Goal: Task Accomplishment & Management: Manage account settings

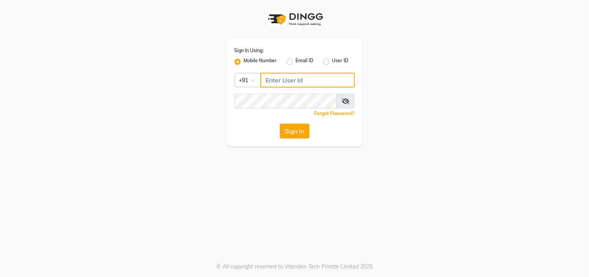
type input "9611076656"
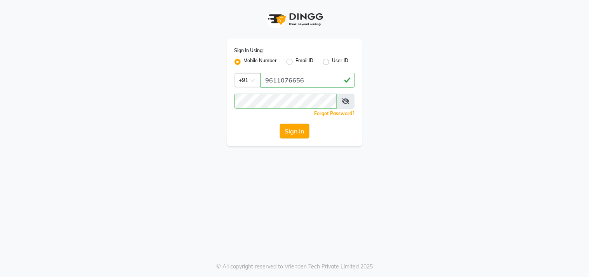
click at [296, 129] on button "Sign In" at bounding box center [295, 131] width 30 height 15
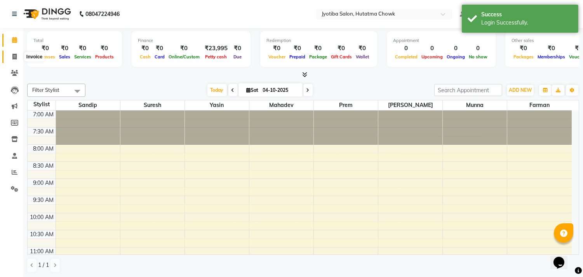
click at [12, 56] on icon at bounding box center [14, 57] width 4 height 6
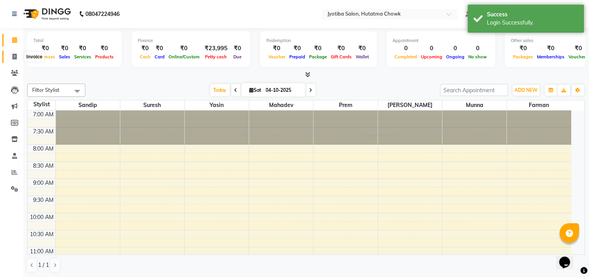
select select "556"
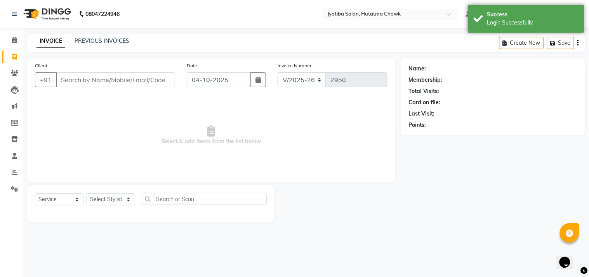
select select "membership"
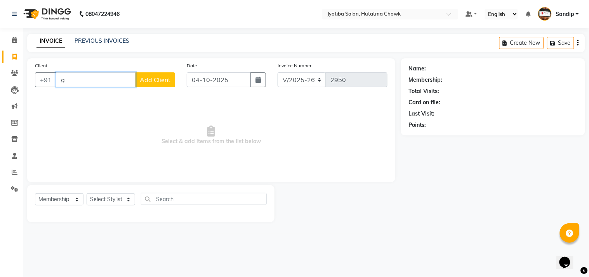
type input "g"
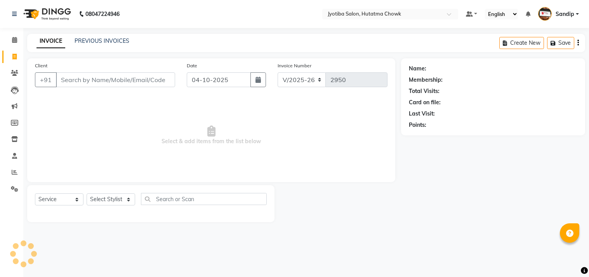
select select "556"
select select "service"
click at [95, 41] on link "PREVIOUS INVOICES" at bounding box center [102, 40] width 55 height 7
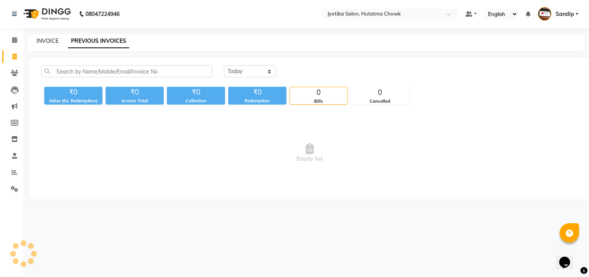
click at [49, 43] on link "INVOICE" at bounding box center [48, 40] width 22 height 7
select select "556"
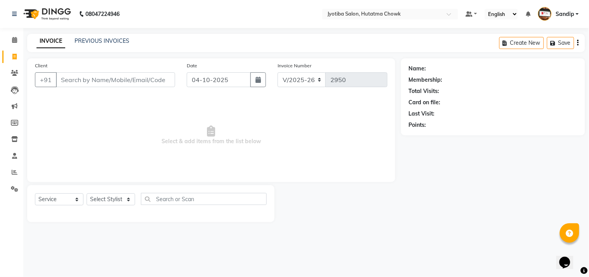
select select "membership"
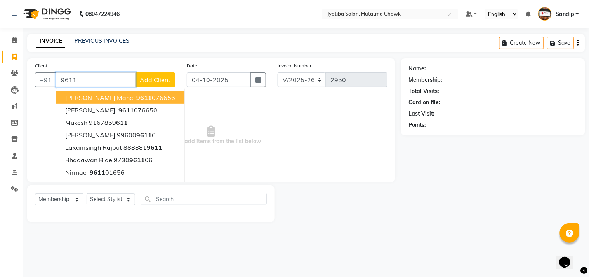
click at [104, 94] on span "SANDEP mane" at bounding box center [99, 98] width 68 height 8
type input "9611076656"
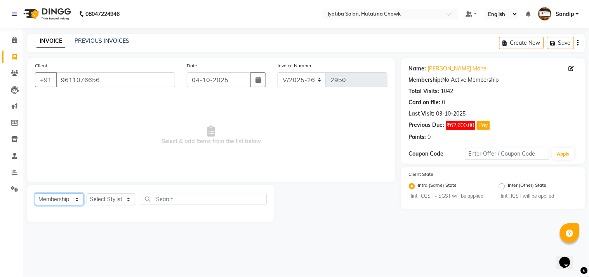
click at [53, 203] on select "Select Service Product Membership Package Voucher Prepaid Gift Card" at bounding box center [59, 199] width 49 height 12
click at [35, 193] on select "Select Service Product Membership Package Voucher Prepaid Gift Card" at bounding box center [59, 199] width 49 height 12
click at [56, 197] on select "Select Service Product Membership Package Voucher Prepaid Gift Card" at bounding box center [59, 199] width 49 height 12
select select "service"
click at [35, 193] on select "Select Service Product Membership Package Voucher Prepaid Gift Card" at bounding box center [59, 199] width 49 height 12
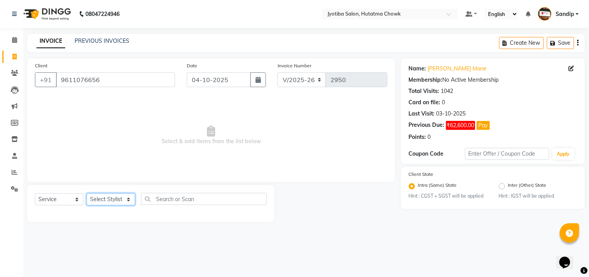
click at [105, 199] on select "Select Stylist Dinesh thakur Farman mahadev Munna prem Sandip Suresh yasin" at bounding box center [111, 199] width 49 height 12
select select "7208"
click at [87, 193] on select "Select Stylist Dinesh thakur Farman mahadev Munna prem Sandip Suresh yasin" at bounding box center [111, 199] width 49 height 12
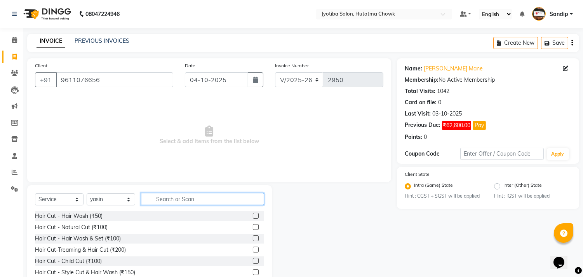
click at [175, 201] on input "text" at bounding box center [202, 199] width 123 height 12
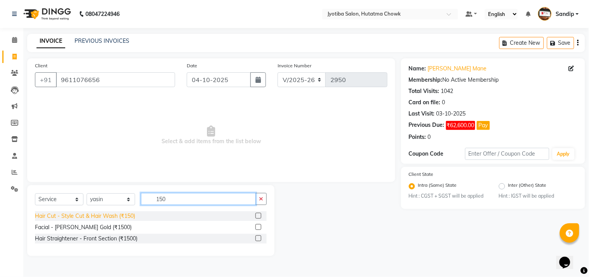
type input "150"
click at [86, 216] on div "Hair Cut - Style Cut & Hair Wash (₹150)" at bounding box center [85, 216] width 100 height 8
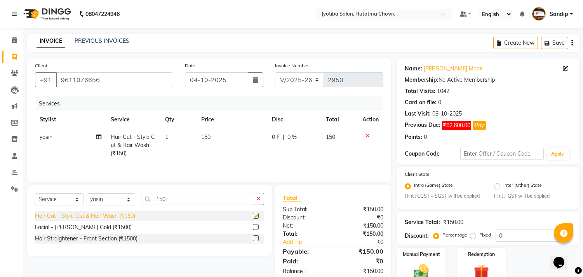
checkbox input "false"
click at [254, 196] on button "button" at bounding box center [258, 199] width 11 height 12
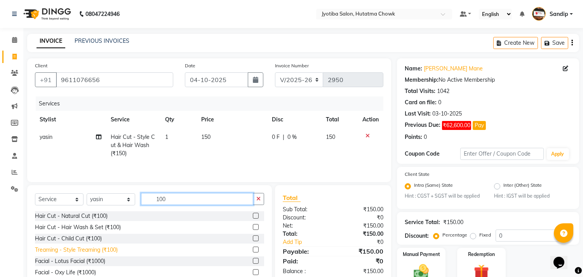
type input "100"
click at [77, 249] on div "Treaming - Style Treaming (₹100)" at bounding box center [76, 249] width 83 height 8
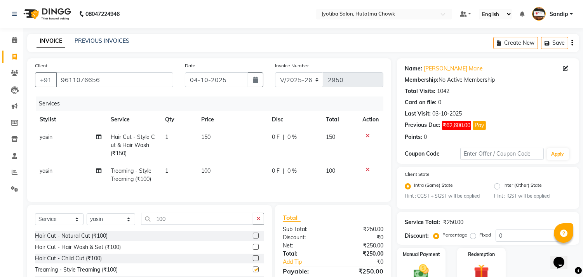
checkbox input "false"
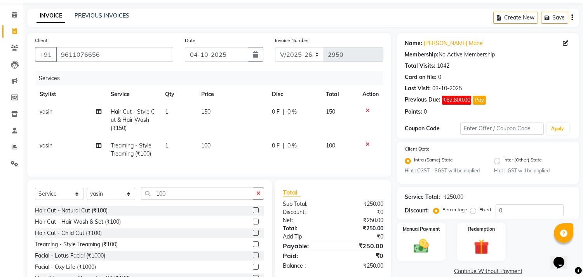
scroll to position [61, 0]
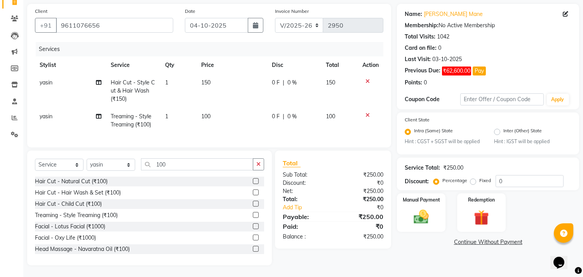
click at [470, 238] on link "Continue Without Payment" at bounding box center [487, 242] width 179 height 8
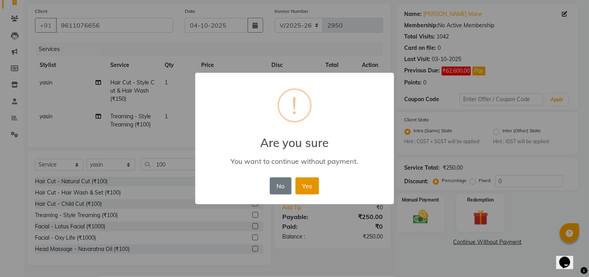
click at [305, 181] on button "Yes" at bounding box center [308, 185] width 24 height 17
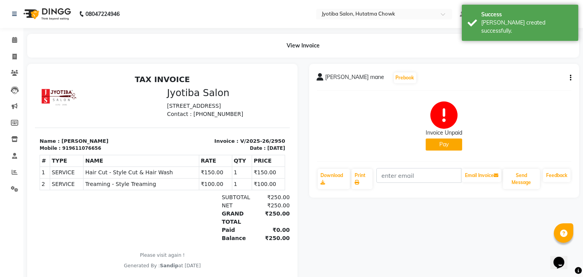
click at [444, 146] on button "Pay" at bounding box center [444, 144] width 37 height 12
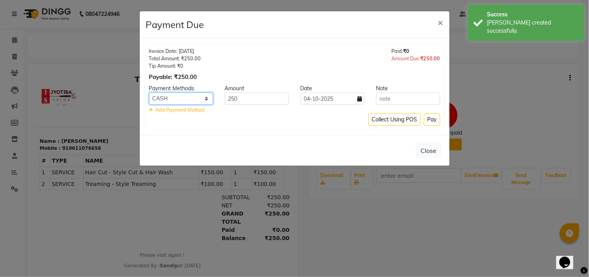
click at [176, 95] on select "CASH ONLINE CARD" at bounding box center [181, 98] width 64 height 12
select select "3"
click at [149, 92] on select "CASH ONLINE CARD" at bounding box center [181, 98] width 64 height 12
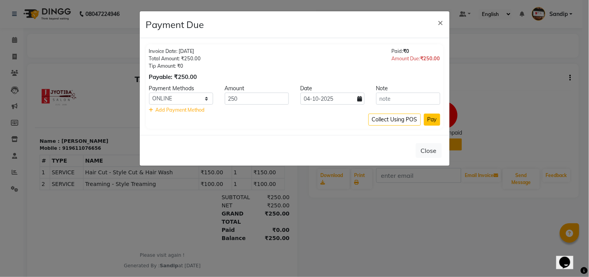
click at [430, 115] on button "Pay" at bounding box center [432, 119] width 16 height 12
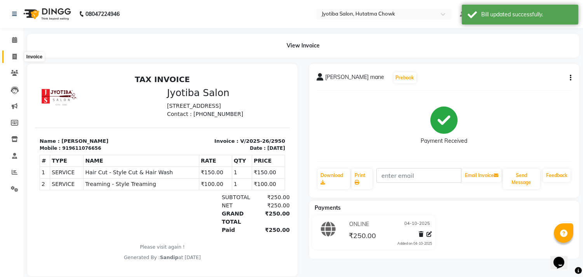
click at [14, 54] on icon at bounding box center [14, 57] width 4 height 6
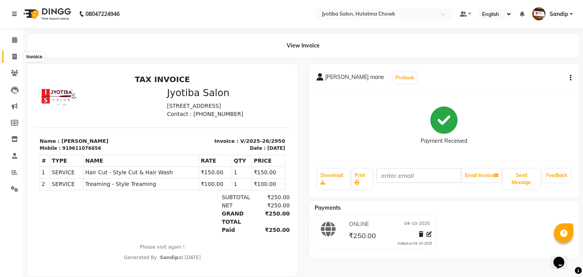
select select "service"
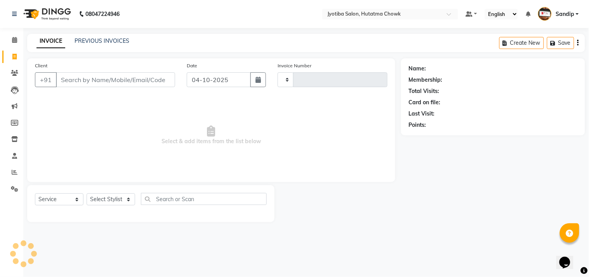
type input "2951"
select select "556"
click at [113, 37] on link "PREVIOUS INVOICES" at bounding box center [102, 40] width 55 height 7
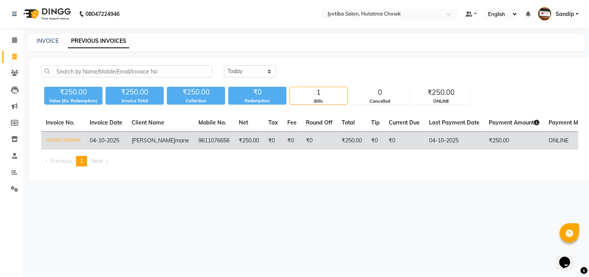
click at [306, 146] on td "₹0" at bounding box center [319, 141] width 36 height 18
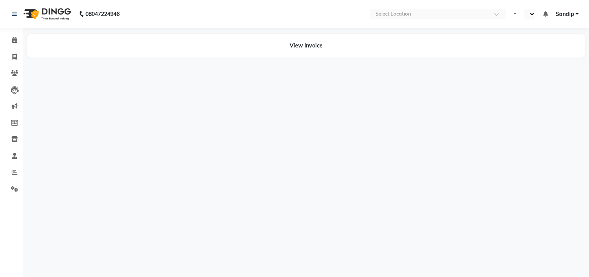
select select "en"
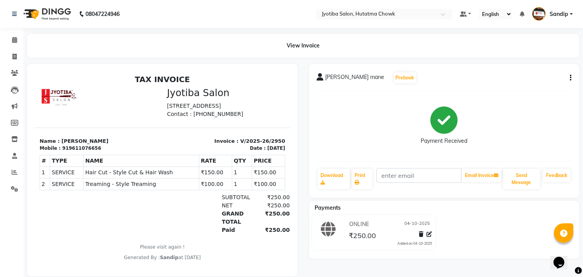
click at [570, 78] on icon "button" at bounding box center [571, 78] width 2 height 0
click at [523, 60] on div "Cancel Invoice" at bounding box center [531, 59] width 53 height 10
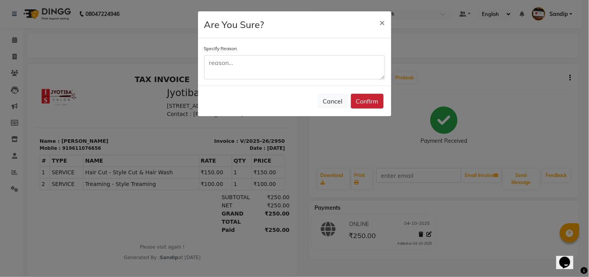
click at [367, 98] on button "Confirm" at bounding box center [367, 101] width 33 height 15
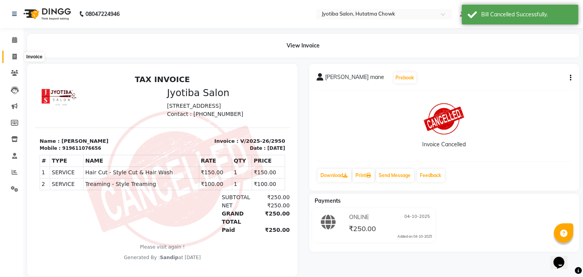
click at [14, 59] on icon at bounding box center [14, 57] width 4 height 6
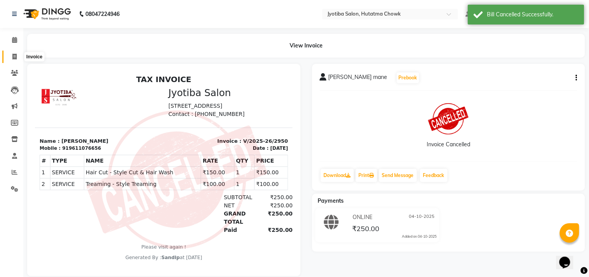
select select "556"
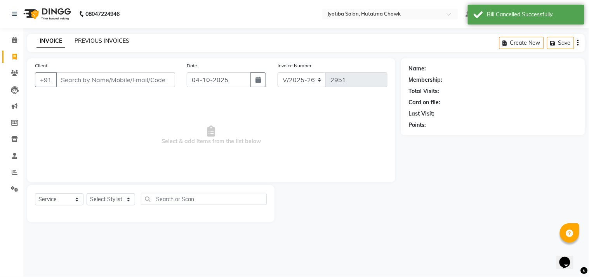
select select "membership"
click at [101, 39] on link "PREVIOUS INVOICES" at bounding box center [102, 40] width 55 height 7
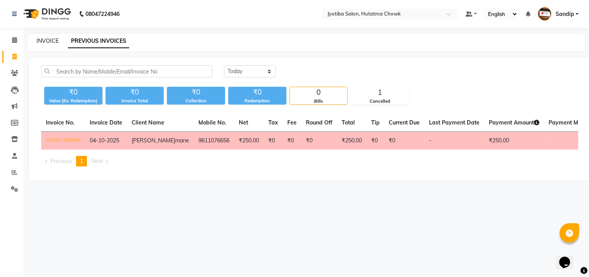
click at [47, 39] on link "INVOICE" at bounding box center [48, 40] width 22 height 7
select select "service"
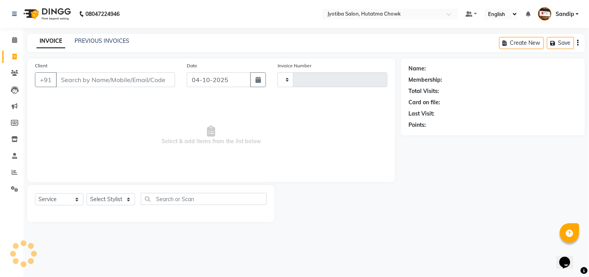
type input "2951"
select select "556"
select select "membership"
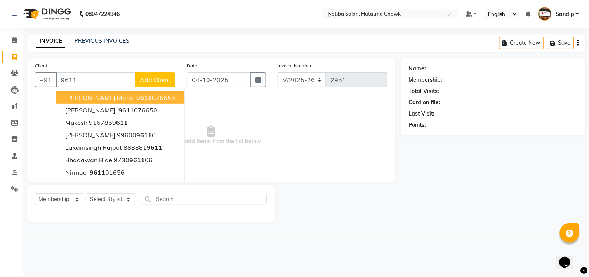
click at [99, 95] on span "SANDEP mane" at bounding box center [99, 98] width 68 height 8
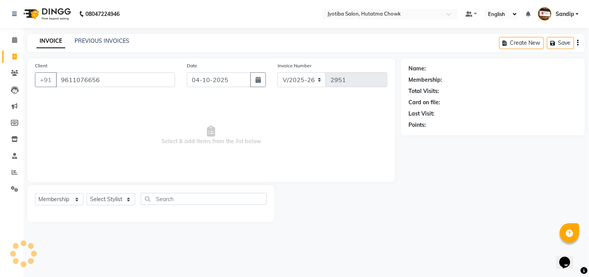
type input "9611076656"
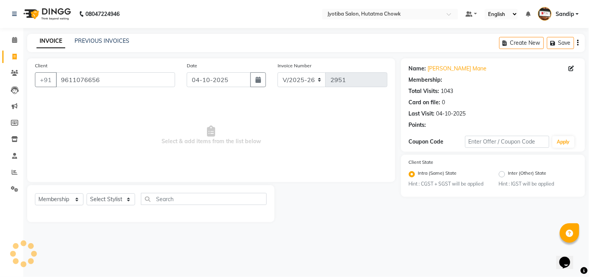
click at [99, 95] on div "Client +91 9611076656 Date 04-10-2025 Invoice Number V/2025 V/2025-26 2951 Sele…" at bounding box center [211, 120] width 368 height 124
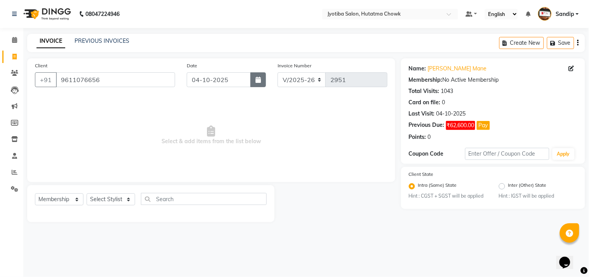
click at [258, 85] on button "button" at bounding box center [259, 79] width 16 height 15
select select "10"
select select "2025"
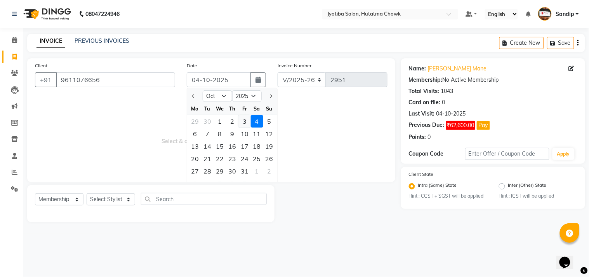
click at [245, 122] on div "3" at bounding box center [244, 121] width 12 height 12
type input "03-10-2025"
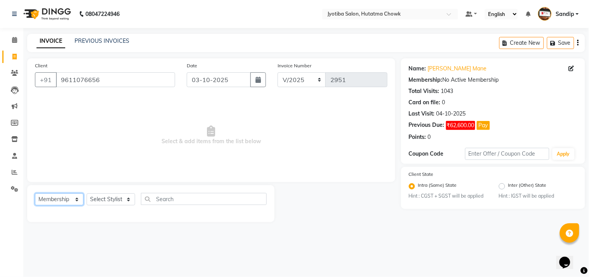
click at [56, 197] on select "Select Service Product Membership Package Voucher Prepaid Gift Card" at bounding box center [59, 199] width 49 height 12
select select "service"
click at [35, 193] on select "Select Service Product Membership Package Voucher Prepaid Gift Card" at bounding box center [59, 199] width 49 height 12
click at [102, 195] on select "Select Stylist Dinesh thakur Farman mahadev Munna prem Sandip Suresh yasin" at bounding box center [111, 199] width 49 height 12
select select "7208"
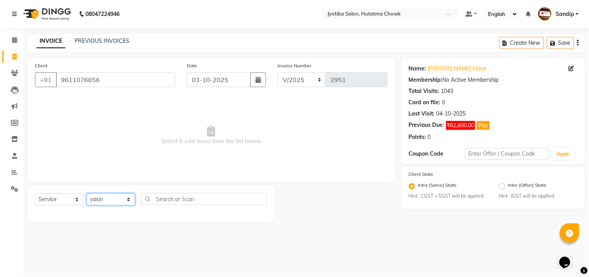
click at [87, 193] on select "Select Stylist Dinesh thakur Farman mahadev Munna prem Sandip Suresh yasin" at bounding box center [111, 199] width 49 height 12
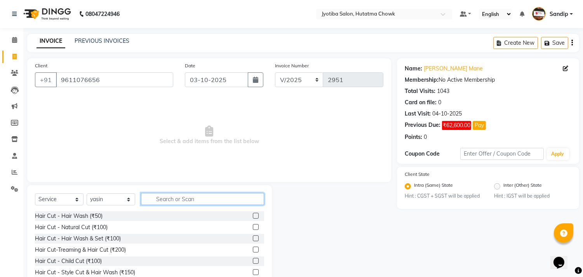
click at [181, 199] on input "text" at bounding box center [202, 199] width 123 height 12
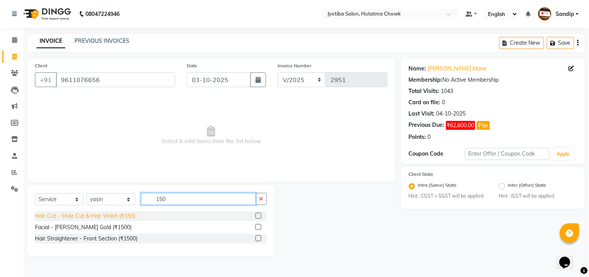
type input "150"
click at [108, 216] on div "Hair Cut - Style Cut & Hair Wash (₹150)" at bounding box center [85, 216] width 100 height 8
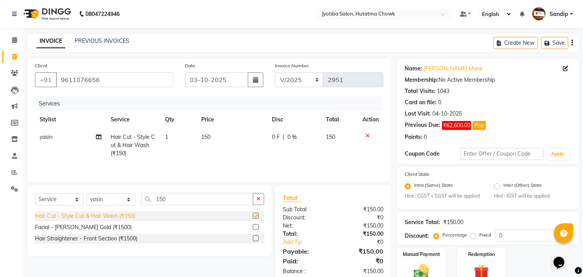
checkbox input "false"
click at [258, 200] on icon "button" at bounding box center [258, 198] width 4 height 5
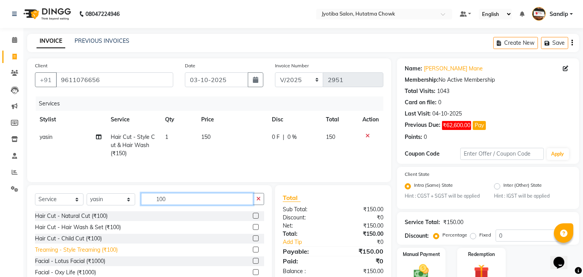
type input "100"
click at [95, 250] on div "Treaming - Style Treaming (₹100)" at bounding box center [76, 249] width 83 height 8
checkbox input "false"
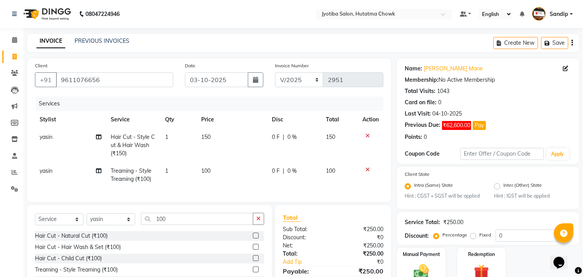
scroll to position [61, 0]
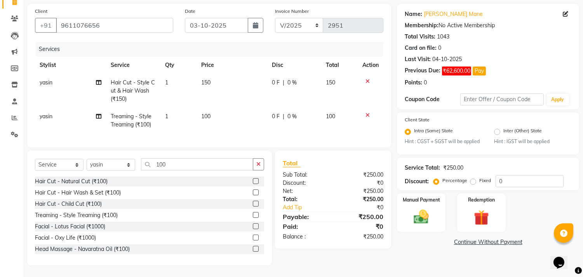
click at [465, 238] on link "Continue Without Payment" at bounding box center [487, 242] width 179 height 8
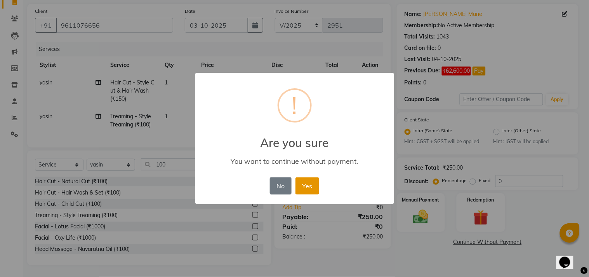
click at [305, 180] on button "Yes" at bounding box center [308, 185] width 24 height 17
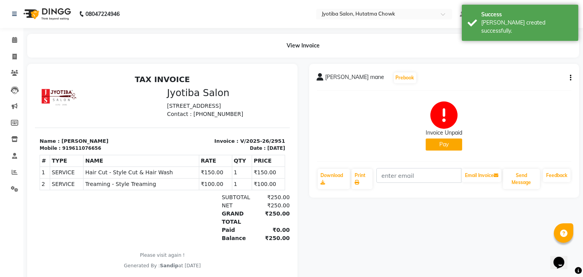
click at [441, 144] on button "Pay" at bounding box center [444, 144] width 37 height 12
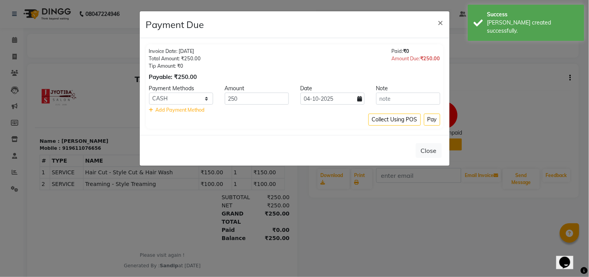
click at [358, 100] on icon at bounding box center [360, 98] width 5 height 5
select select "10"
select select "2025"
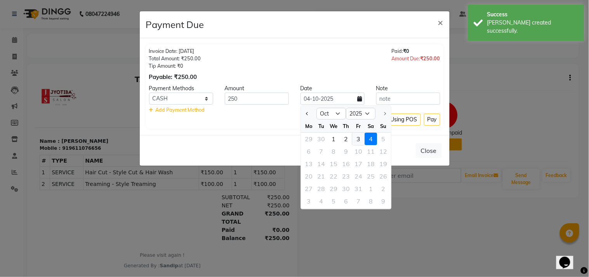
click at [356, 137] on div "3" at bounding box center [358, 138] width 12 height 12
type input "03-10-2025"
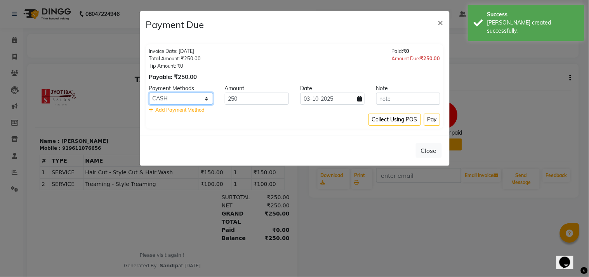
click at [177, 97] on select "CASH ONLINE CARD" at bounding box center [181, 98] width 64 height 12
select select "3"
click at [149, 92] on select "CASH ONLINE CARD" at bounding box center [181, 98] width 64 height 12
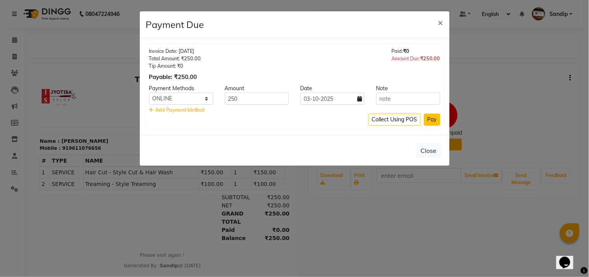
click at [430, 115] on button "Pay" at bounding box center [432, 119] width 16 height 12
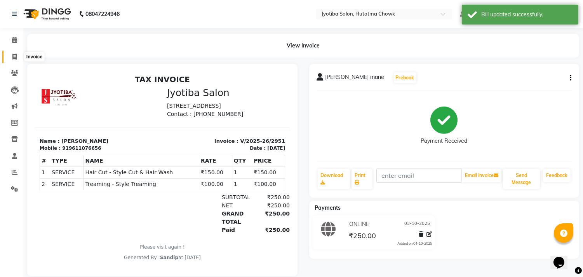
click at [12, 59] on icon at bounding box center [14, 57] width 4 height 6
select select "service"
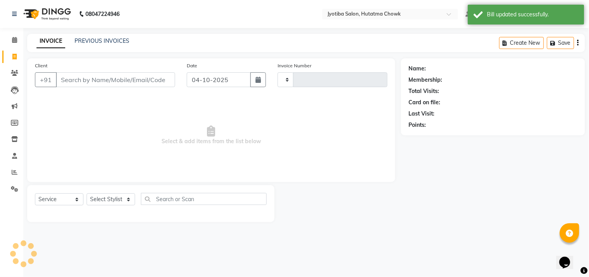
type input "2952"
select select "556"
click at [103, 39] on link "PREVIOUS INVOICES" at bounding box center [102, 40] width 55 height 7
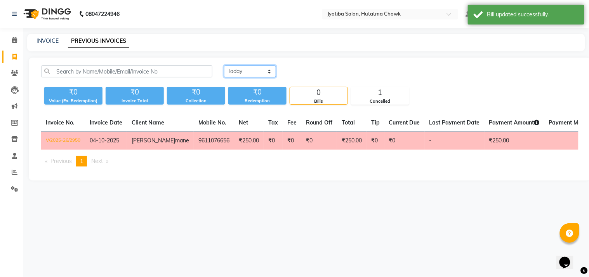
click at [244, 71] on select "Today Yesterday Custom Range" at bounding box center [250, 71] width 52 height 12
click at [224, 65] on select "Today Yesterday Custom Range" at bounding box center [250, 71] width 52 height 12
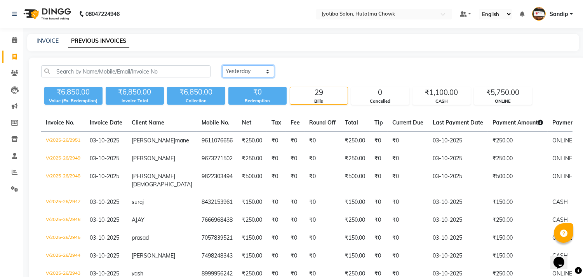
click at [256, 67] on select "Today Yesterday Custom Range" at bounding box center [248, 71] width 52 height 12
select select "today"
click at [222, 65] on select "Today Yesterday Custom Range" at bounding box center [248, 71] width 52 height 12
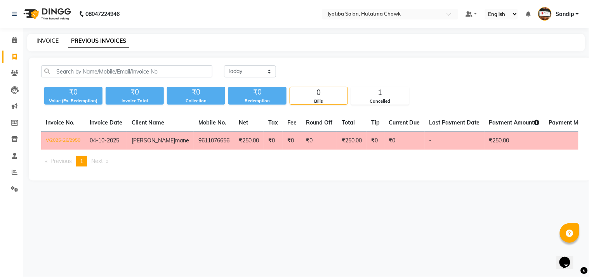
click at [45, 40] on link "INVOICE" at bounding box center [48, 40] width 22 height 7
select select "service"
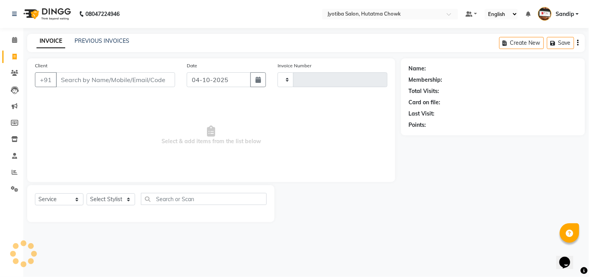
type input "2952"
select select "556"
select select "membership"
click at [111, 41] on link "PREVIOUS INVOICES" at bounding box center [102, 40] width 55 height 7
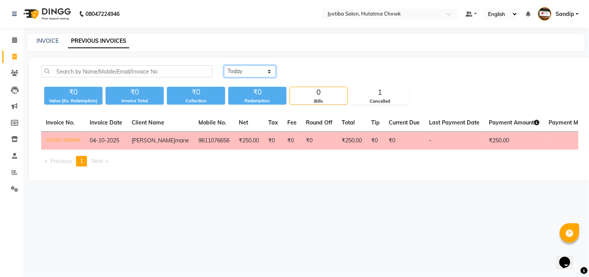
click at [247, 71] on select "Today Yesterday Custom Range" at bounding box center [250, 71] width 52 height 12
click at [224, 65] on select "Today Yesterday Custom Range" at bounding box center [250, 71] width 52 height 12
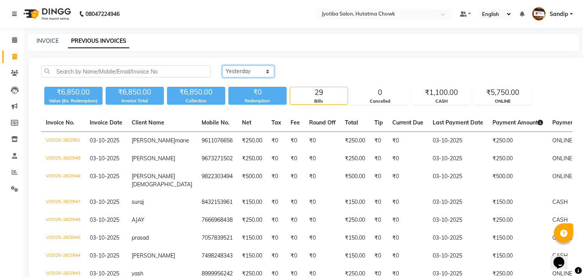
click at [258, 70] on select "Today Yesterday Custom Range" at bounding box center [248, 71] width 52 height 12
select select "today"
click at [222, 65] on select "Today Yesterday Custom Range" at bounding box center [248, 71] width 52 height 12
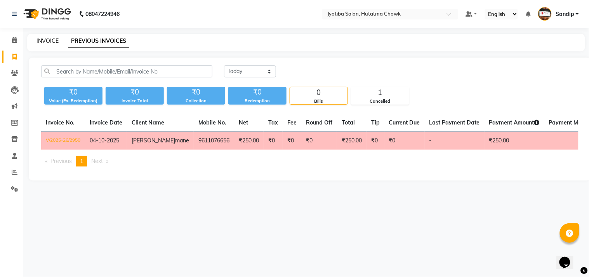
click at [47, 39] on link "INVOICE" at bounding box center [48, 40] width 22 height 7
select select "service"
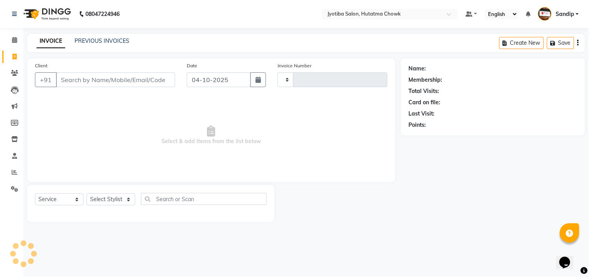
type input "2952"
select select "556"
select select "membership"
click at [105, 38] on link "PREVIOUS INVOICES" at bounding box center [102, 40] width 55 height 7
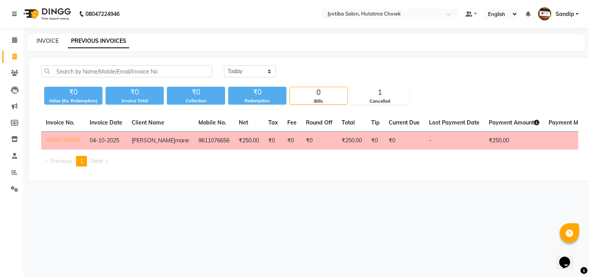
click at [43, 40] on link "INVOICE" at bounding box center [48, 40] width 22 height 7
select select "service"
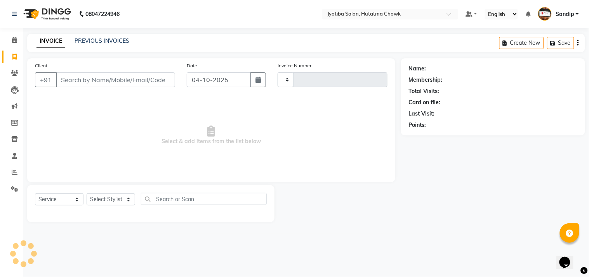
type input "2952"
select select "membership"
select select "556"
type input "9"
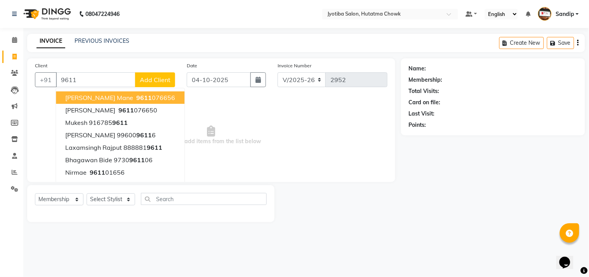
click at [136, 100] on span "9611" at bounding box center [144, 98] width 16 height 8
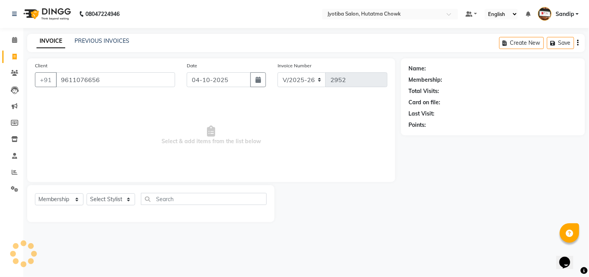
type input "9611076656"
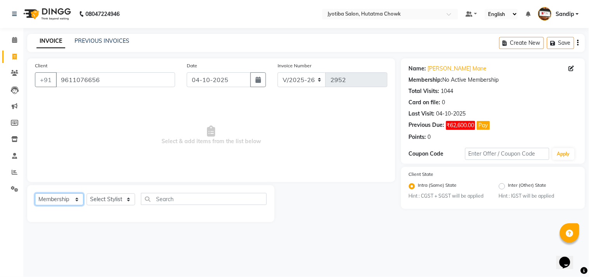
click at [45, 204] on select "Select Service Product Membership Package Voucher Prepaid Gift Card" at bounding box center [59, 199] width 49 height 12
select select "service"
click at [35, 193] on select "Select Service Product Membership Package Voucher Prepaid Gift Card" at bounding box center [59, 199] width 49 height 12
click at [103, 203] on select "Select Stylist [PERSON_NAME] [PERSON_NAME] [PERSON_NAME] prem Sandip [PERSON_NA…" at bounding box center [111, 199] width 49 height 12
select select "7208"
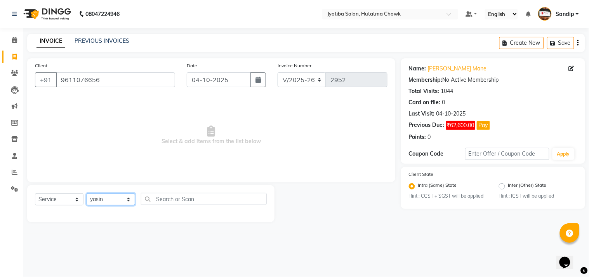
click at [87, 193] on select "Select Stylist [PERSON_NAME] [PERSON_NAME] [PERSON_NAME] prem Sandip [PERSON_NA…" at bounding box center [111, 199] width 49 height 12
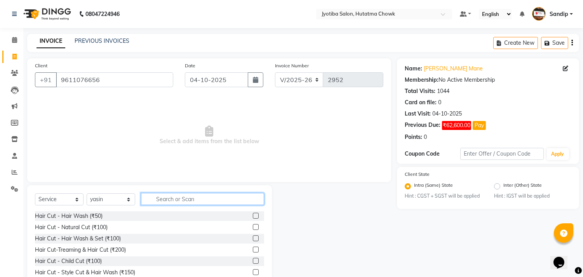
click at [169, 203] on input "text" at bounding box center [202, 199] width 123 height 12
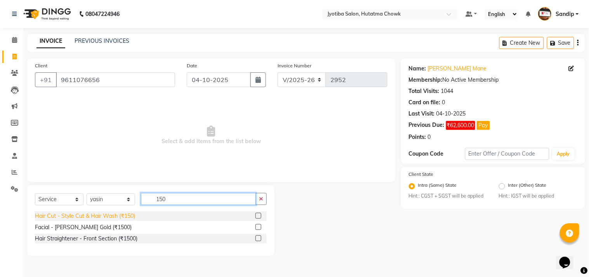
type input "150"
click at [76, 214] on div "Hair Cut - Style Cut & Hair Wash (₹150)" at bounding box center [85, 216] width 100 height 8
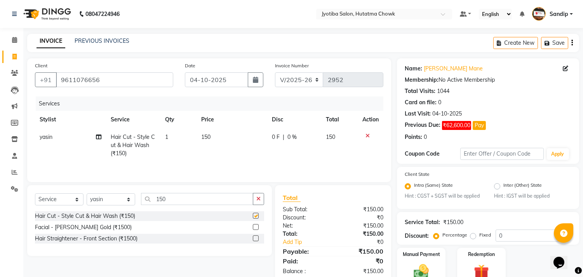
checkbox input "false"
click at [258, 198] on icon "button" at bounding box center [258, 198] width 4 height 5
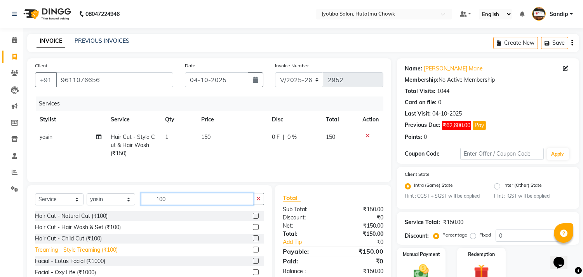
type input "100"
click at [67, 252] on div "Treaming - Style Treaming (₹100)" at bounding box center [76, 249] width 83 height 8
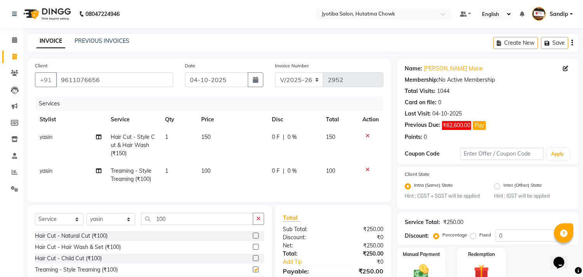
checkbox input "false"
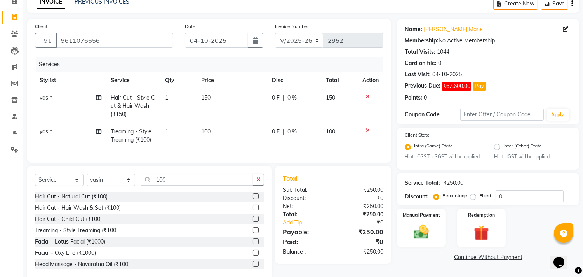
scroll to position [61, 0]
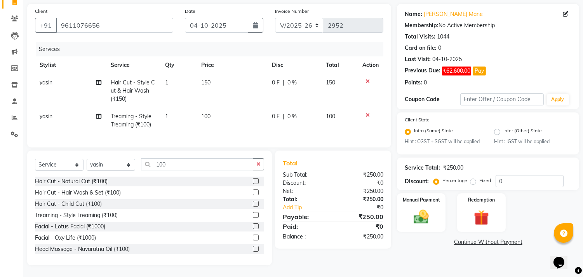
click at [463, 238] on link "Continue Without Payment" at bounding box center [487, 242] width 179 height 8
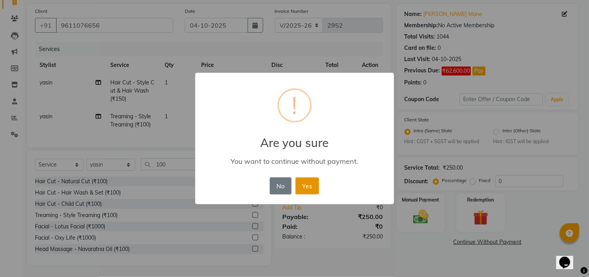
click at [308, 183] on button "Yes" at bounding box center [308, 185] width 24 height 17
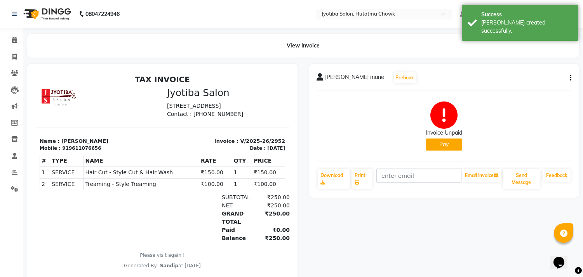
click at [448, 146] on button "Pay" at bounding box center [444, 144] width 37 height 12
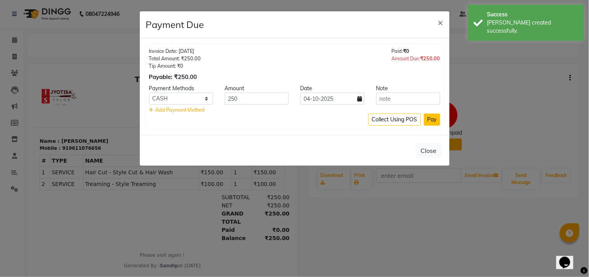
click at [430, 115] on button "Pay" at bounding box center [432, 119] width 16 height 12
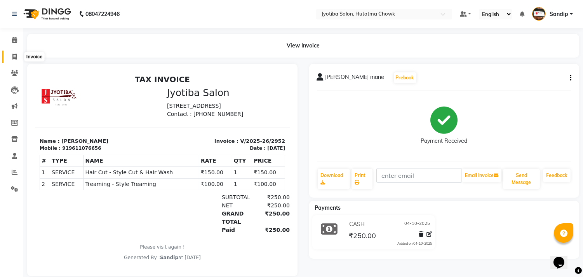
click at [13, 59] on icon at bounding box center [14, 57] width 4 height 6
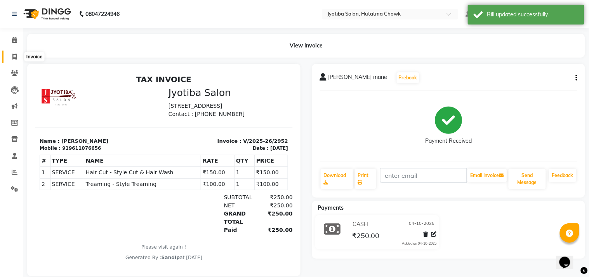
select select "556"
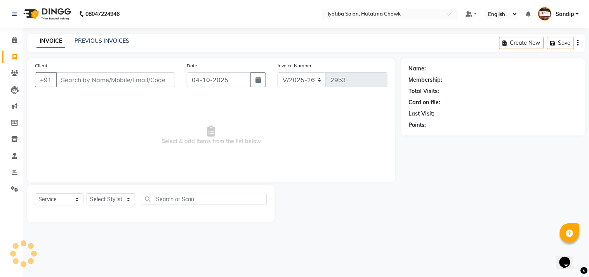
select select "membership"
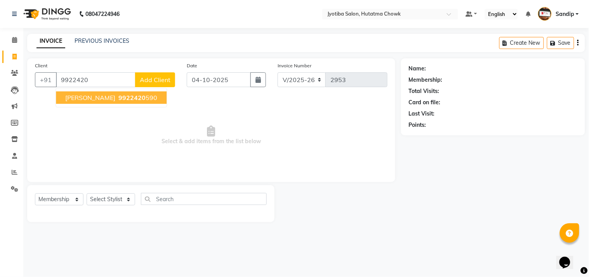
click at [86, 94] on span "ashok jagtap" at bounding box center [90, 98] width 50 height 8
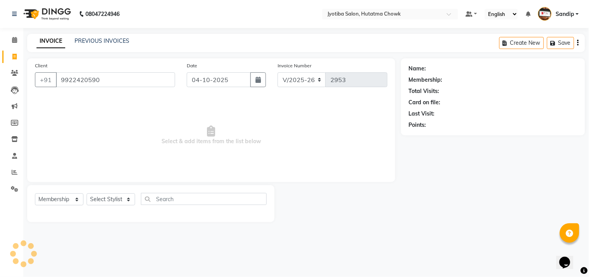
type input "9922420590"
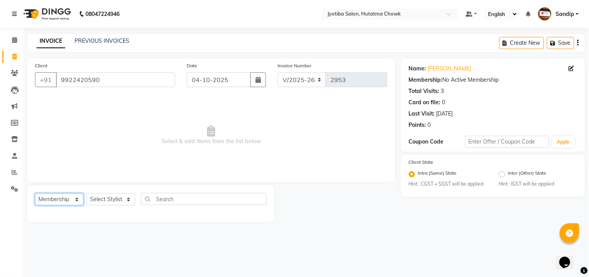
click at [48, 196] on select "Select Service Product Membership Package Voucher Prepaid Gift Card" at bounding box center [59, 199] width 49 height 12
select select "service"
click at [35, 193] on select "Select Service Product Membership Package Voucher Prepaid Gift Card" at bounding box center [59, 199] width 49 height 12
click at [102, 200] on select "Select Stylist [PERSON_NAME] [PERSON_NAME] [PERSON_NAME] prem Sandip [PERSON_NA…" at bounding box center [111, 199] width 49 height 12
select select "7207"
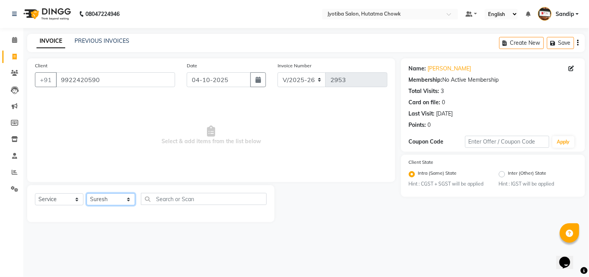
click at [87, 193] on select "Select Stylist [PERSON_NAME] [PERSON_NAME] [PERSON_NAME] prem Sandip [PERSON_NA…" at bounding box center [111, 199] width 49 height 12
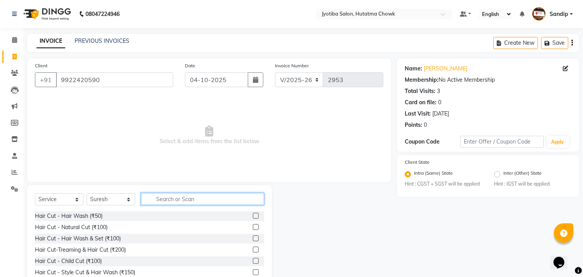
click at [174, 197] on input "text" at bounding box center [202, 199] width 123 height 12
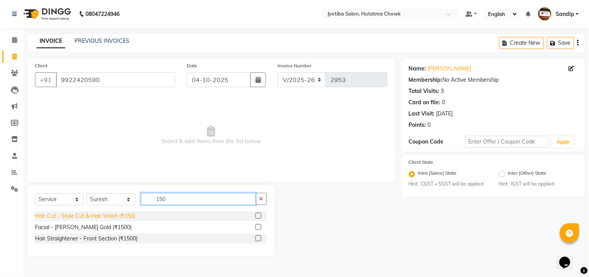
type input "150"
click at [94, 212] on div "Hair Cut - Style Cut & Hair Wash (₹150)" at bounding box center [85, 216] width 100 height 8
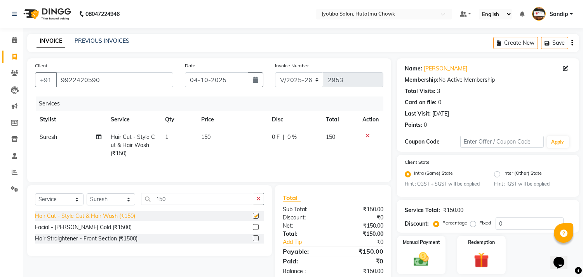
checkbox input "false"
click at [262, 200] on button "button" at bounding box center [258, 199] width 11 height 12
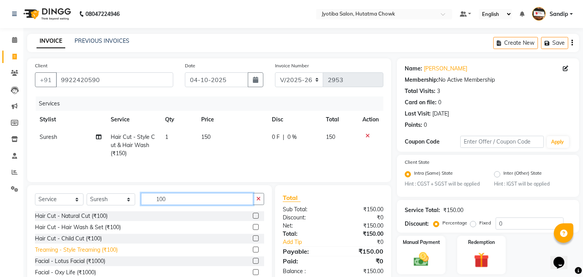
type input "100"
click at [99, 248] on div "Treaming - Style Treaming (₹100)" at bounding box center [76, 249] width 83 height 8
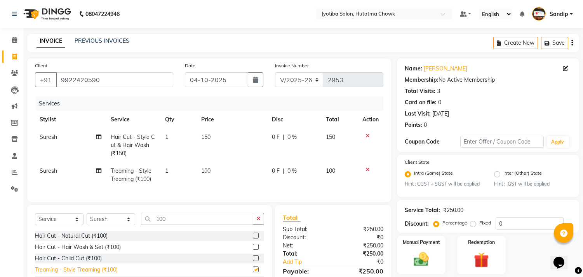
checkbox input "false"
click at [259, 221] on icon "button" at bounding box center [258, 218] width 4 height 5
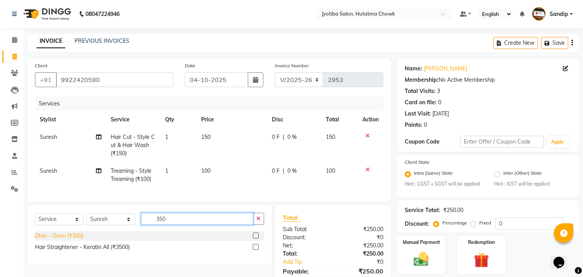
type input "350"
click at [61, 240] on div "Dtan - Ozon (₹350)" at bounding box center [59, 235] width 48 height 8
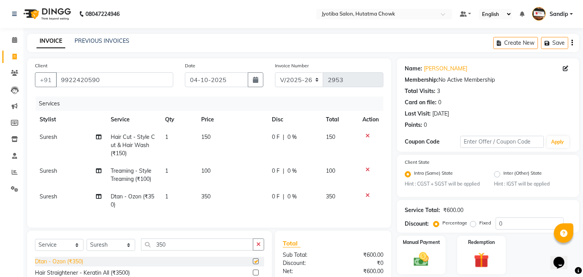
checkbox input "false"
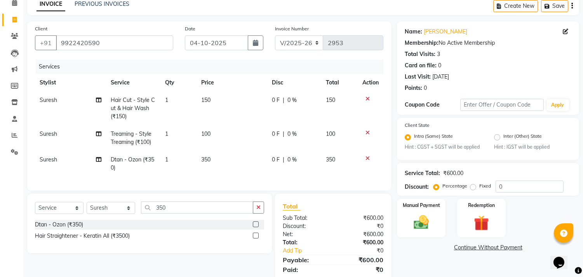
scroll to position [70, 0]
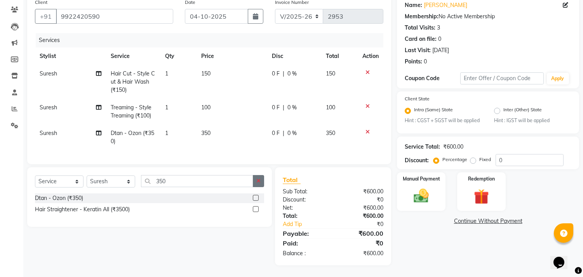
click at [260, 185] on button "button" at bounding box center [258, 181] width 11 height 12
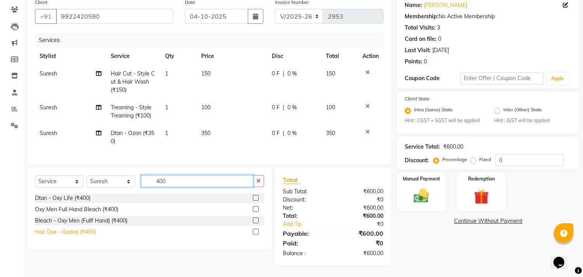
type input "400"
click at [57, 231] on div "Hair Dye - Godrej (₹400)" at bounding box center [65, 232] width 61 height 8
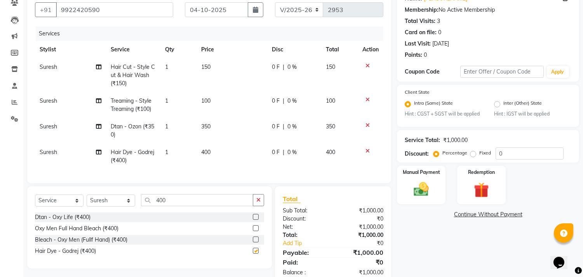
checkbox input "false"
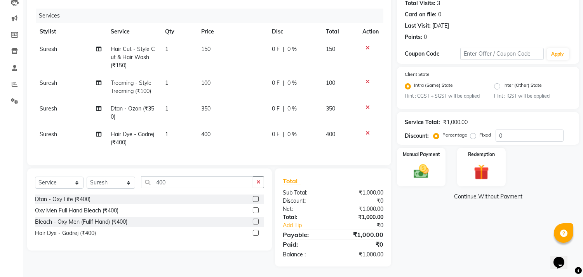
scroll to position [95, 0]
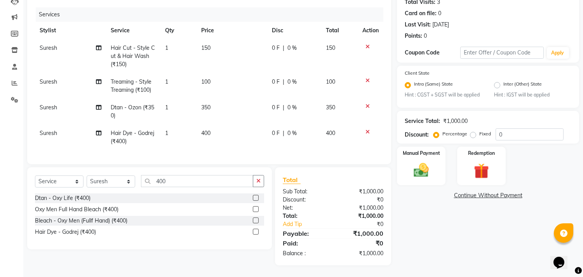
click at [367, 103] on icon at bounding box center [367, 105] width 4 height 5
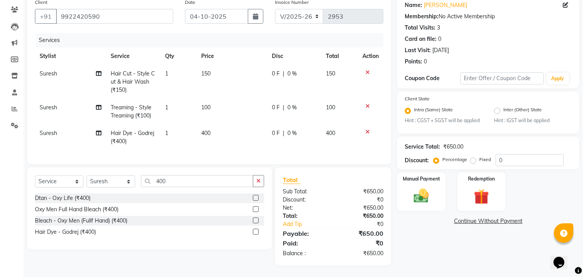
scroll to position [70, 0]
click at [470, 217] on link "Continue Without Payment" at bounding box center [487, 221] width 179 height 8
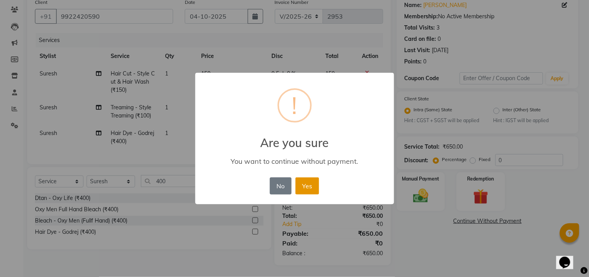
click at [309, 179] on button "Yes" at bounding box center [308, 185] width 24 height 17
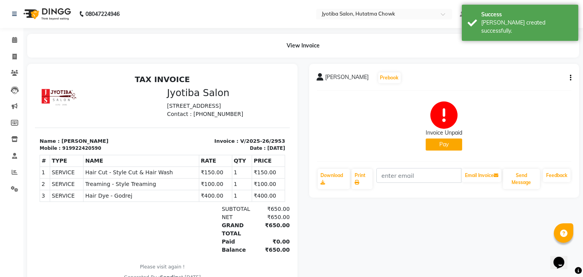
click at [433, 142] on button "Pay" at bounding box center [444, 144] width 37 height 12
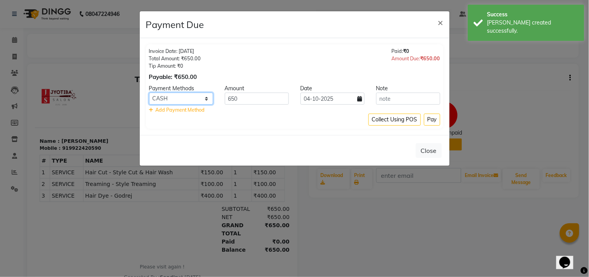
click at [192, 94] on select "CASH ONLINE CARD" at bounding box center [181, 98] width 64 height 12
select select "3"
click at [149, 92] on select "CASH ONLINE CARD" at bounding box center [181, 98] width 64 height 12
click at [428, 122] on button "Pay" at bounding box center [432, 119] width 16 height 12
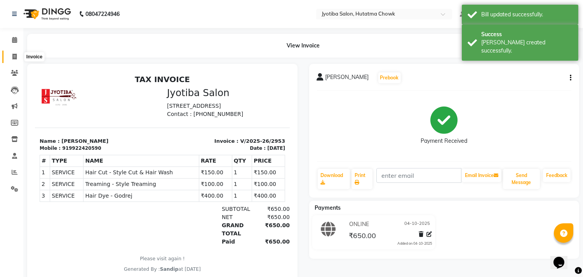
click at [13, 57] on icon at bounding box center [14, 57] width 4 height 6
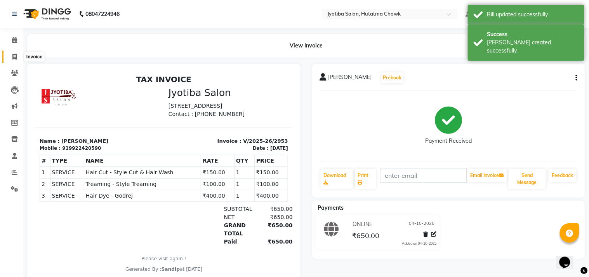
select select "service"
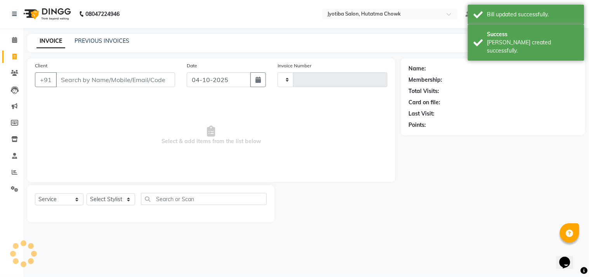
type input "2954"
select select "556"
select select "membership"
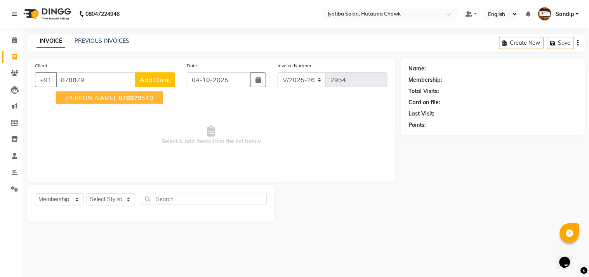
click at [118, 99] on span "878879" at bounding box center [129, 98] width 23 height 8
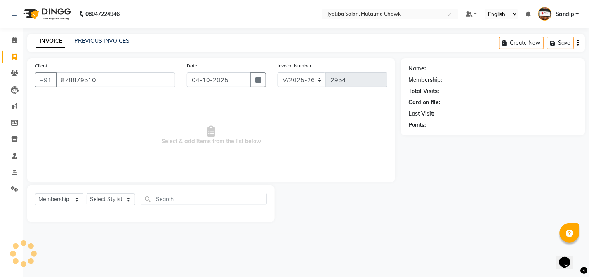
type input "878879510"
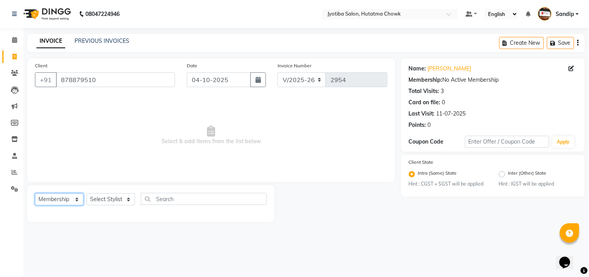
click at [51, 202] on select "Select Service Product Membership Package Voucher Prepaid Gift Card" at bounding box center [59, 199] width 49 height 12
select select "service"
click at [35, 193] on select "Select Service Product Membership Package Voucher Prepaid Gift Card" at bounding box center [59, 199] width 49 height 12
click at [114, 200] on select "Select Stylist [PERSON_NAME] [PERSON_NAME] [PERSON_NAME] prem Sandip [PERSON_NA…" at bounding box center [111, 199] width 49 height 12
select select "7207"
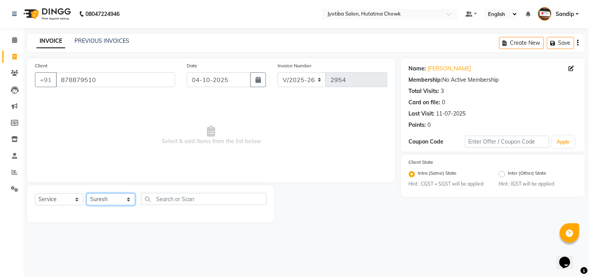
click at [87, 193] on select "Select Stylist [PERSON_NAME] [PERSON_NAME] [PERSON_NAME] prem Sandip [PERSON_NA…" at bounding box center [111, 199] width 49 height 12
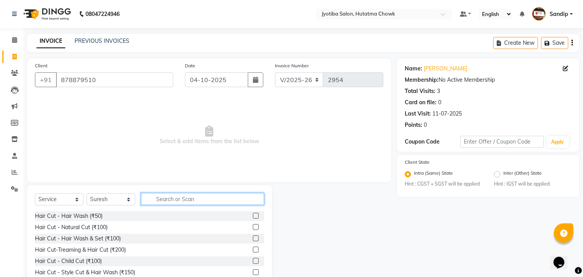
click at [158, 198] on input "text" at bounding box center [202, 199] width 123 height 12
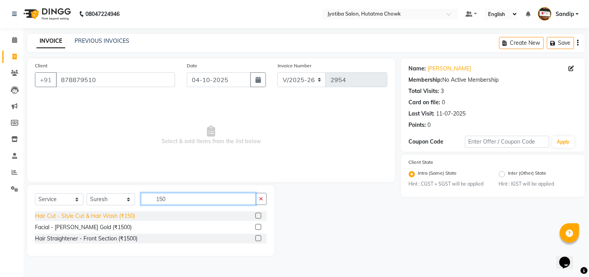
type input "150"
click at [100, 218] on div "Hair Cut - Style Cut & Hair Wash (₹150)" at bounding box center [85, 216] width 100 height 8
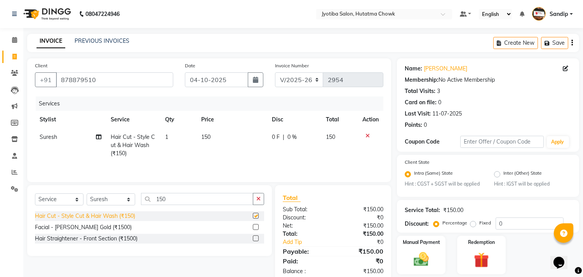
checkbox input "false"
click at [259, 200] on icon "button" at bounding box center [258, 198] width 4 height 5
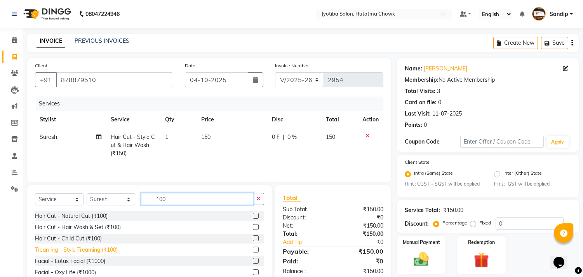
type input "100"
click at [84, 251] on div "Treaming - Style Treaming (₹100)" at bounding box center [76, 249] width 83 height 8
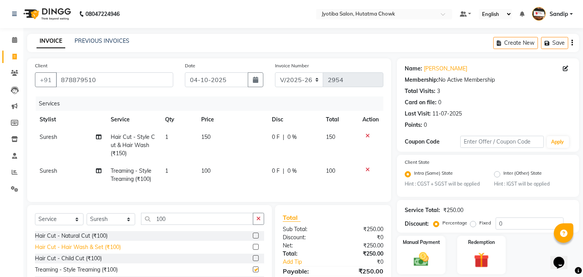
checkbox input "false"
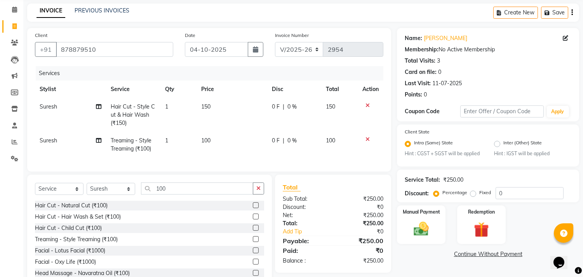
scroll to position [61, 0]
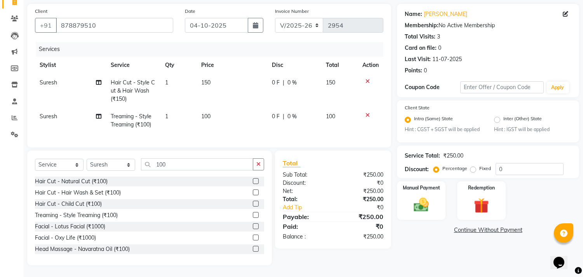
click at [468, 226] on link "Continue Without Payment" at bounding box center [487, 230] width 179 height 8
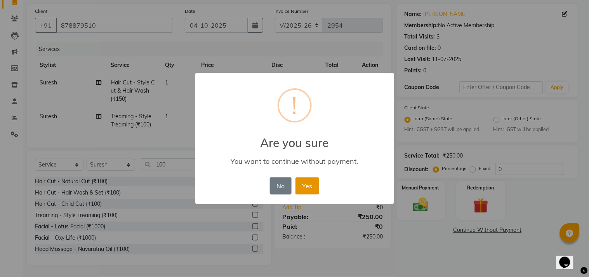
click at [308, 181] on button "Yes" at bounding box center [308, 185] width 24 height 17
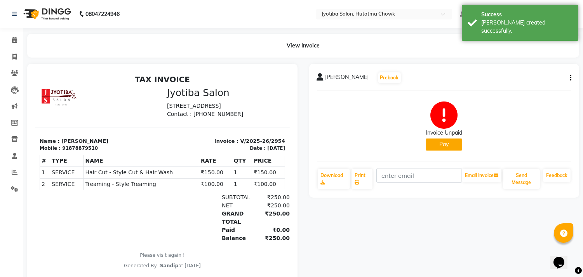
click at [430, 141] on button "Pay" at bounding box center [444, 144] width 37 height 12
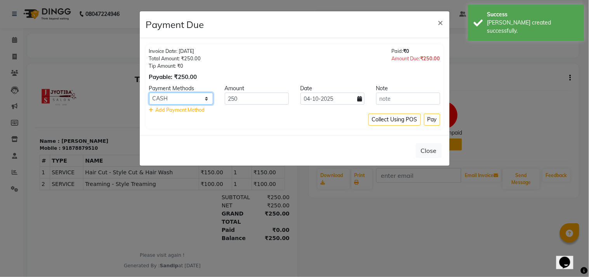
click at [191, 94] on select "CASH ONLINE CARD" at bounding box center [181, 98] width 64 height 12
select select "3"
click at [149, 92] on select "CASH ONLINE CARD" at bounding box center [181, 98] width 64 height 12
click at [432, 117] on button "Pay" at bounding box center [432, 119] width 16 height 12
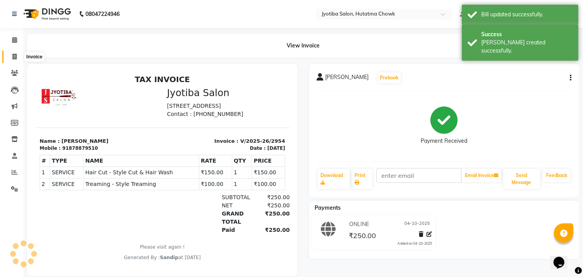
click at [13, 60] on span at bounding box center [15, 56] width 14 height 9
select select "556"
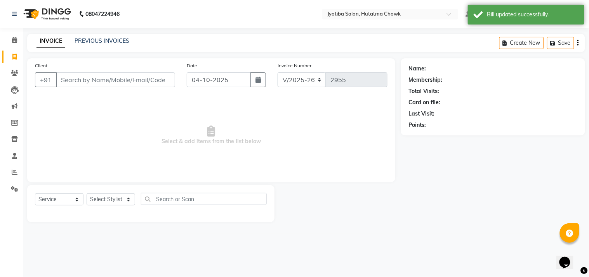
select select "membership"
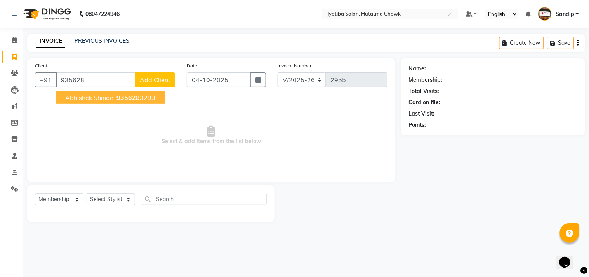
click at [99, 96] on span "abhishek shinde" at bounding box center [89, 98] width 48 height 8
type input "9356283293"
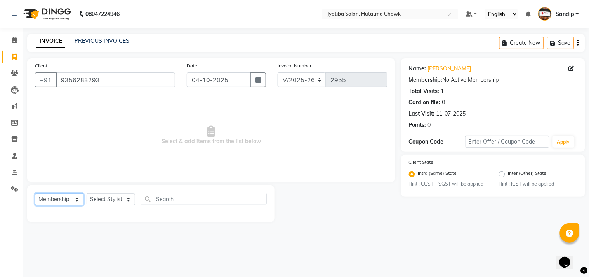
click at [52, 197] on select "Select Service Product Membership Package Voucher Prepaid Gift Card" at bounding box center [59, 199] width 49 height 12
select select "service"
click at [35, 193] on select "Select Service Product Membership Package Voucher Prepaid Gift Card" at bounding box center [59, 199] width 49 height 12
click at [100, 197] on select "Select Stylist [PERSON_NAME] [PERSON_NAME] [PERSON_NAME] prem Sandip [PERSON_NA…" at bounding box center [111, 199] width 49 height 12
select select "7207"
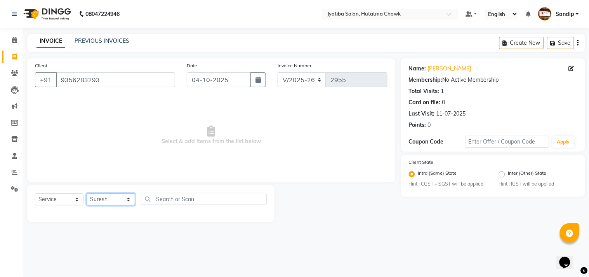
click at [87, 193] on select "Select Stylist [PERSON_NAME] [PERSON_NAME] [PERSON_NAME] prem Sandip [PERSON_NA…" at bounding box center [111, 199] width 49 height 12
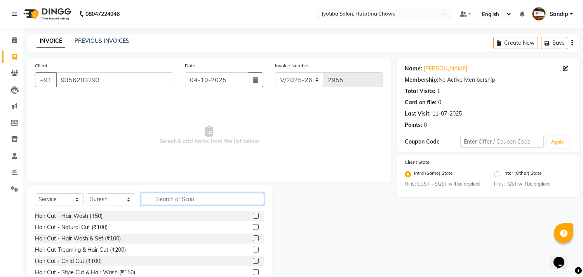
click at [167, 198] on input "text" at bounding box center [202, 199] width 123 height 12
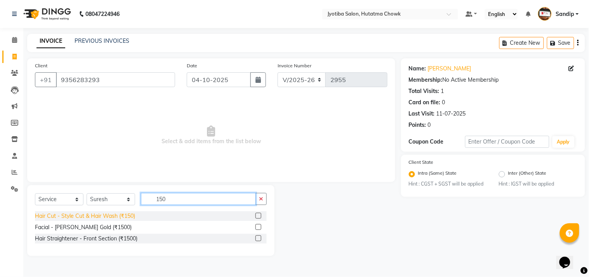
type input "150"
click at [112, 212] on div "Hair Cut - Style Cut & Hair Wash (₹150)" at bounding box center [85, 216] width 100 height 8
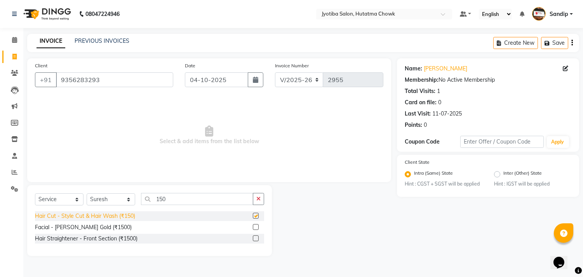
checkbox input "false"
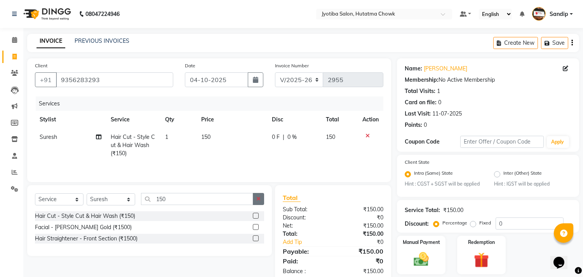
click at [257, 198] on icon "button" at bounding box center [258, 198] width 4 height 5
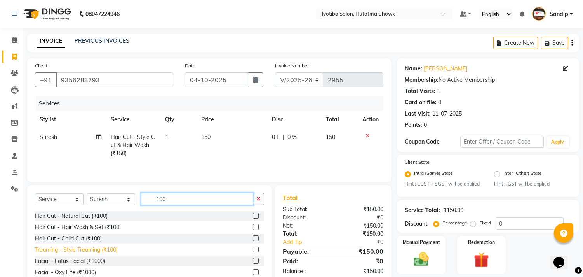
type input "100"
click at [91, 247] on div "Treaming - Style Treaming (₹100)" at bounding box center [76, 249] width 83 height 8
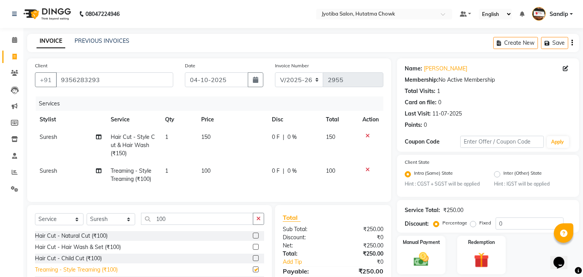
checkbox input "false"
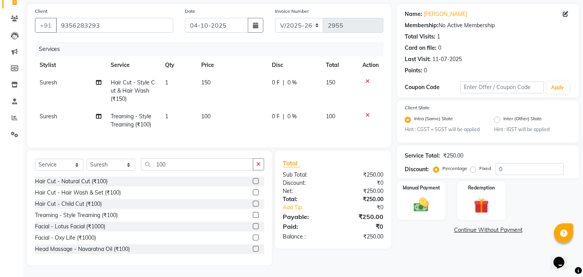
click at [467, 227] on link "Continue Without Payment" at bounding box center [487, 230] width 179 height 8
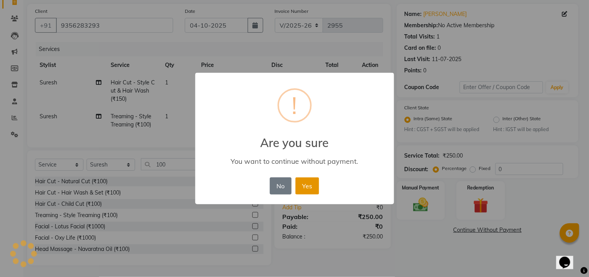
click at [307, 187] on button "Yes" at bounding box center [308, 185] width 24 height 17
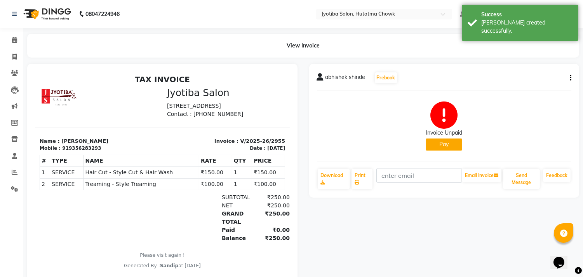
click at [433, 145] on button "Pay" at bounding box center [444, 144] width 37 height 12
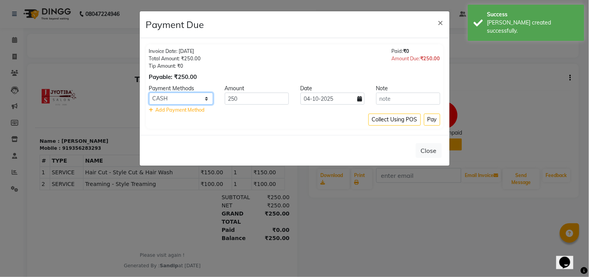
click at [176, 96] on select "CASH ONLINE CARD" at bounding box center [181, 98] width 64 height 12
select select "3"
click at [149, 92] on select "CASH ONLINE CARD" at bounding box center [181, 98] width 64 height 12
click at [433, 117] on button "Pay" at bounding box center [432, 119] width 16 height 12
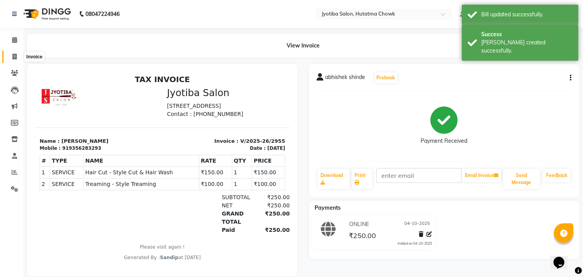
click at [13, 59] on icon at bounding box center [14, 57] width 4 height 6
select select "service"
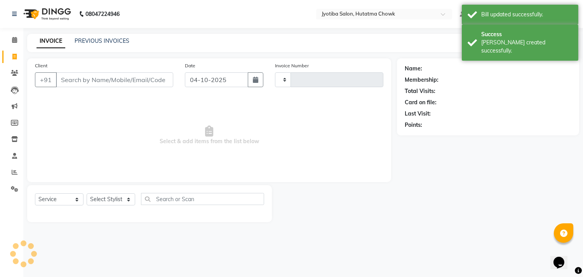
type input "2956"
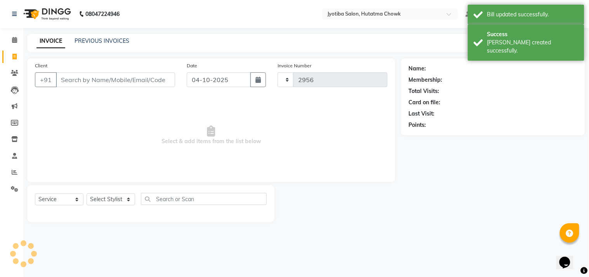
select select "556"
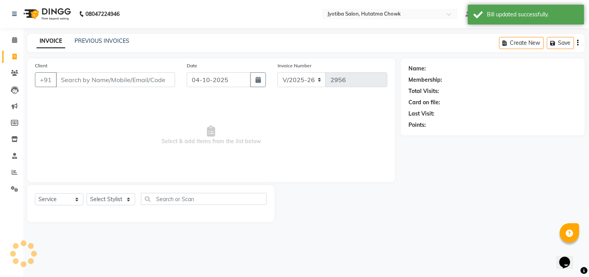
select select "membership"
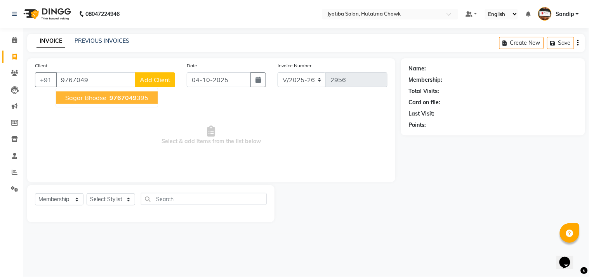
click at [96, 96] on span "sagar bhodse" at bounding box center [85, 98] width 41 height 8
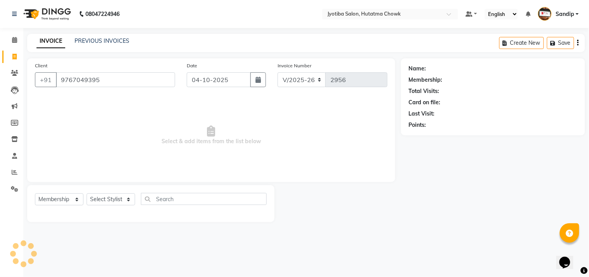
type input "9767049395"
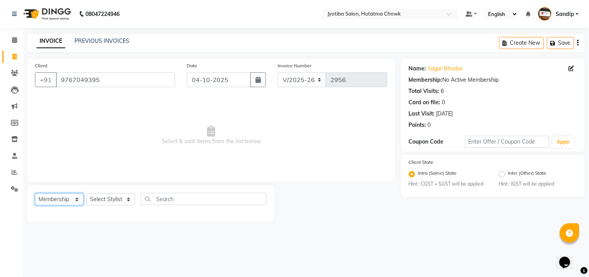
click at [57, 199] on select "Select Service Product Membership Package Voucher Prepaid Gift Card" at bounding box center [59, 199] width 49 height 12
select select "service"
click at [35, 193] on select "Select Service Product Membership Package Voucher Prepaid Gift Card" at bounding box center [59, 199] width 49 height 12
click at [101, 197] on select "Select Stylist [PERSON_NAME] [PERSON_NAME] [PERSON_NAME] prem Sandip [PERSON_NA…" at bounding box center [111, 199] width 49 height 12
select select "81229"
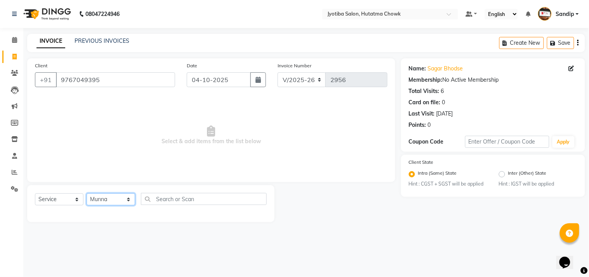
click at [87, 193] on select "Select Stylist [PERSON_NAME] [PERSON_NAME] [PERSON_NAME] prem Sandip [PERSON_NA…" at bounding box center [111, 199] width 49 height 12
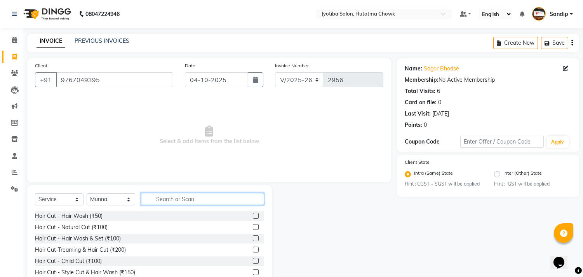
click at [159, 199] on input "text" at bounding box center [202, 199] width 123 height 12
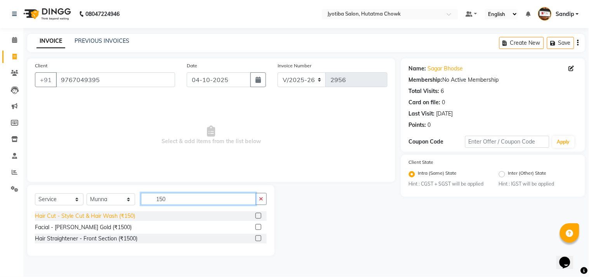
type input "150"
click at [84, 219] on div "Hair Cut - Style Cut & Hair Wash (₹150)" at bounding box center [85, 216] width 100 height 8
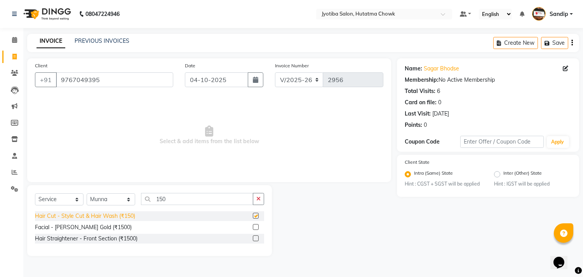
checkbox input "false"
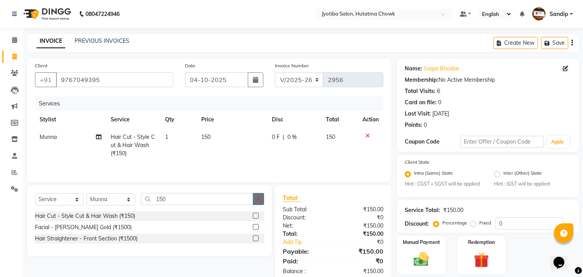
click at [262, 199] on button "button" at bounding box center [258, 199] width 11 height 12
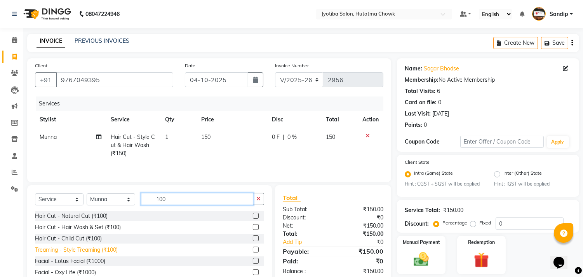
type input "100"
click at [87, 248] on div "Treaming - Style Treaming (₹100)" at bounding box center [76, 249] width 83 height 8
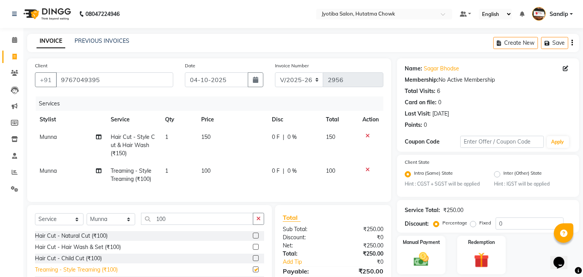
checkbox input "false"
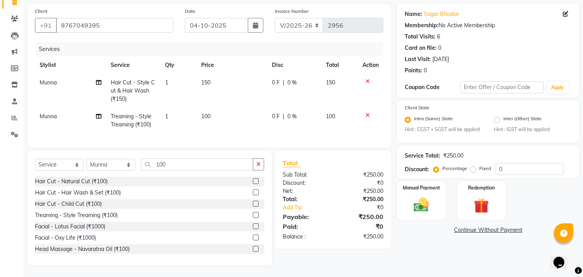
click at [466, 226] on link "Continue Without Payment" at bounding box center [487, 230] width 179 height 8
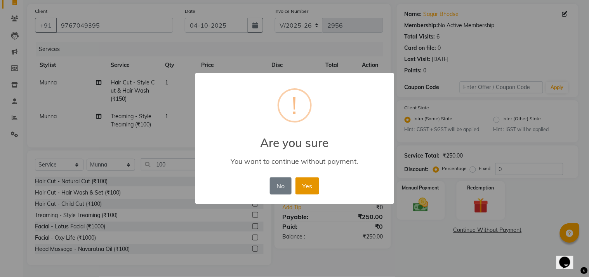
click at [308, 184] on button "Yes" at bounding box center [308, 185] width 24 height 17
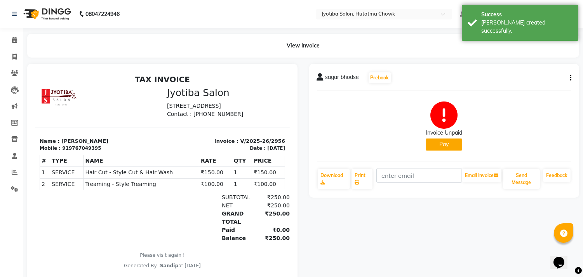
click at [438, 142] on button "Pay" at bounding box center [444, 144] width 37 height 12
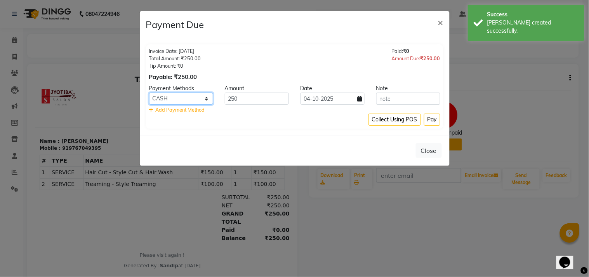
click at [186, 100] on select "CASH ONLINE CARD" at bounding box center [181, 98] width 64 height 12
select select "3"
click at [149, 92] on select "CASH ONLINE CARD" at bounding box center [181, 98] width 64 height 12
click at [433, 121] on button "Pay" at bounding box center [432, 119] width 16 height 12
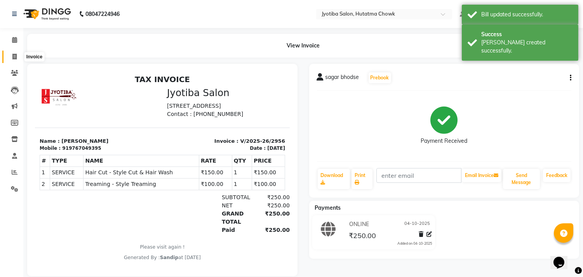
click at [12, 60] on span at bounding box center [15, 56] width 14 height 9
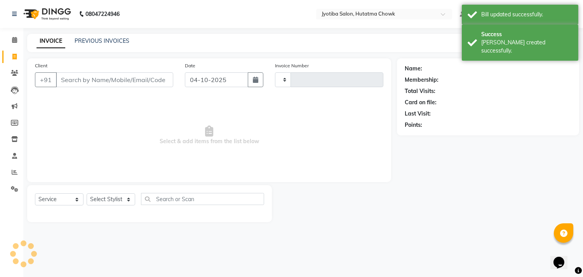
click at [12, 60] on span at bounding box center [15, 56] width 14 height 9
select select "556"
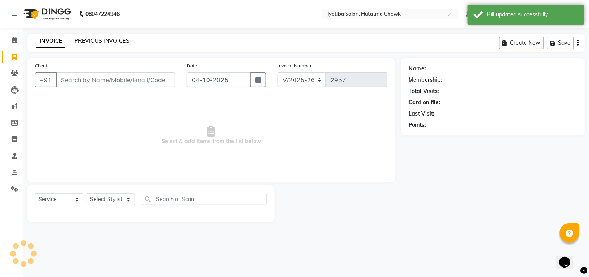
select select "membership"
click at [97, 42] on link "PREVIOUS INVOICES" at bounding box center [102, 40] width 55 height 7
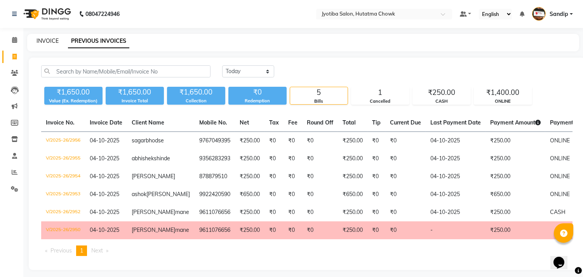
click at [48, 39] on link "INVOICE" at bounding box center [48, 40] width 22 height 7
select select "service"
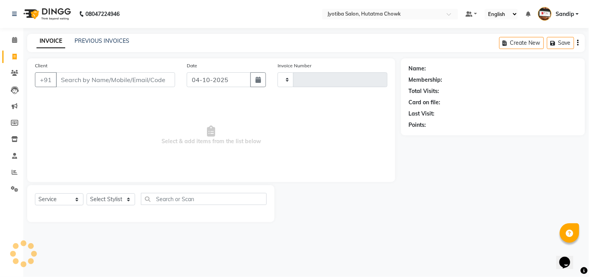
type input "2957"
select select "556"
select select "membership"
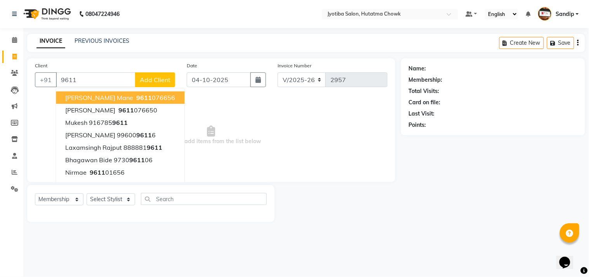
click at [84, 98] on span "SANDEP mane" at bounding box center [99, 98] width 68 height 8
type input "9611076656"
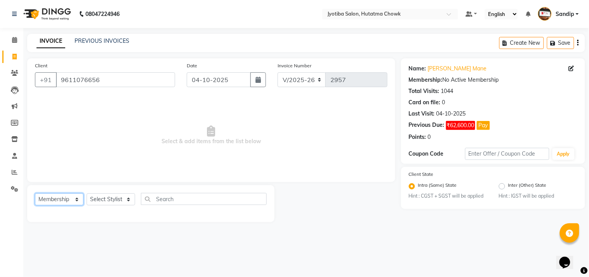
click at [51, 197] on select "Select Service Product Membership Package Voucher Prepaid Gift Card" at bounding box center [59, 199] width 49 height 12
select select "service"
click at [35, 193] on select "Select Service Product Membership Package Voucher Prepaid Gift Card" at bounding box center [59, 199] width 49 height 12
click at [103, 198] on select "Select Stylist [PERSON_NAME] [PERSON_NAME] [PERSON_NAME] prem Sandip [PERSON_NA…" at bounding box center [111, 199] width 49 height 12
select select "84596"
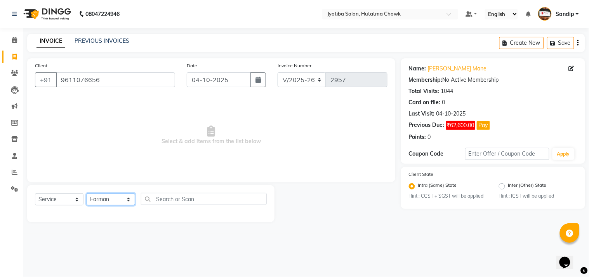
click at [87, 193] on select "Select Stylist [PERSON_NAME] [PERSON_NAME] [PERSON_NAME] prem Sandip [PERSON_NA…" at bounding box center [111, 199] width 49 height 12
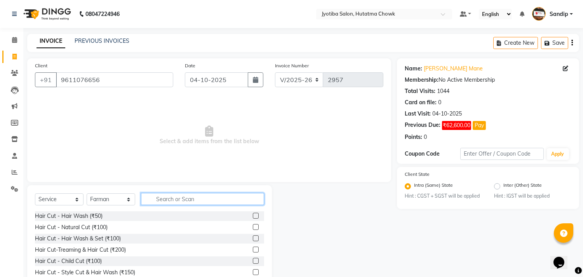
click at [161, 199] on input "text" at bounding box center [202, 199] width 123 height 12
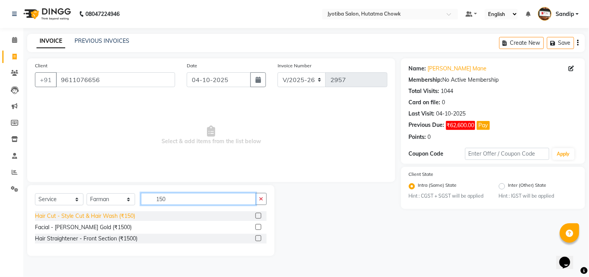
type input "150"
click at [94, 216] on div "Hair Cut - Style Cut & Hair Wash (₹150)" at bounding box center [85, 216] width 100 height 8
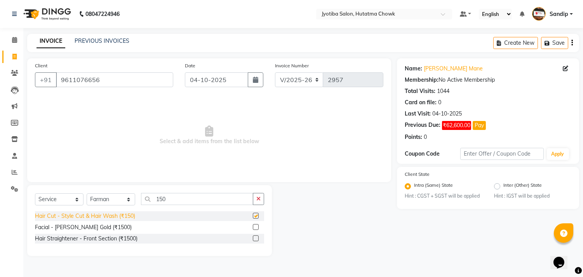
checkbox input "false"
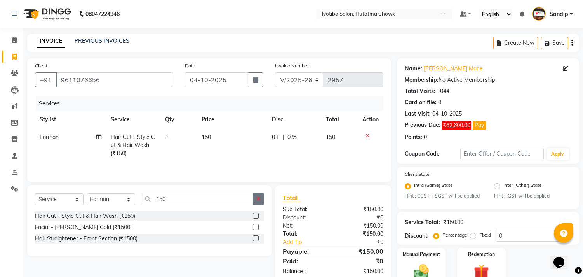
click at [262, 199] on button "button" at bounding box center [258, 199] width 11 height 12
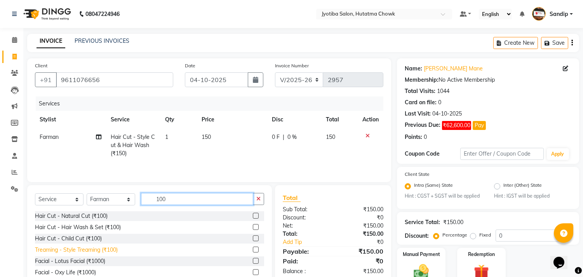
type input "100"
click at [71, 251] on div "Treaming - Style Treaming (₹100)" at bounding box center [76, 249] width 83 height 8
checkbox input "false"
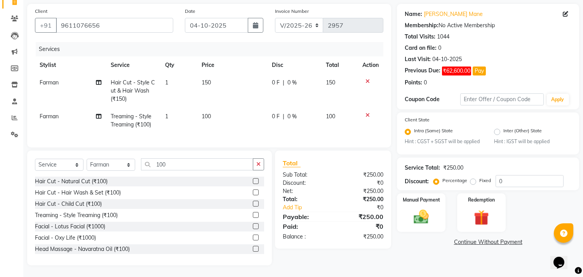
scroll to position [61, 0]
click at [465, 238] on link "Continue Without Payment" at bounding box center [487, 242] width 179 height 8
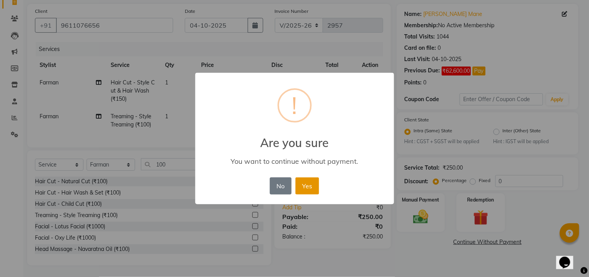
click at [306, 184] on button "Yes" at bounding box center [308, 185] width 24 height 17
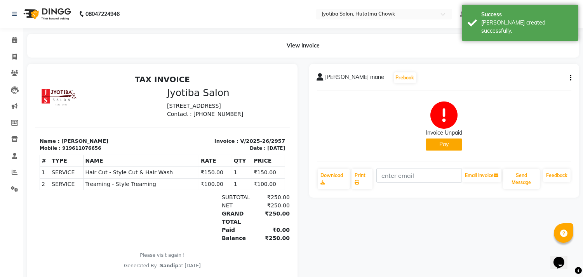
click at [441, 145] on button "Pay" at bounding box center [444, 144] width 37 height 12
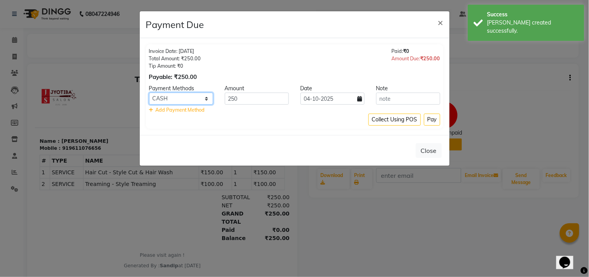
click at [183, 95] on select "CASH ONLINE CARD" at bounding box center [181, 98] width 64 height 12
select select "3"
click at [149, 92] on select "CASH ONLINE CARD" at bounding box center [181, 98] width 64 height 12
click at [432, 119] on button "Pay" at bounding box center [432, 119] width 16 height 12
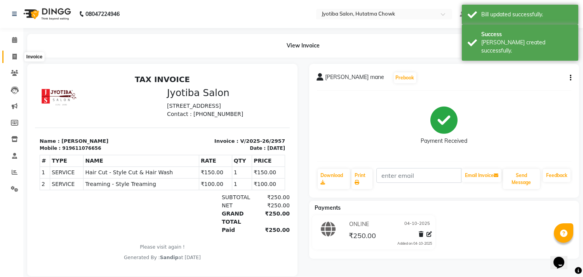
click at [12, 59] on icon at bounding box center [14, 57] width 4 height 6
select select "556"
select select "service"
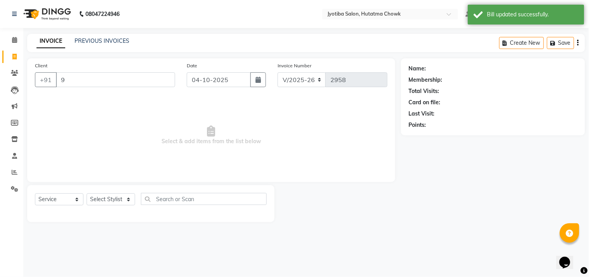
type input "96"
select select "membership"
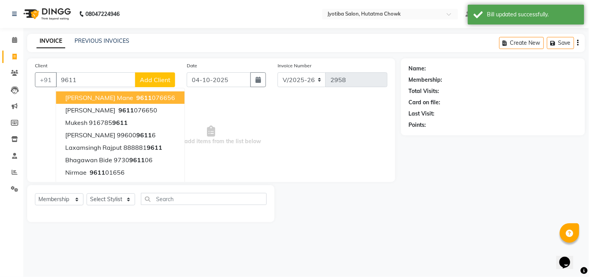
click at [104, 95] on span "SANDEP mane" at bounding box center [99, 98] width 68 height 8
type input "9611076656"
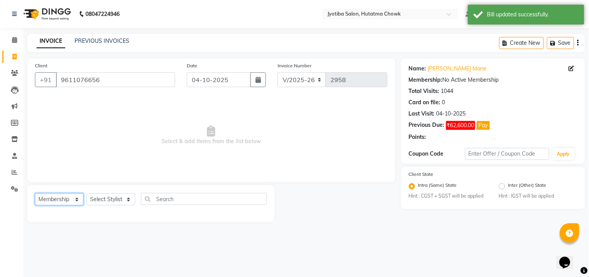
click at [47, 200] on select "Select Service Product Membership Package Voucher Prepaid Gift Card" at bounding box center [59, 199] width 49 height 12
select select "service"
click at [35, 193] on select "Select Service Product Membership Package Voucher Prepaid Gift Card" at bounding box center [59, 199] width 49 height 12
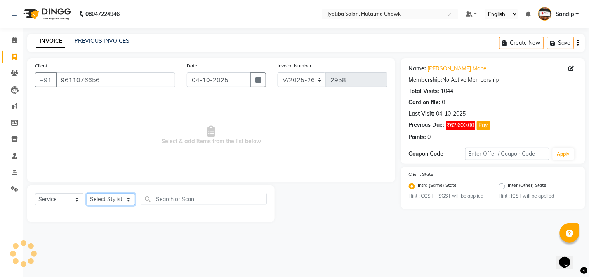
click at [99, 199] on select "Select Stylist [PERSON_NAME] [PERSON_NAME] [PERSON_NAME] prem Sandip [PERSON_NA…" at bounding box center [111, 199] width 49 height 12
select select "7208"
click at [87, 193] on select "Select Stylist [PERSON_NAME] [PERSON_NAME] [PERSON_NAME] prem Sandip [PERSON_NA…" at bounding box center [111, 199] width 49 height 12
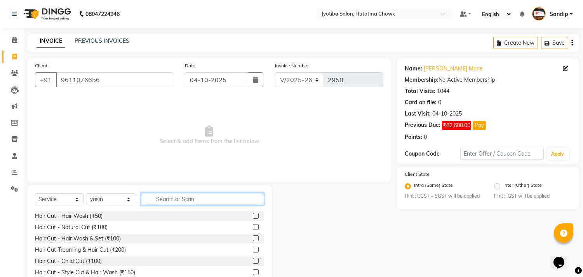
click at [172, 199] on input "text" at bounding box center [202, 199] width 123 height 12
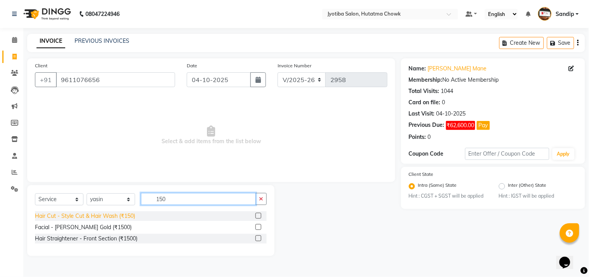
type input "150"
click at [108, 214] on div "Hair Cut - Style Cut & Hair Wash (₹150)" at bounding box center [85, 216] width 100 height 8
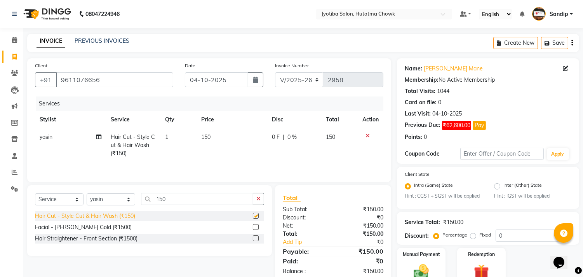
checkbox input "false"
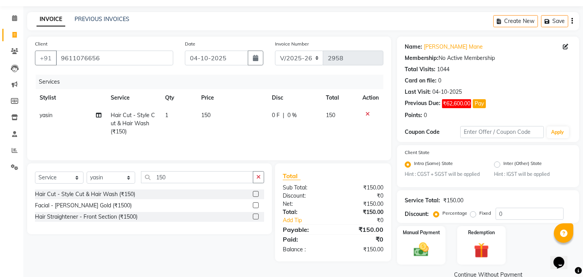
scroll to position [37, 0]
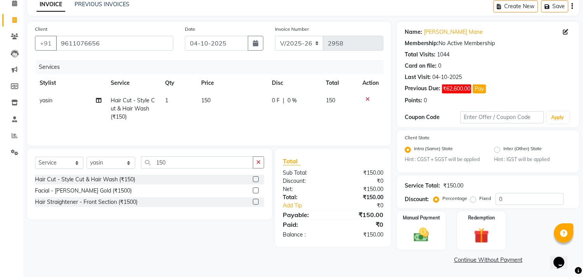
click at [466, 260] on link "Continue Without Payment" at bounding box center [487, 260] width 179 height 8
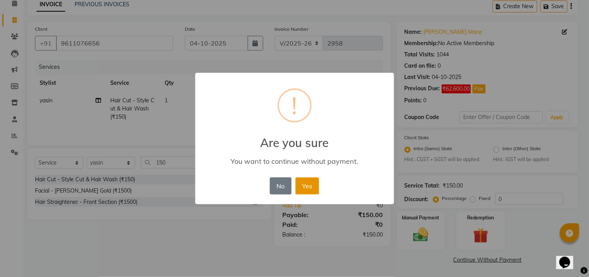
click at [308, 184] on button "Yes" at bounding box center [308, 185] width 24 height 17
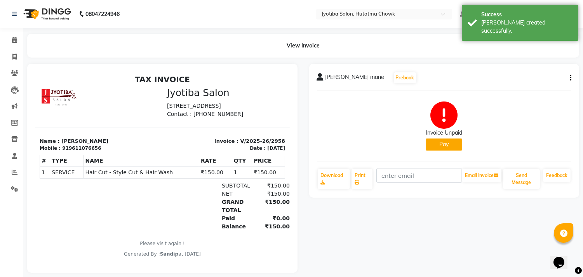
click at [444, 141] on button "Pay" at bounding box center [444, 144] width 37 height 12
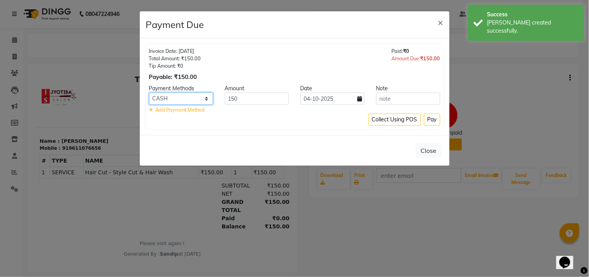
click at [184, 98] on select "CASH ONLINE CARD" at bounding box center [181, 98] width 64 height 12
select select "3"
click at [149, 92] on select "CASH ONLINE CARD" at bounding box center [181, 98] width 64 height 12
click at [432, 117] on button "Pay" at bounding box center [432, 119] width 16 height 12
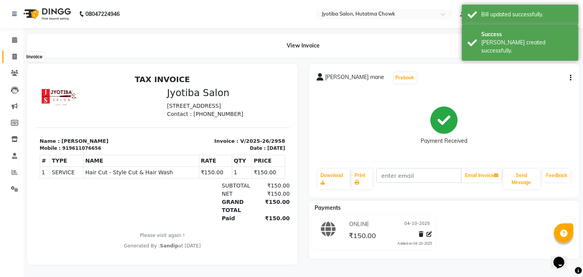
click at [13, 60] on span at bounding box center [15, 56] width 14 height 9
select select "service"
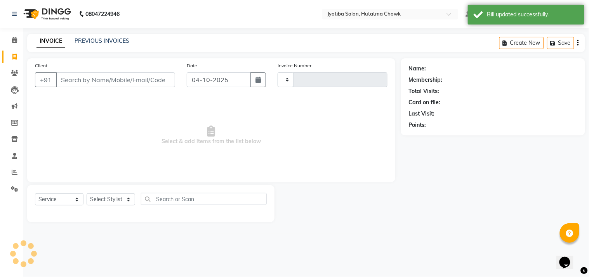
type input "2959"
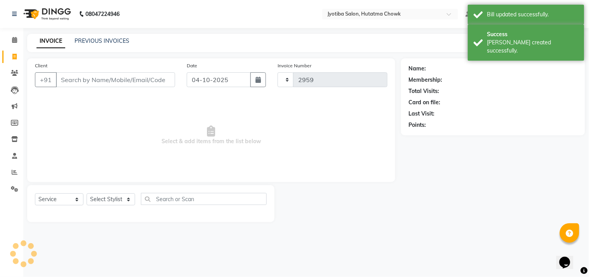
select select "556"
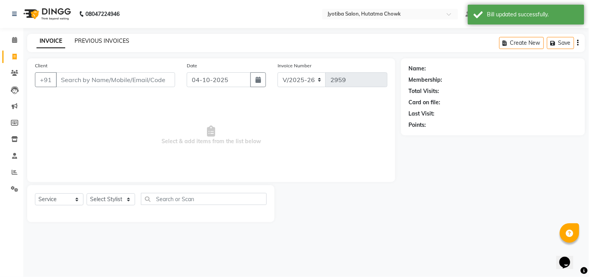
select select "membership"
click at [99, 42] on link "PREVIOUS INVOICES" at bounding box center [102, 40] width 55 height 7
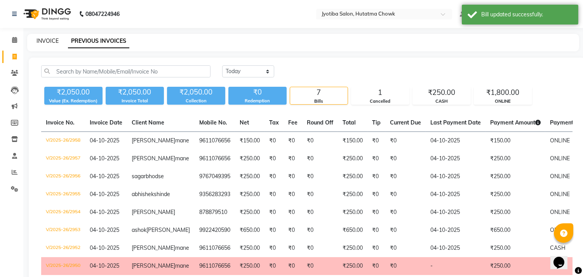
click at [47, 39] on link "INVOICE" at bounding box center [48, 40] width 22 height 7
select select "service"
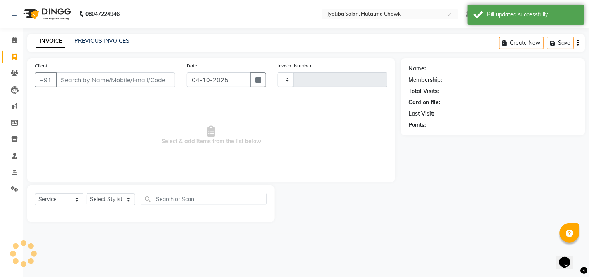
type input "2959"
select select "556"
select select "membership"
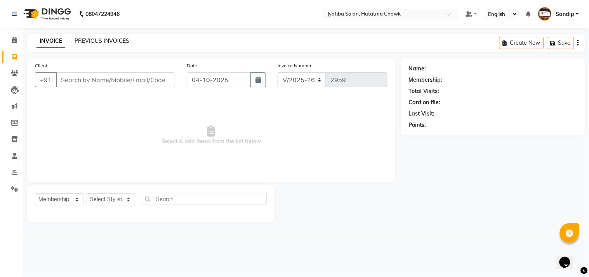
click at [96, 41] on link "PREVIOUS INVOICES" at bounding box center [102, 40] width 55 height 7
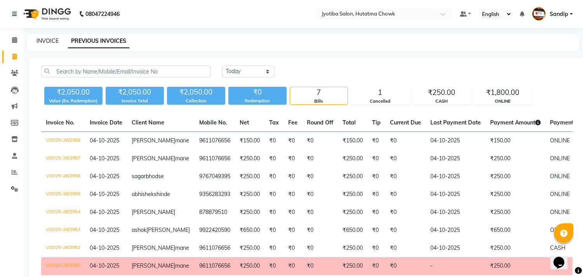
click at [47, 38] on link "INVOICE" at bounding box center [48, 40] width 22 height 7
select select "service"
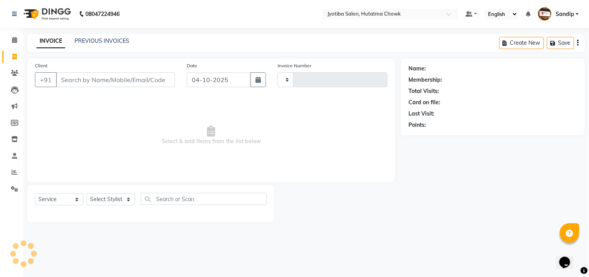
type input "2959"
select select "556"
select select "membership"
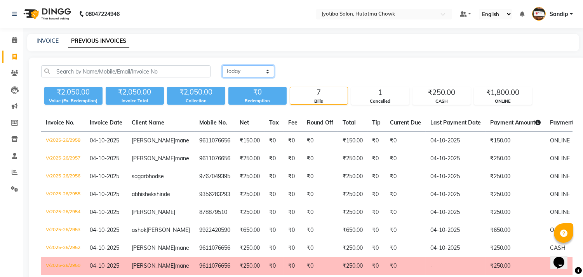
click at [255, 68] on select "[DATE] [DATE] Custom Range" at bounding box center [248, 71] width 52 height 12
click at [222, 65] on select "[DATE] [DATE] Custom Range" at bounding box center [248, 71] width 52 height 12
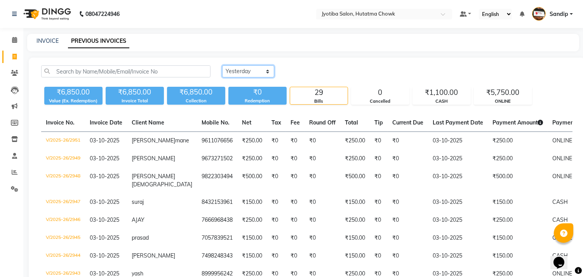
click at [257, 68] on select "[DATE] [DATE] Custom Range" at bounding box center [248, 71] width 52 height 12
select select "today"
click at [222, 65] on select "[DATE] [DATE] Custom Range" at bounding box center [248, 71] width 52 height 12
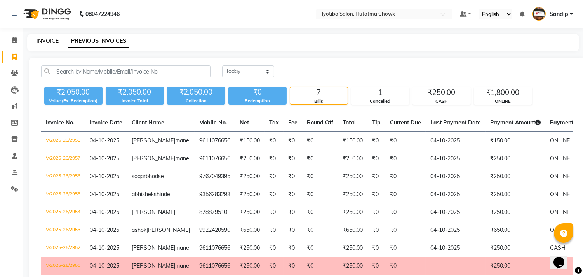
click at [47, 39] on link "INVOICE" at bounding box center [48, 40] width 22 height 7
select select "service"
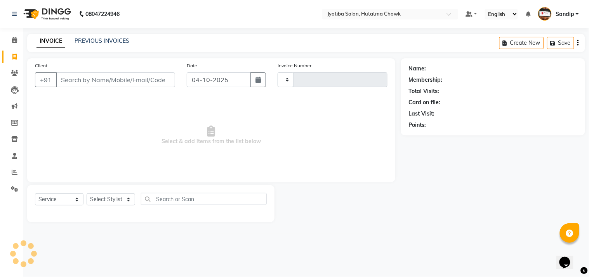
type input "2959"
select select "556"
select select "membership"
click at [47, 39] on link "INVOICE" at bounding box center [51, 41] width 29 height 14
click at [98, 41] on link "PREVIOUS INVOICES" at bounding box center [102, 40] width 55 height 7
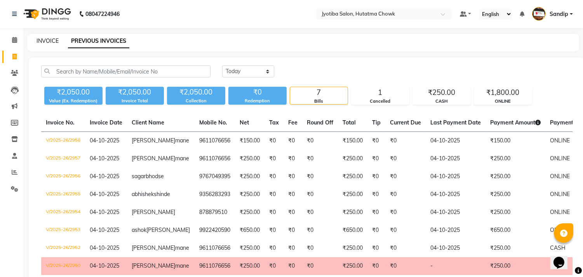
click at [45, 41] on link "INVOICE" at bounding box center [48, 40] width 22 height 7
select select "service"
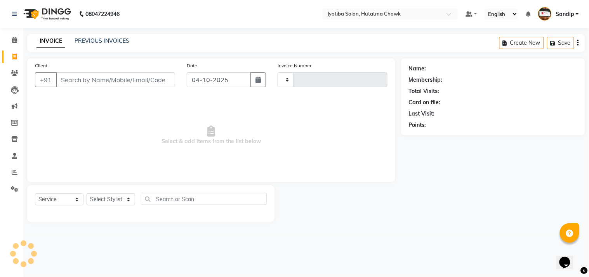
type input "2959"
select select "556"
select select "membership"
click at [102, 40] on link "PREVIOUS INVOICES" at bounding box center [102, 40] width 55 height 7
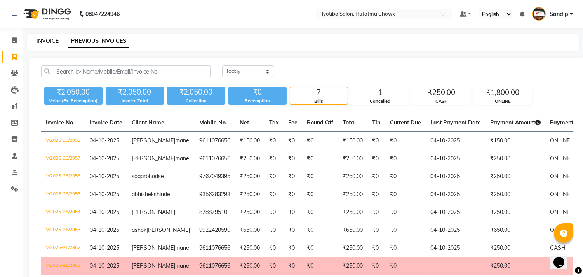
click at [47, 39] on link "INVOICE" at bounding box center [48, 40] width 22 height 7
select select "556"
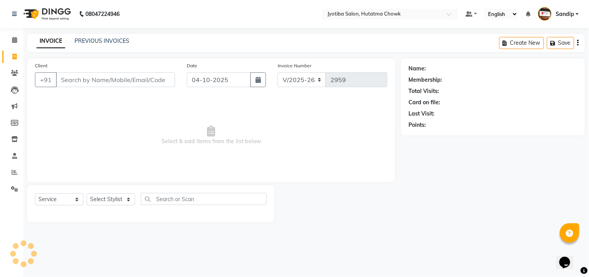
select select "membership"
click at [101, 40] on link "PREVIOUS INVOICES" at bounding box center [102, 40] width 55 height 7
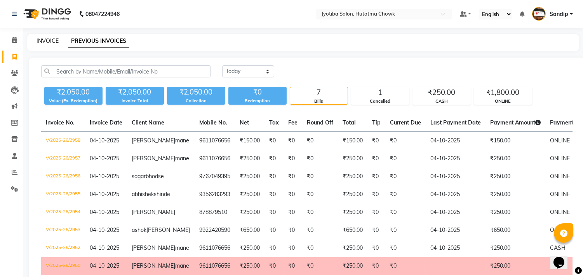
click at [47, 39] on link "INVOICE" at bounding box center [48, 40] width 22 height 7
select select "service"
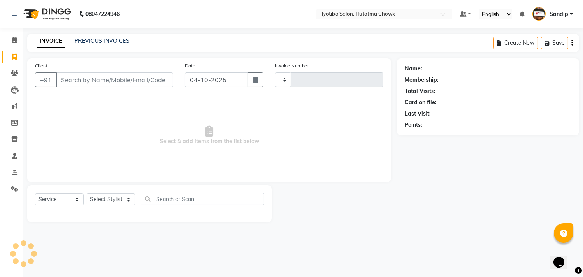
type input "2959"
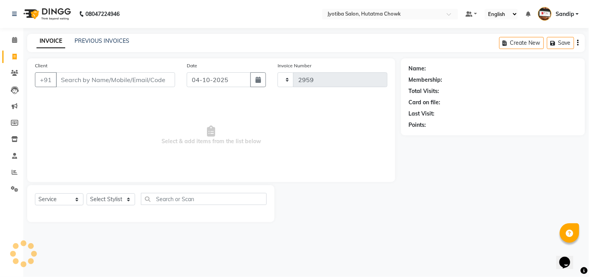
select select "556"
select select "membership"
click at [99, 42] on link "PREVIOUS INVOICES" at bounding box center [102, 40] width 55 height 7
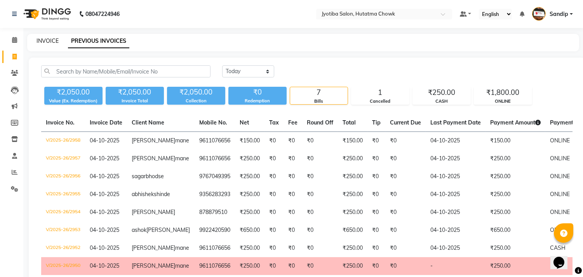
click at [47, 39] on link "INVOICE" at bounding box center [48, 40] width 22 height 7
select select "service"
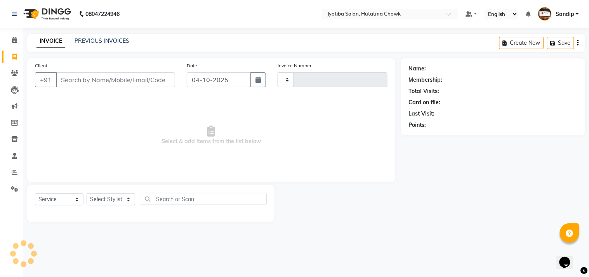
type input "2959"
select select "556"
select select "membership"
click at [13, 43] on icon at bounding box center [14, 40] width 5 height 6
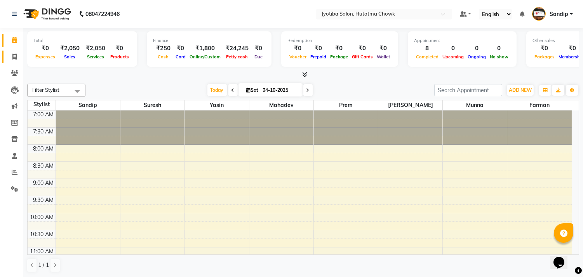
click at [12, 60] on span at bounding box center [15, 56] width 14 height 9
select select "556"
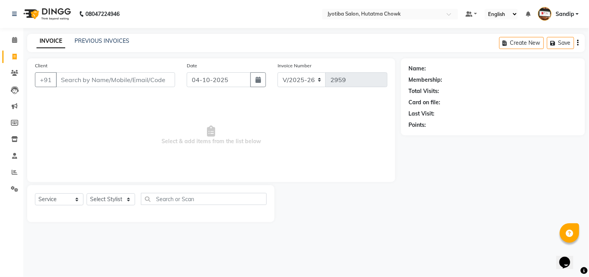
select select "membership"
click at [12, 142] on icon at bounding box center [14, 139] width 7 height 6
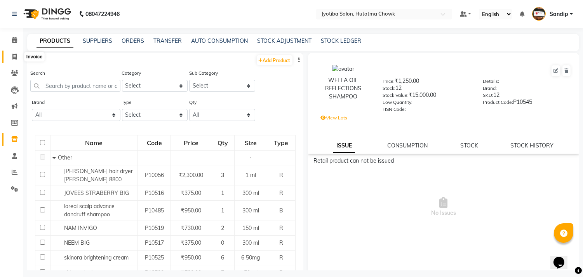
click at [12, 59] on icon at bounding box center [14, 57] width 4 height 6
select select "556"
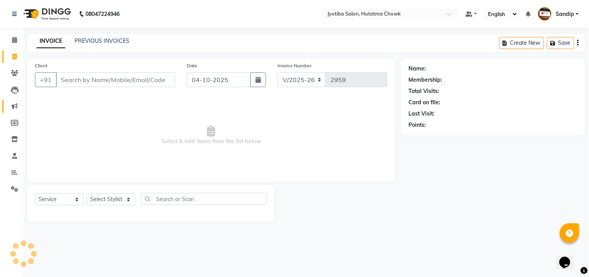
select select "membership"
click at [13, 142] on icon at bounding box center [14, 139] width 7 height 6
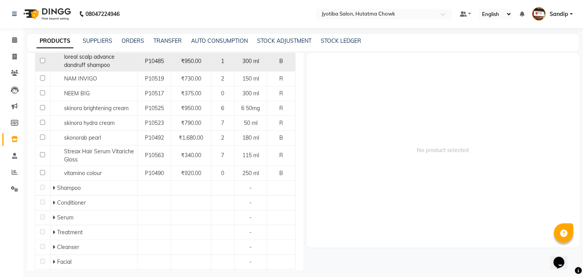
scroll to position [150, 0]
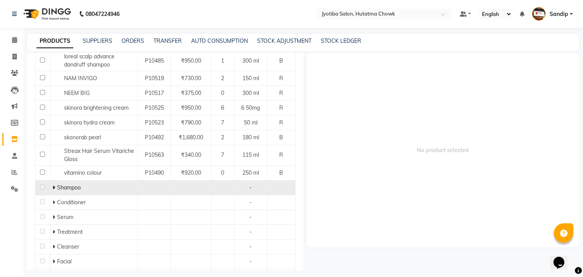
click at [52, 187] on icon at bounding box center [53, 186] width 3 height 5
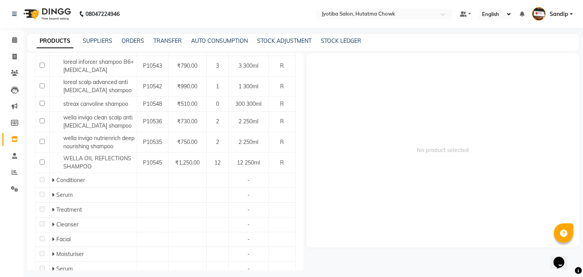
scroll to position [397, 0]
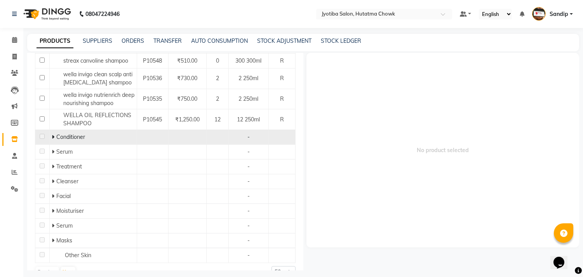
click at [52, 134] on icon at bounding box center [53, 136] width 3 height 5
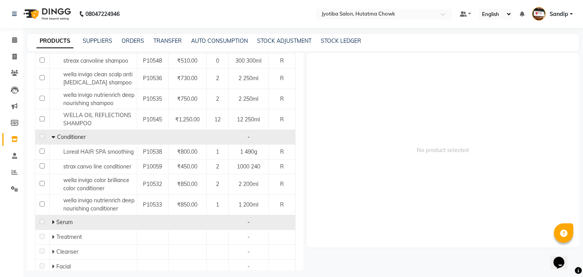
click at [52, 219] on icon at bounding box center [53, 221] width 3 height 5
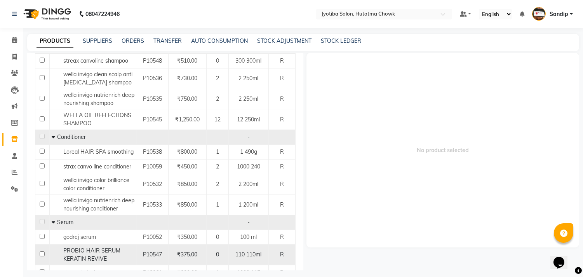
scroll to position [518, 0]
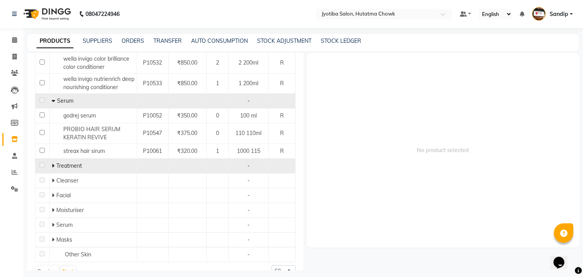
click at [52, 163] on icon at bounding box center [53, 165] width 3 height 5
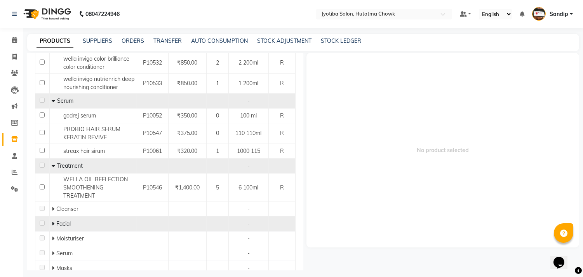
scroll to position [547, 0]
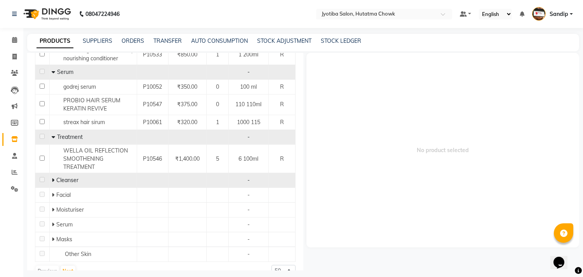
click at [52, 177] on icon at bounding box center [53, 179] width 3 height 5
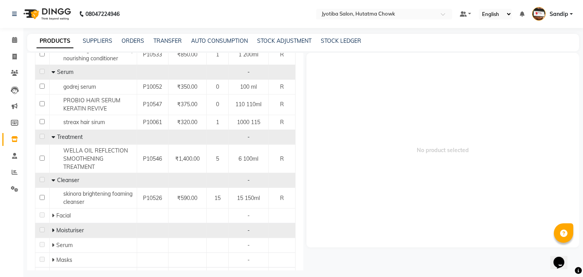
scroll to position [567, 0]
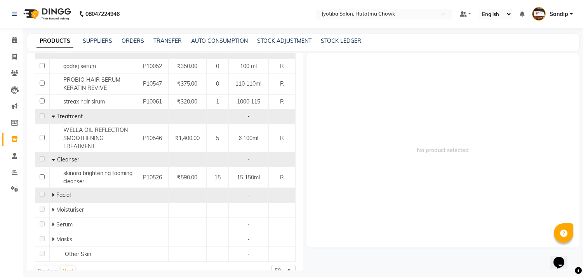
click at [52, 192] on icon at bounding box center [53, 194] width 3 height 5
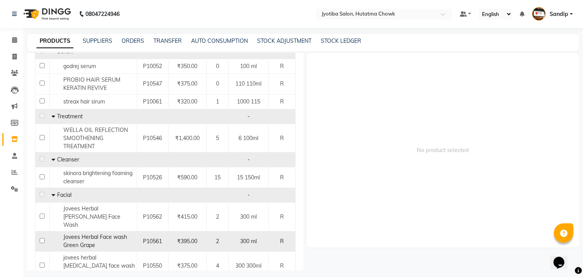
scroll to position [628, 0]
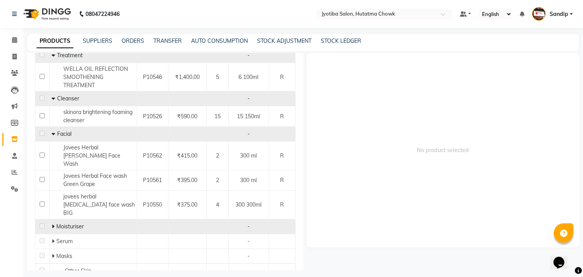
click at [52, 223] on icon at bounding box center [53, 225] width 3 height 5
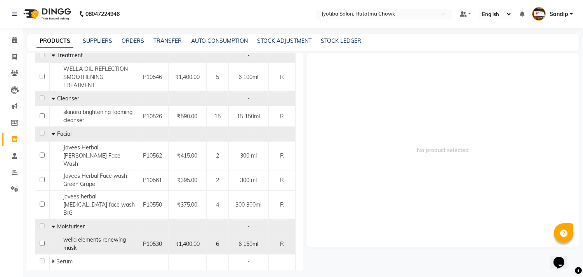
scroll to position [649, 0]
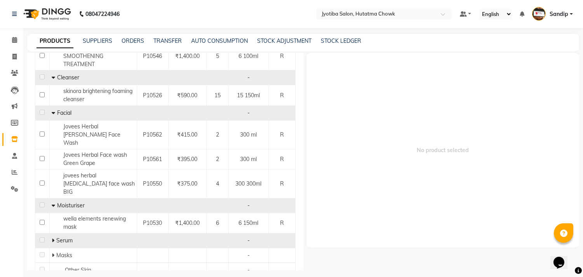
click at [52, 237] on icon at bounding box center [53, 239] width 3 height 5
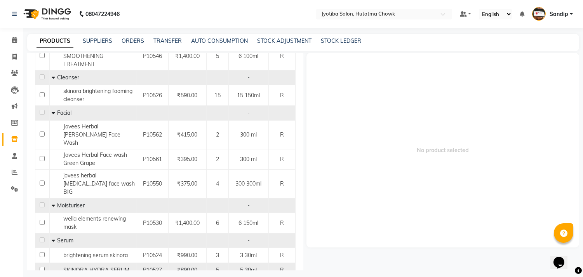
scroll to position [679, 0]
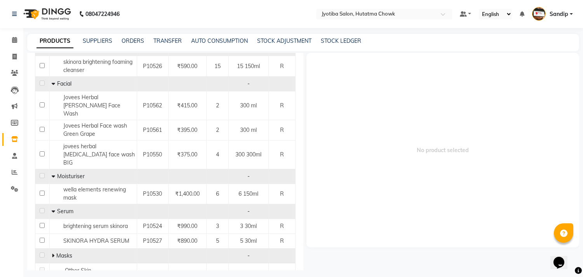
click at [52, 252] on icon at bounding box center [53, 254] width 3 height 5
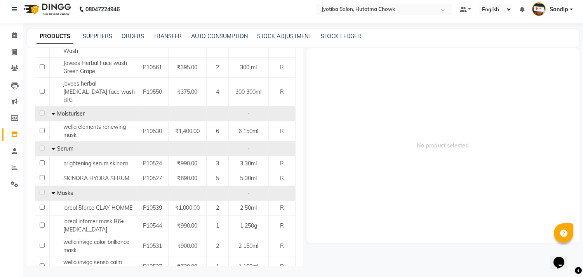
scroll to position [796, 0]
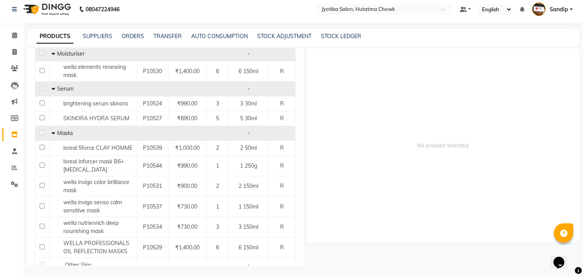
click at [69, 276] on button "Next" at bounding box center [68, 281] width 15 height 11
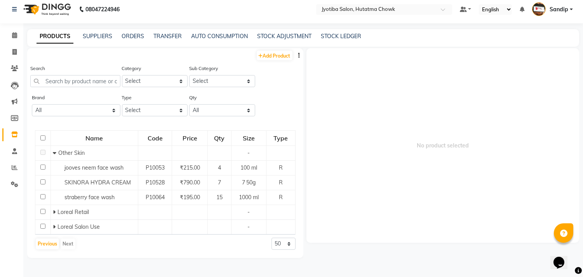
scroll to position [0, 0]
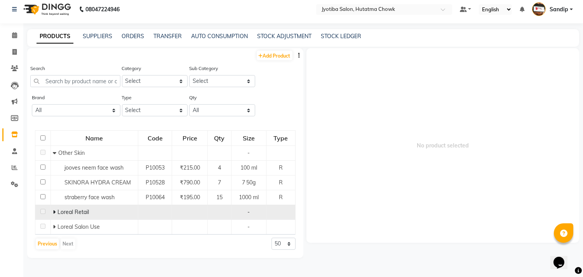
click at [54, 212] on icon at bounding box center [54, 211] width 3 height 5
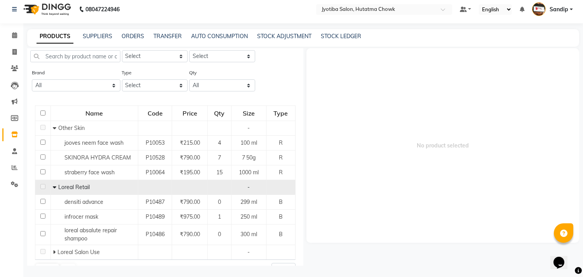
scroll to position [43, 0]
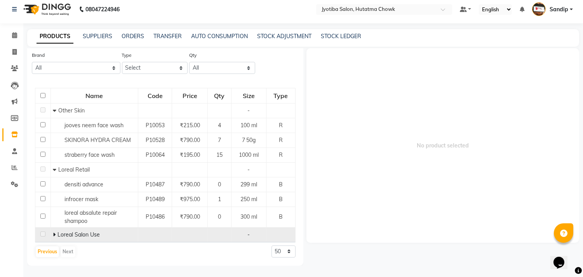
click at [55, 234] on span at bounding box center [55, 234] width 5 height 7
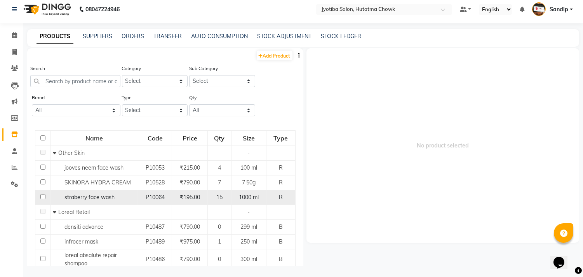
scroll to position [78, 0]
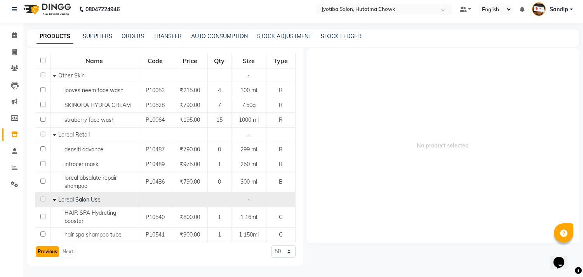
click at [45, 246] on button "Previous" at bounding box center [47, 251] width 23 height 11
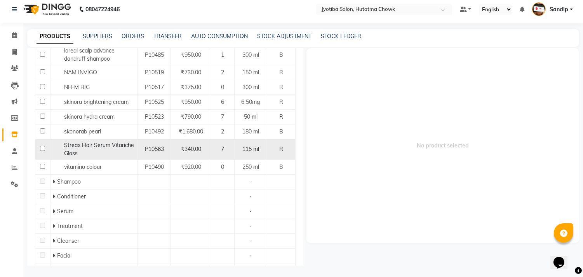
scroll to position [231, 0]
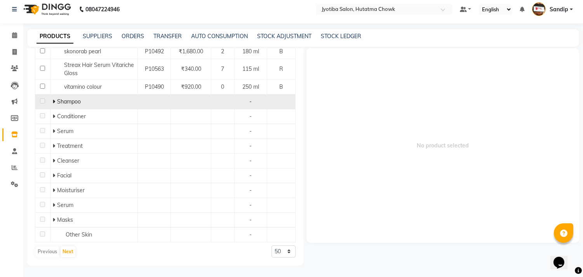
click at [52, 100] on icon at bounding box center [53, 101] width 3 height 5
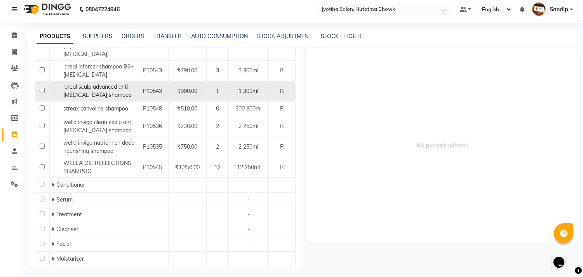
scroll to position [398, 0]
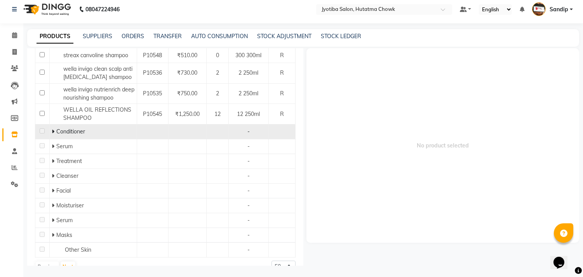
click at [49, 124] on td "Conditioner" at bounding box center [92, 131] width 87 height 15
click at [52, 129] on icon at bounding box center [53, 131] width 3 height 5
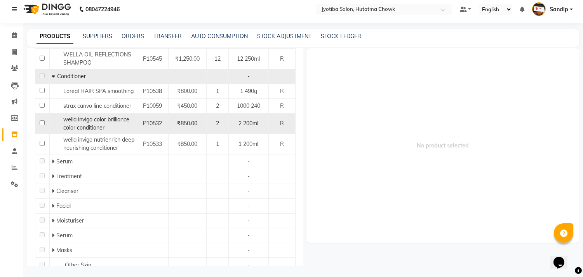
scroll to position [468, 0]
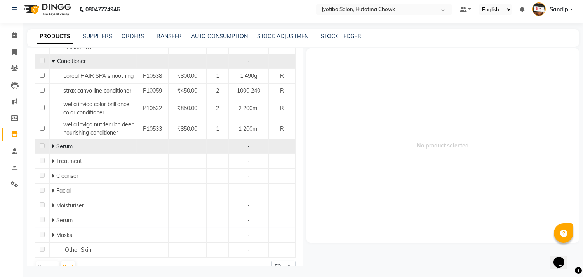
click at [52, 143] on icon at bounding box center [53, 145] width 3 height 5
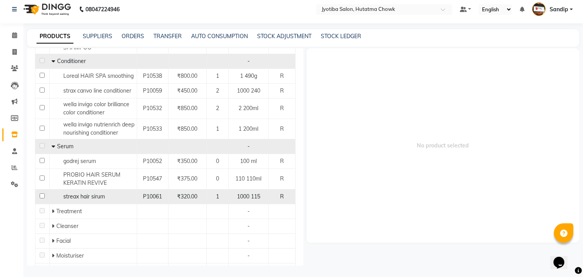
scroll to position [518, 0]
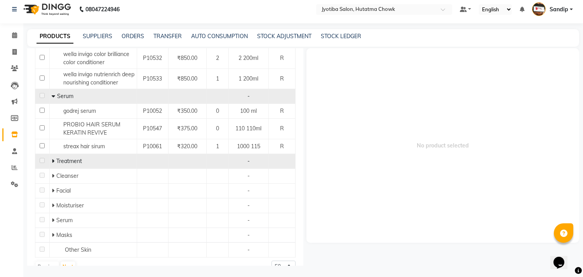
click at [52, 158] on icon at bounding box center [53, 160] width 3 height 5
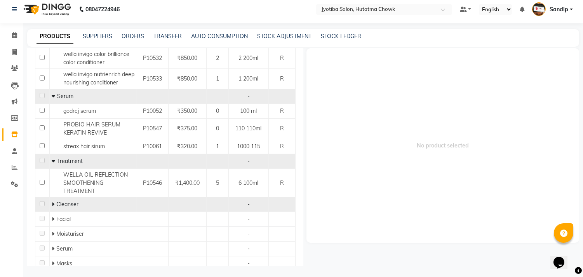
scroll to position [547, 0]
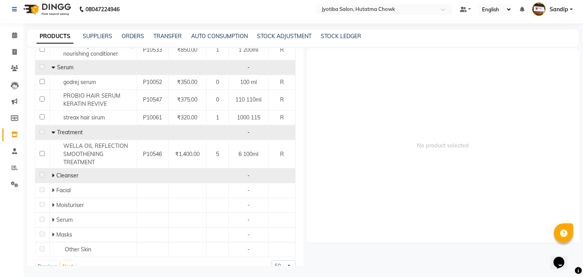
click at [52, 172] on icon at bounding box center [53, 174] width 3 height 5
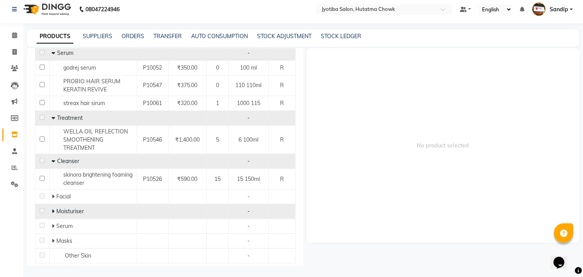
scroll to position [567, 0]
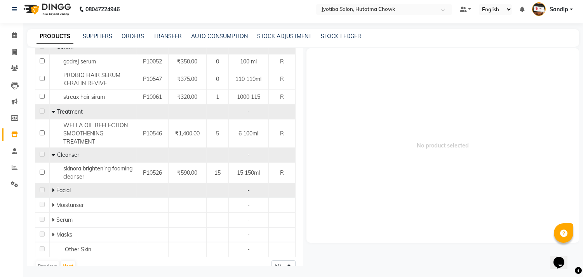
click at [52, 187] on icon at bounding box center [53, 189] width 3 height 5
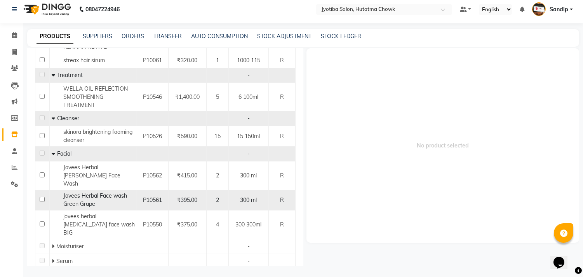
scroll to position [628, 0]
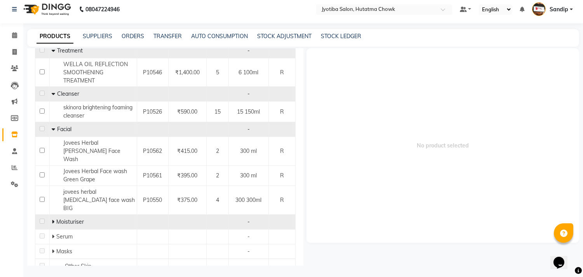
click at [52, 219] on icon at bounding box center [53, 221] width 3 height 5
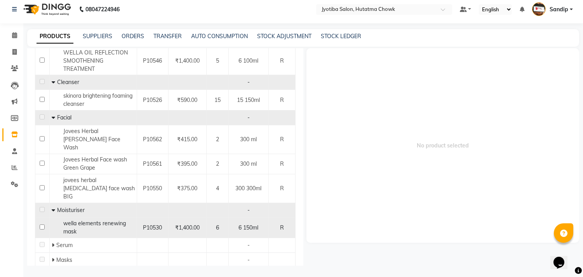
scroll to position [649, 0]
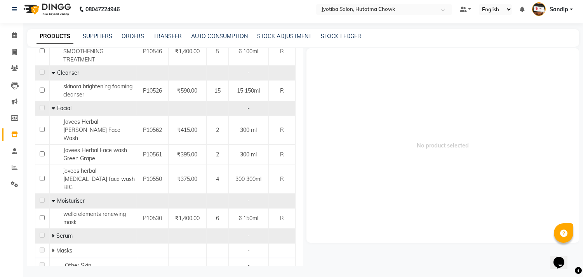
click at [52, 233] on icon at bounding box center [53, 235] width 3 height 5
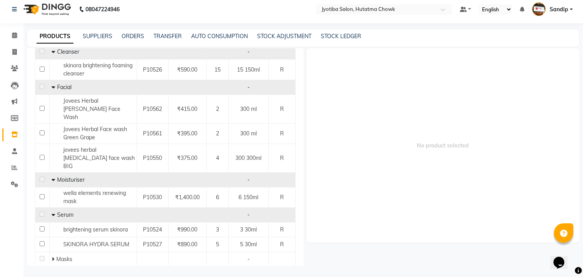
scroll to position [679, 0]
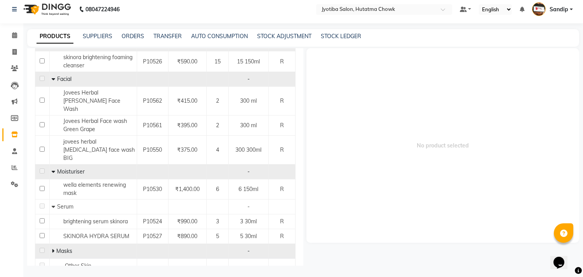
click at [52, 248] on icon at bounding box center [53, 250] width 3 height 5
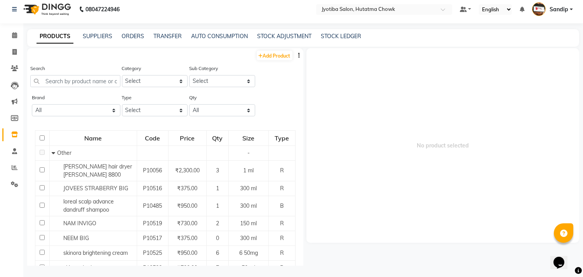
scroll to position [0, 0]
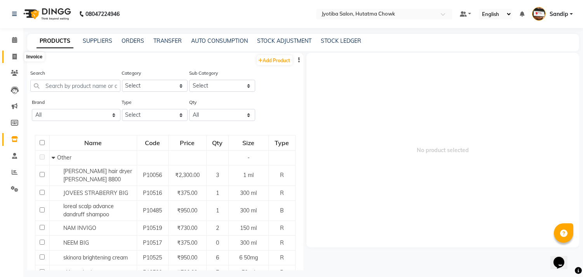
click at [12, 60] on span at bounding box center [15, 56] width 14 height 9
select select "556"
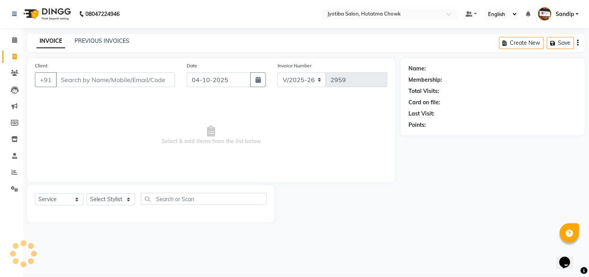
select select "membership"
click at [102, 39] on link "PREVIOUS INVOICES" at bounding box center [102, 40] width 55 height 7
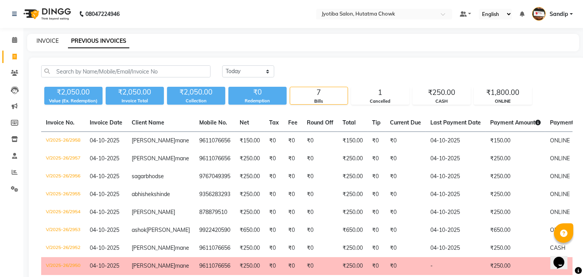
click at [47, 39] on link "INVOICE" at bounding box center [48, 40] width 22 height 7
select select "service"
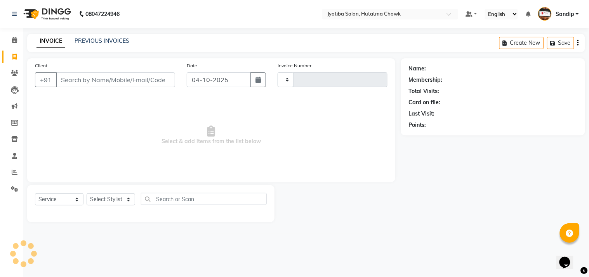
type input "2959"
select select "membership"
select select "556"
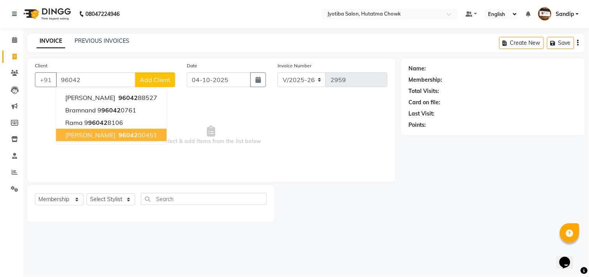
click at [118, 130] on button "SWAPNIL CHAVAN 96042 00451" at bounding box center [111, 135] width 111 height 12
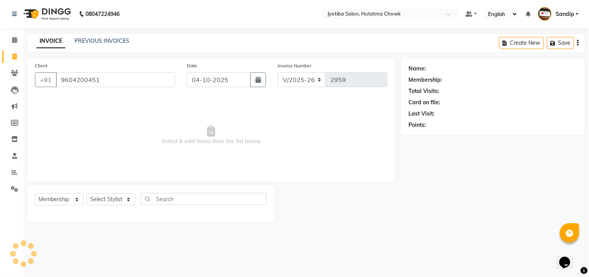
type input "9604200451"
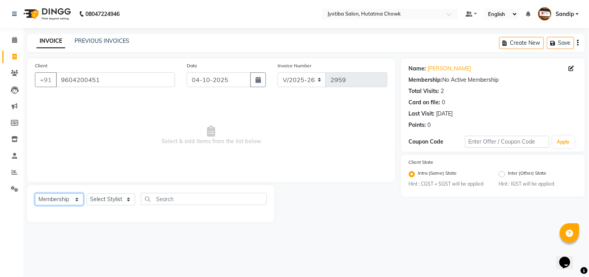
click at [63, 200] on select "Select Service Product Membership Package Voucher Prepaid Gift Card" at bounding box center [59, 199] width 49 height 12
select select "service"
click at [35, 193] on select "Select Service Product Membership Package Voucher Prepaid Gift Card" at bounding box center [59, 199] width 49 height 12
click at [98, 197] on select "Select Stylist [PERSON_NAME] [PERSON_NAME] [PERSON_NAME] prem Sandip [PERSON_NA…" at bounding box center [111, 199] width 49 height 12
select select "7208"
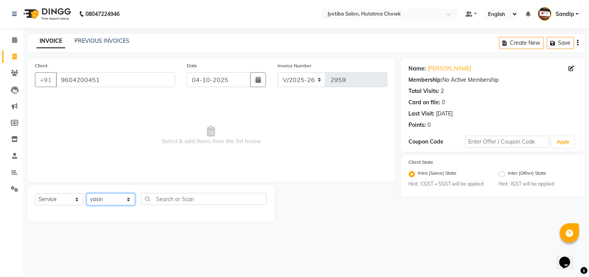
click at [87, 193] on select "Select Stylist [PERSON_NAME] [PERSON_NAME] [PERSON_NAME] prem Sandip [PERSON_NA…" at bounding box center [111, 199] width 49 height 12
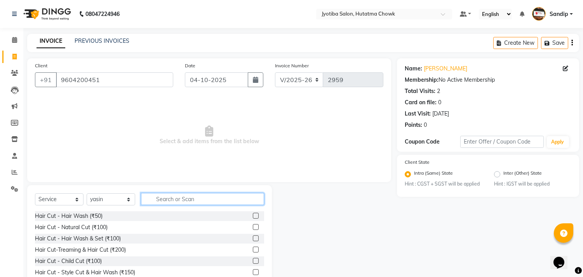
click at [164, 197] on input "text" at bounding box center [202, 199] width 123 height 12
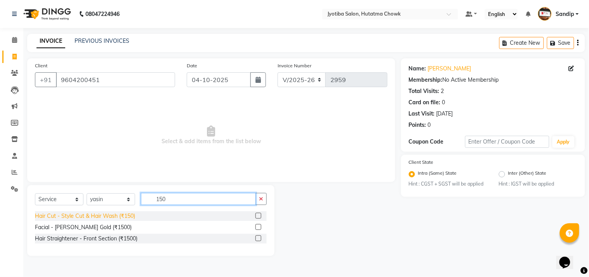
type input "150"
click at [110, 214] on div "Hair Cut - Style Cut & Hair Wash (₹150)" at bounding box center [85, 216] width 100 height 8
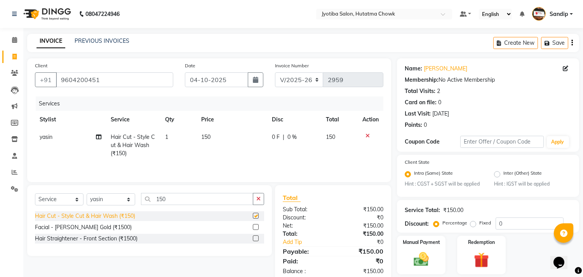
checkbox input "false"
click at [261, 200] on button "button" at bounding box center [258, 199] width 11 height 12
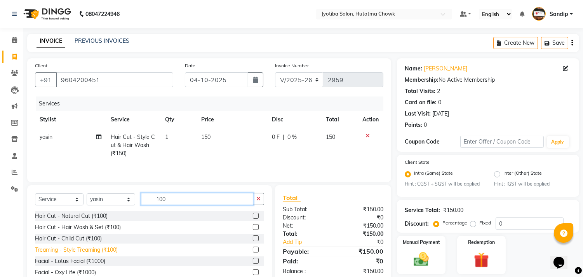
type input "100"
click at [82, 251] on div "Treaming - Style Treaming (₹100)" at bounding box center [76, 249] width 83 height 8
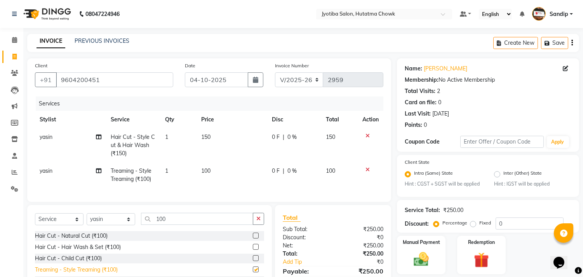
checkbox input "false"
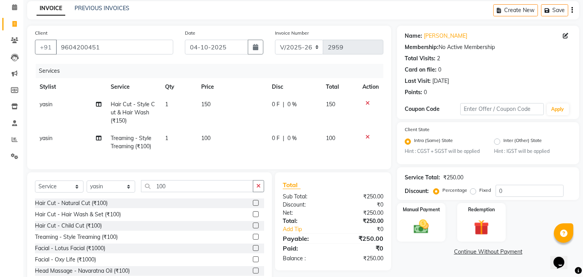
scroll to position [61, 0]
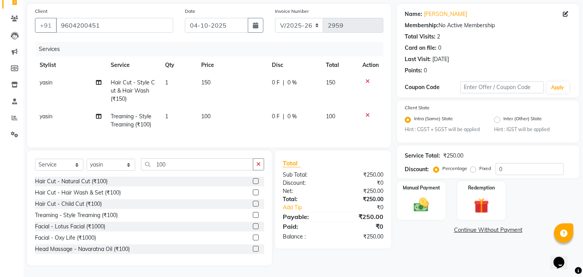
click at [463, 226] on link "Continue Without Payment" at bounding box center [487, 230] width 179 height 8
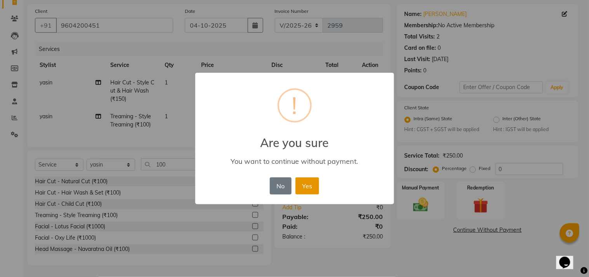
click at [307, 183] on button "Yes" at bounding box center [308, 185] width 24 height 17
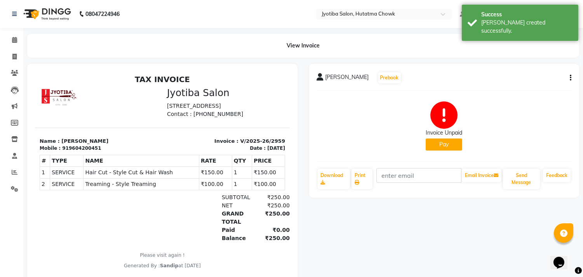
click at [446, 142] on button "Pay" at bounding box center [444, 144] width 37 height 12
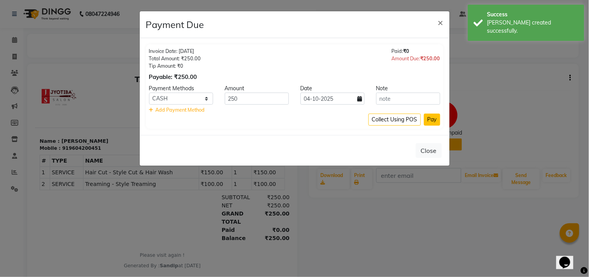
click at [430, 115] on button "Pay" at bounding box center [432, 119] width 16 height 12
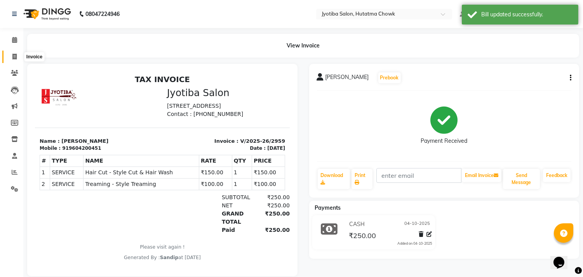
click at [13, 59] on icon at bounding box center [14, 57] width 4 height 6
select select "556"
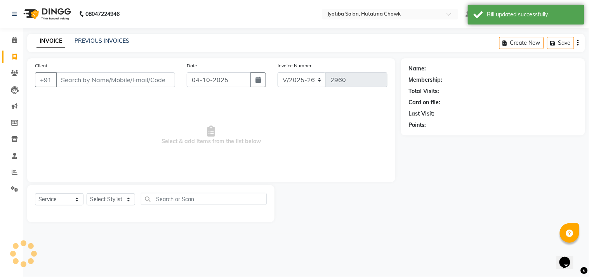
select select "membership"
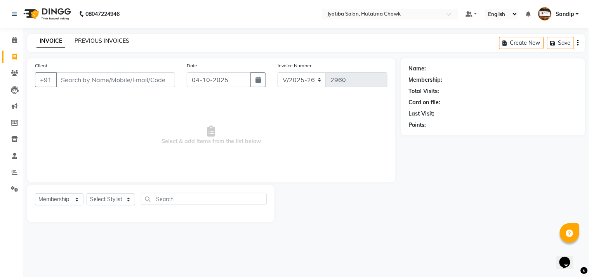
click at [102, 39] on link "PREVIOUS INVOICES" at bounding box center [102, 40] width 55 height 7
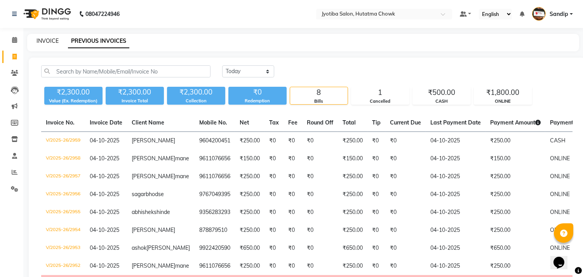
click at [47, 39] on link "INVOICE" at bounding box center [48, 40] width 22 height 7
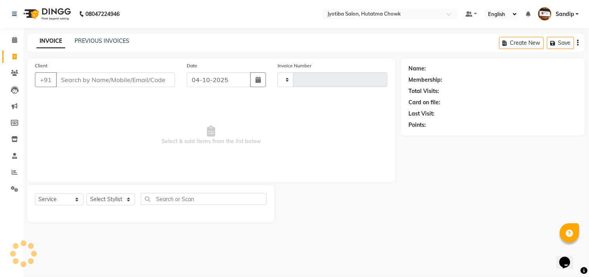
select select "membership"
type input "2960"
select select "556"
click at [97, 42] on link "PREVIOUS INVOICES" at bounding box center [102, 40] width 55 height 7
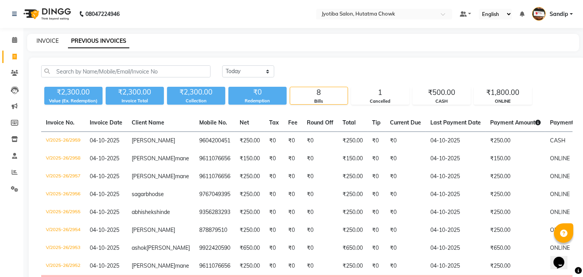
click at [47, 39] on link "INVOICE" at bounding box center [48, 40] width 22 height 7
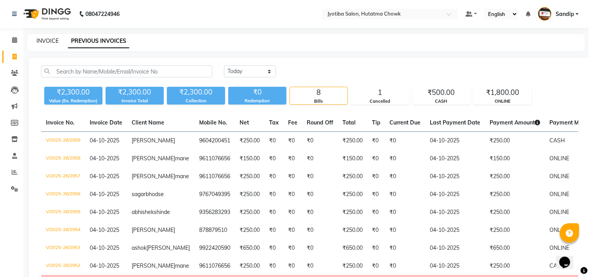
select select "556"
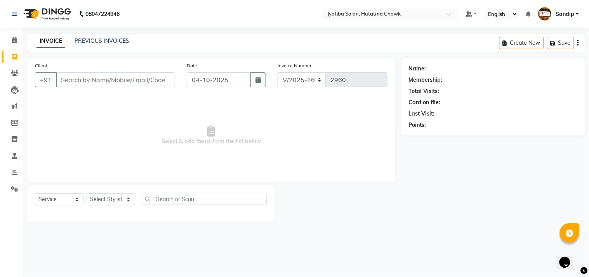
select select "membership"
click at [102, 40] on link "PREVIOUS INVOICES" at bounding box center [102, 40] width 55 height 7
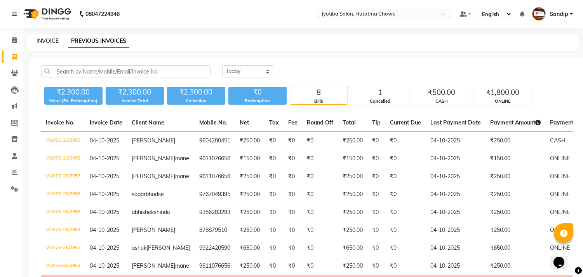
click at [47, 39] on link "INVOICE" at bounding box center [48, 40] width 22 height 7
select select "service"
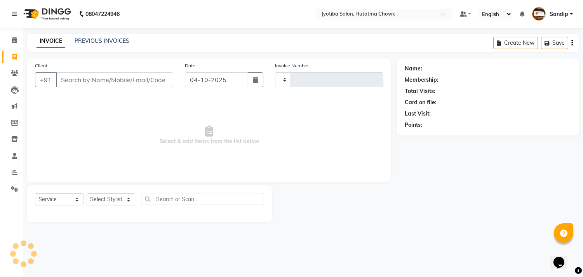
type input "2960"
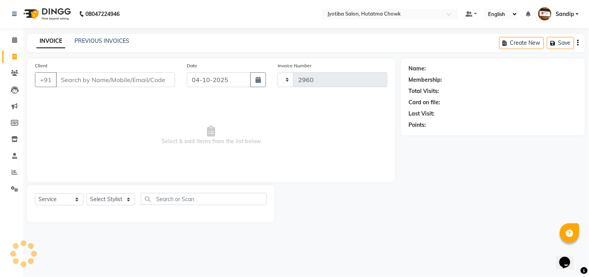
select select "556"
select select "membership"
click at [90, 38] on link "PREVIOUS INVOICES" at bounding box center [102, 40] width 55 height 7
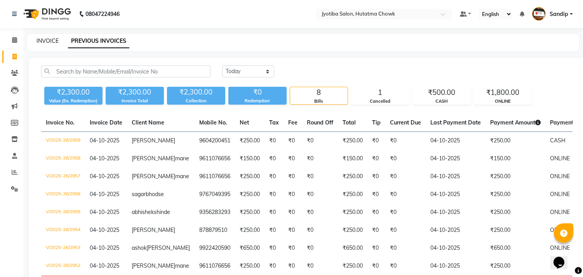
click at [47, 40] on link "INVOICE" at bounding box center [48, 40] width 22 height 7
select select "556"
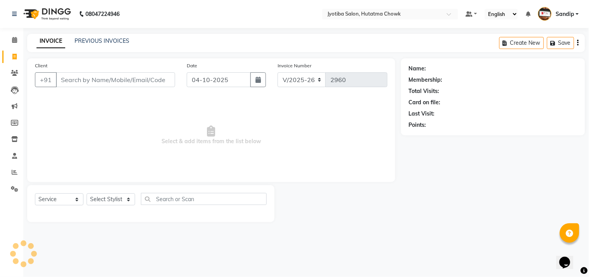
select select "membership"
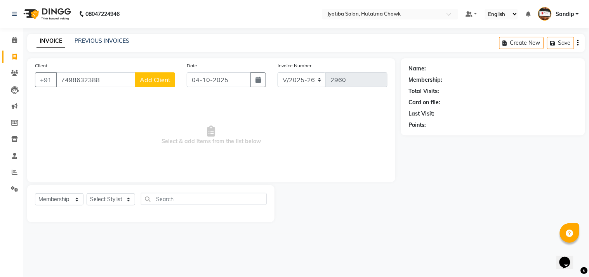
type input "7498632388"
click at [152, 76] on span "Add Client" at bounding box center [155, 80] width 31 height 8
select select "22"
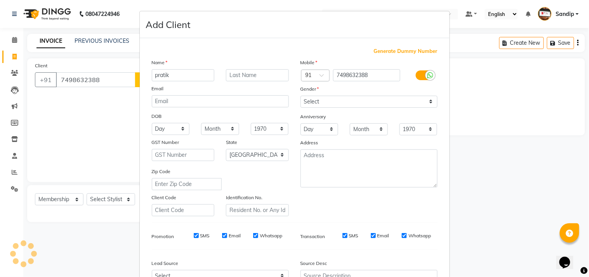
type input "pratik"
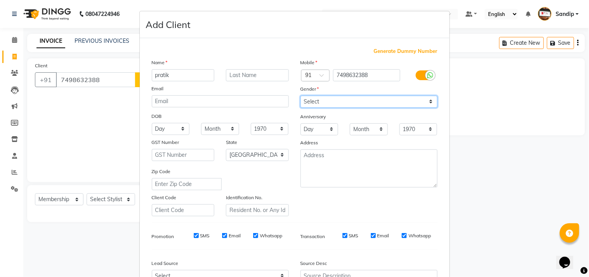
click at [322, 99] on select "Select [DEMOGRAPHIC_DATA] [DEMOGRAPHIC_DATA] Other Prefer Not To Say" at bounding box center [369, 102] width 137 height 12
select select "[DEMOGRAPHIC_DATA]"
click at [301, 96] on select "Select [DEMOGRAPHIC_DATA] [DEMOGRAPHIC_DATA] Other Prefer Not To Say" at bounding box center [369, 102] width 137 height 12
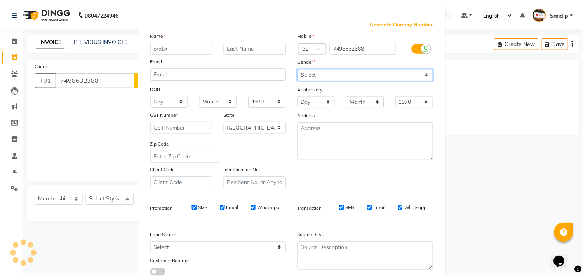
scroll to position [82, 0]
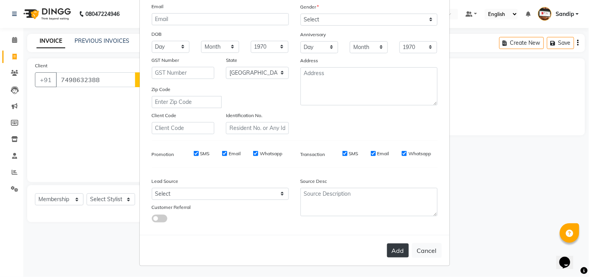
click at [389, 245] on button "Add" at bounding box center [398, 250] width 22 height 14
select select
select select "null"
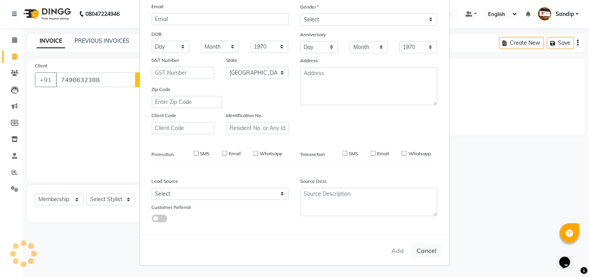
select select
checkbox input "false"
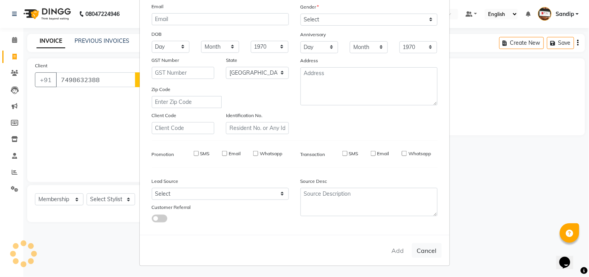
checkbox input "false"
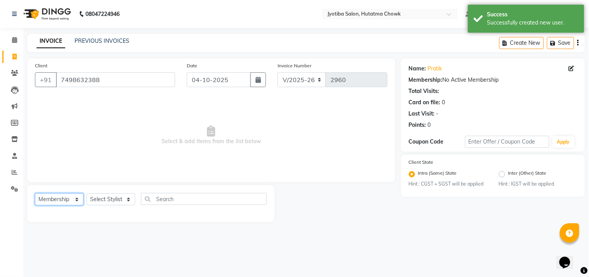
click at [52, 198] on select "Select Service Product Membership Package Voucher Prepaid Gift Card" at bounding box center [59, 199] width 49 height 12
select select "service"
click at [35, 193] on select "Select Service Product Membership Package Voucher Prepaid Gift Card" at bounding box center [59, 199] width 49 height 12
click at [110, 200] on select "Select Stylist [PERSON_NAME] [PERSON_NAME] [PERSON_NAME] prem Sandip [PERSON_NA…" at bounding box center [111, 199] width 49 height 12
select select "7206"
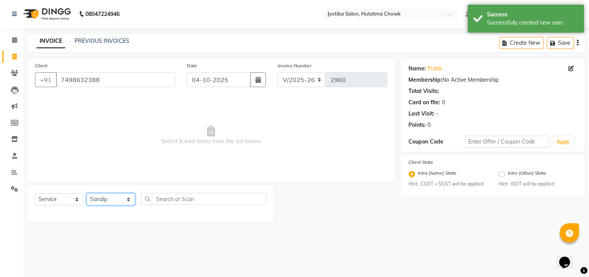
click at [87, 193] on select "Select Stylist [PERSON_NAME] [PERSON_NAME] [PERSON_NAME] prem Sandip [PERSON_NA…" at bounding box center [111, 199] width 49 height 12
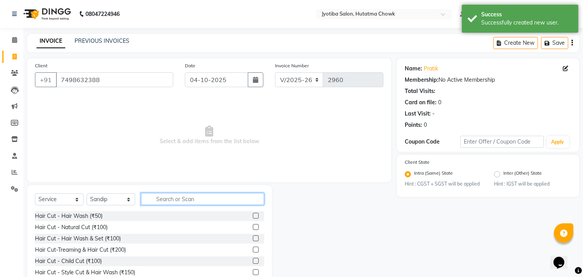
click at [154, 199] on input "text" at bounding box center [202, 199] width 123 height 12
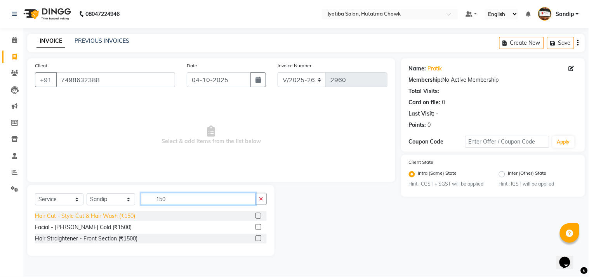
type input "150"
click at [106, 216] on div "Hair Cut - Style Cut & Hair Wash (₹150)" at bounding box center [85, 216] width 100 height 8
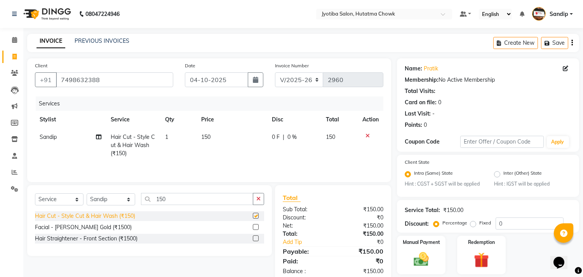
checkbox input "false"
click at [259, 198] on icon "button" at bounding box center [258, 198] width 4 height 5
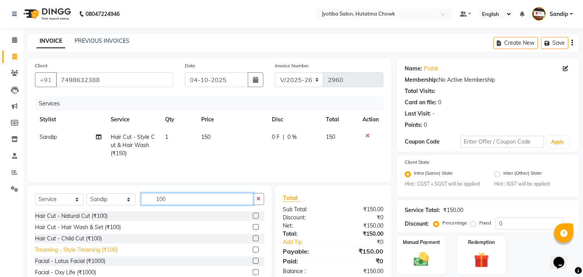
type input "100"
click at [80, 251] on div "Treaming - Style Treaming (₹100)" at bounding box center [76, 249] width 83 height 8
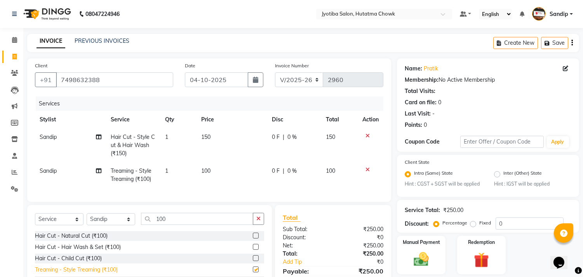
checkbox input "false"
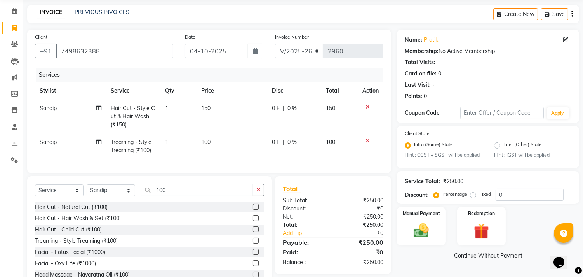
scroll to position [61, 0]
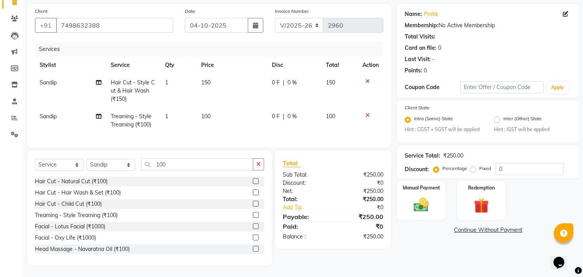
click at [464, 226] on link "Continue Without Payment" at bounding box center [487, 230] width 179 height 8
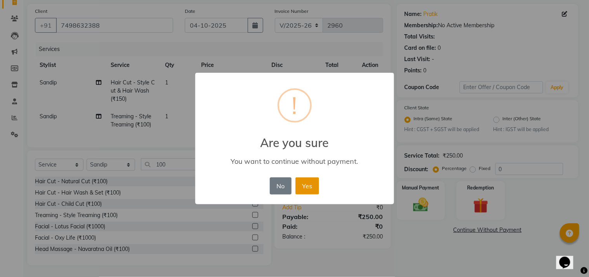
click at [309, 181] on button "Yes" at bounding box center [308, 185] width 24 height 17
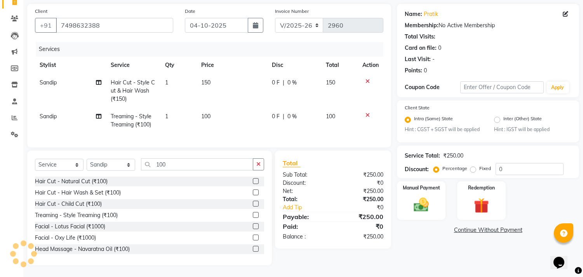
click at [309, 181] on div "Discount:" at bounding box center [305, 183] width 56 height 8
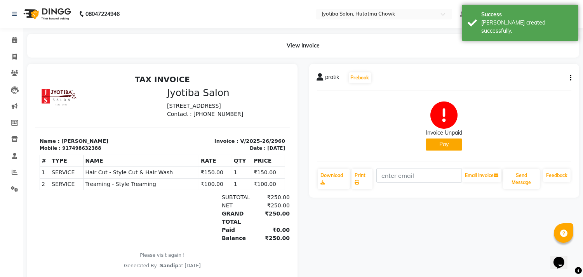
click at [440, 142] on button "Pay" at bounding box center [444, 144] width 37 height 12
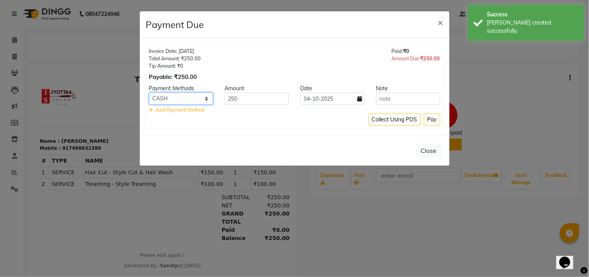
click at [183, 96] on select "CASH ONLINE CARD" at bounding box center [181, 98] width 64 height 12
select select "3"
click at [149, 92] on select "CASH ONLINE CARD" at bounding box center [181, 98] width 64 height 12
click at [430, 115] on button "Pay" at bounding box center [432, 119] width 16 height 12
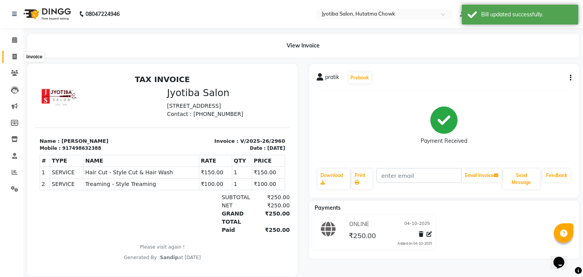
click at [13, 59] on icon at bounding box center [14, 57] width 4 height 6
select select "556"
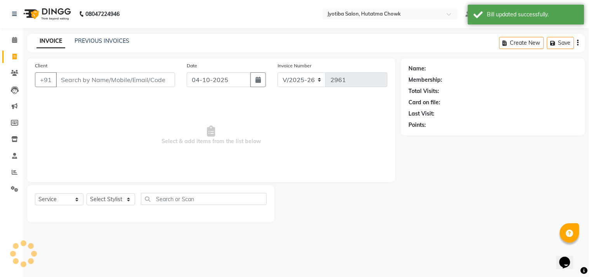
select select "membership"
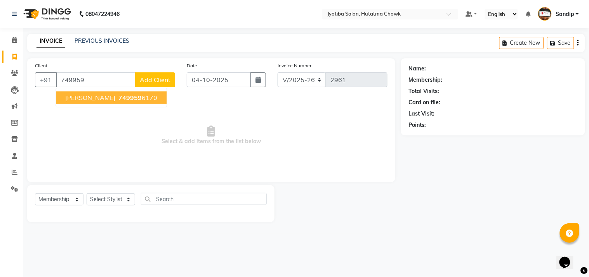
click at [89, 100] on span "[PERSON_NAME]" at bounding box center [90, 98] width 50 height 8
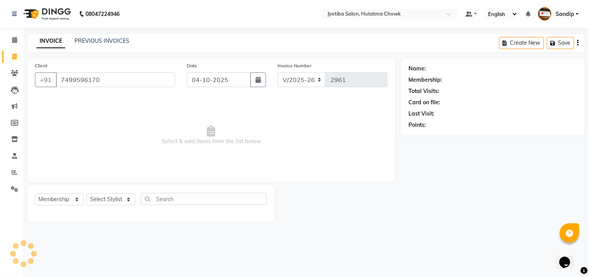
type input "7499596170"
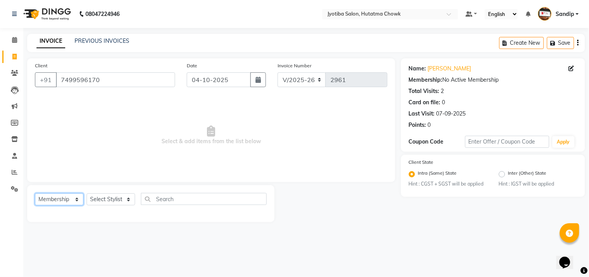
click at [56, 197] on select "Select Service Product Membership Package Voucher Prepaid Gift Card" at bounding box center [59, 199] width 49 height 12
select select "service"
click at [35, 193] on select "Select Service Product Membership Package Voucher Prepaid Gift Card" at bounding box center [59, 199] width 49 height 12
click at [103, 201] on select "Select Stylist [PERSON_NAME] [PERSON_NAME] [PERSON_NAME] prem Sandip [PERSON_NA…" at bounding box center [111, 199] width 49 height 12
select select "7207"
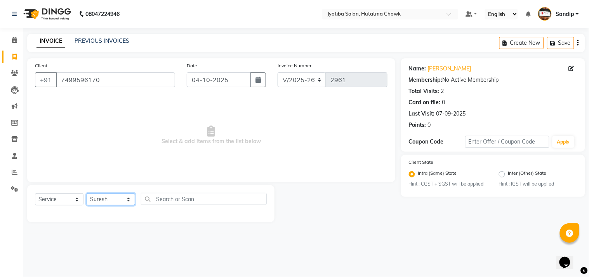
click at [87, 193] on select "Select Stylist [PERSON_NAME] [PERSON_NAME] [PERSON_NAME] prem Sandip [PERSON_NA…" at bounding box center [111, 199] width 49 height 12
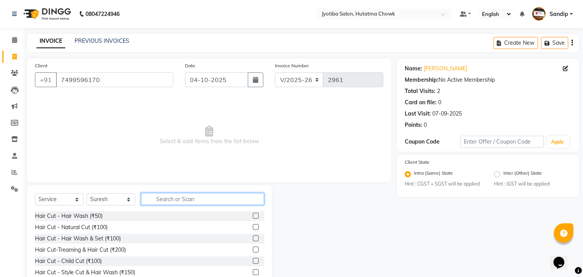
click at [162, 198] on input "text" at bounding box center [202, 199] width 123 height 12
type input "1"
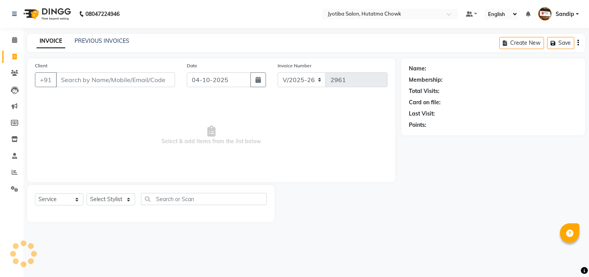
select select "556"
select select "membership"
click at [102, 39] on link "PREVIOUS INVOICES" at bounding box center [102, 40] width 55 height 7
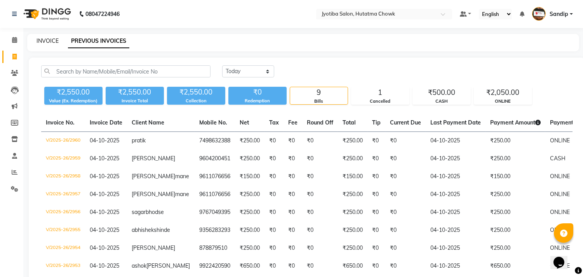
click at [47, 38] on link "INVOICE" at bounding box center [48, 40] width 22 height 7
select select "service"
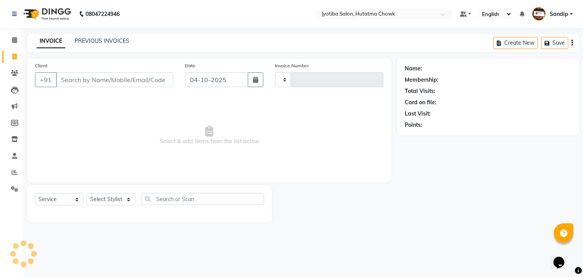
type input "2961"
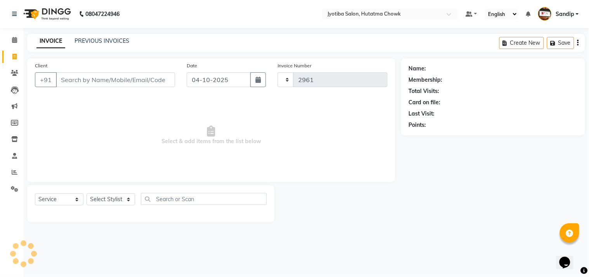
select select "556"
select select "membership"
click at [102, 39] on link "PREVIOUS INVOICES" at bounding box center [102, 40] width 55 height 7
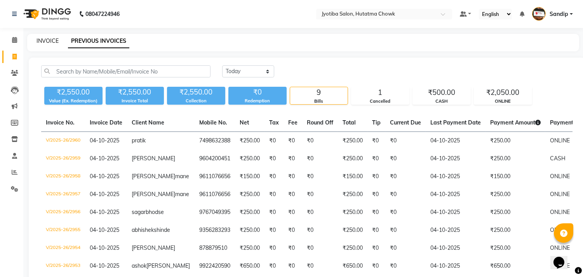
click at [47, 39] on link "INVOICE" at bounding box center [48, 40] width 22 height 7
select select "556"
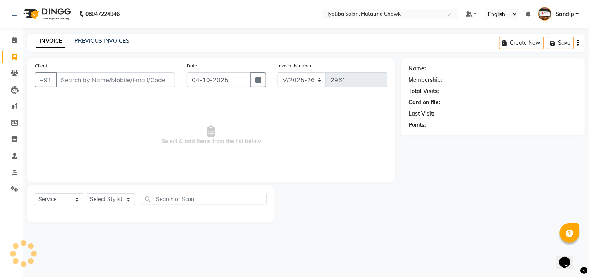
select select "membership"
click at [101, 38] on link "PREVIOUS INVOICES" at bounding box center [102, 40] width 55 height 7
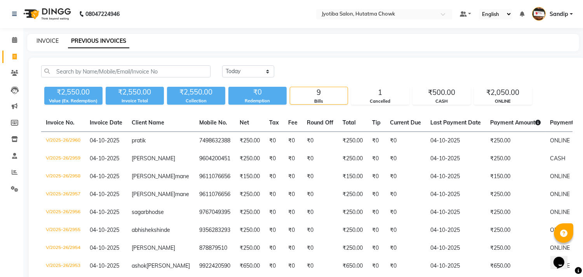
click at [46, 39] on link "INVOICE" at bounding box center [48, 40] width 22 height 7
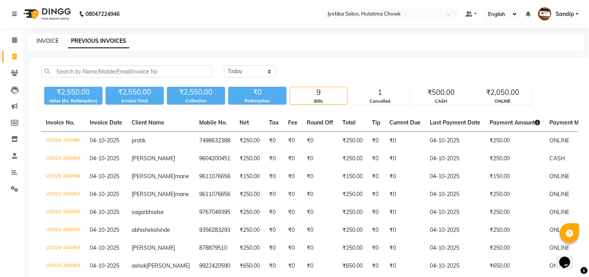
select select "556"
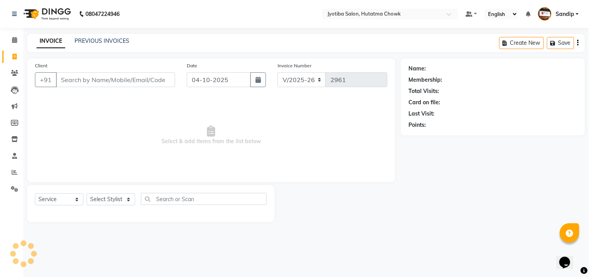
select select "membership"
click at [102, 38] on link "PREVIOUS INVOICES" at bounding box center [102, 40] width 55 height 7
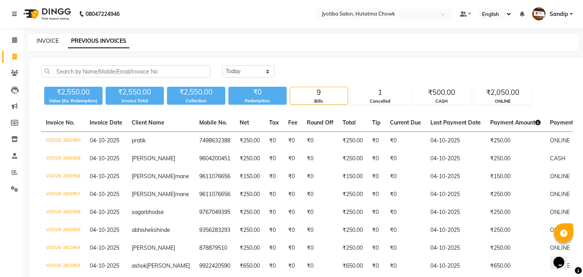
click at [47, 39] on link "INVOICE" at bounding box center [48, 40] width 22 height 7
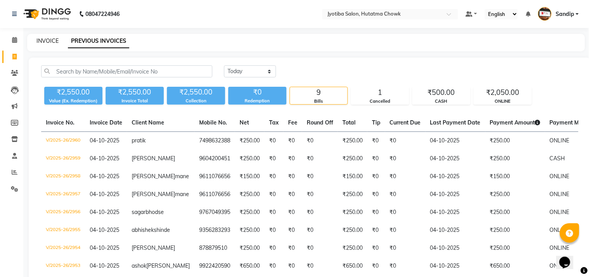
select select "556"
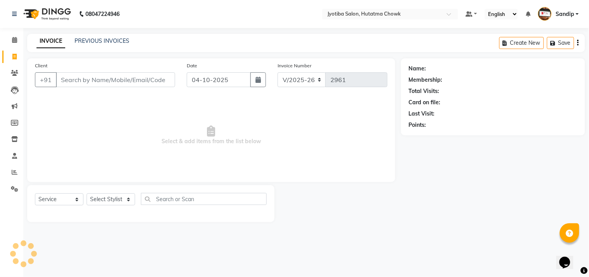
select select "membership"
click at [101, 39] on link "PREVIOUS INVOICES" at bounding box center [102, 40] width 55 height 7
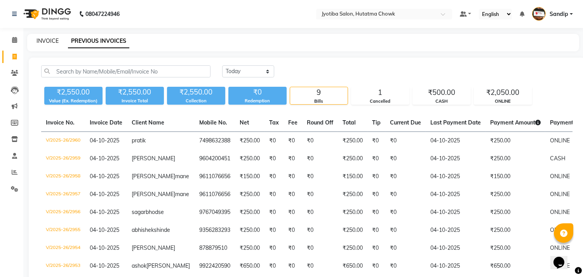
click at [47, 39] on link "INVOICE" at bounding box center [48, 40] width 22 height 7
select select "service"
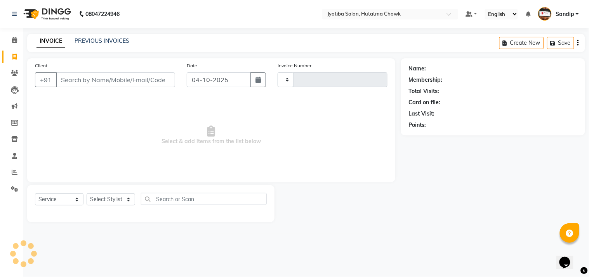
type input "2961"
select select "556"
select select "membership"
click at [12, 43] on icon at bounding box center [14, 40] width 5 height 6
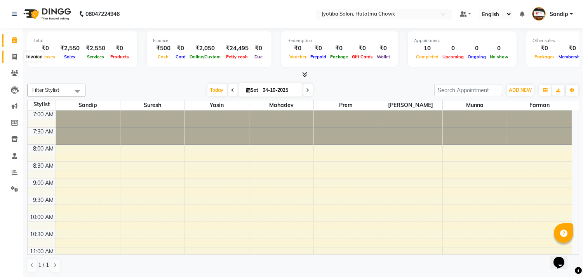
click at [12, 60] on span at bounding box center [15, 56] width 14 height 9
select select "service"
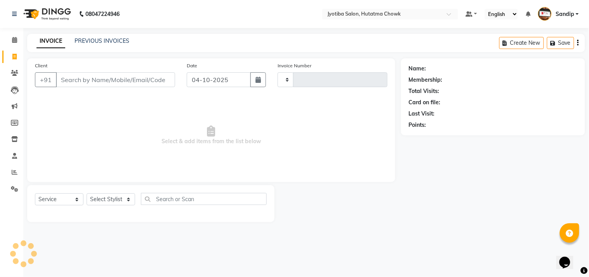
type input "2961"
select select "556"
select select "membership"
click at [101, 39] on link "PREVIOUS INVOICES" at bounding box center [102, 40] width 55 height 7
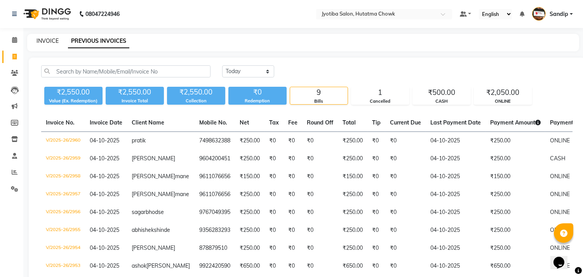
click at [47, 39] on link "INVOICE" at bounding box center [48, 40] width 22 height 7
select select "service"
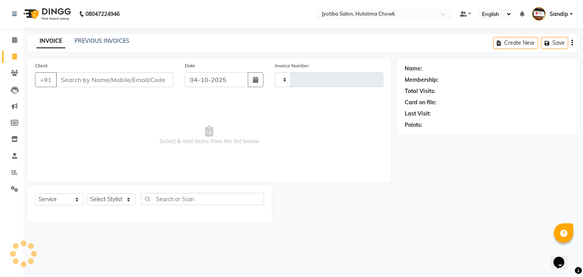
type input "2961"
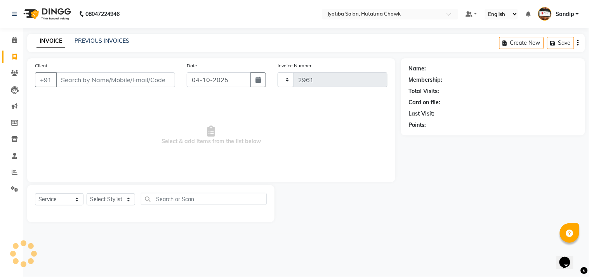
select select "556"
select select "membership"
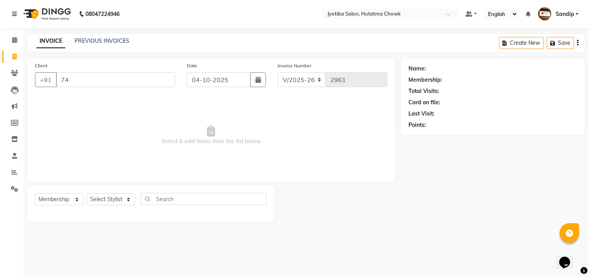
type input "7"
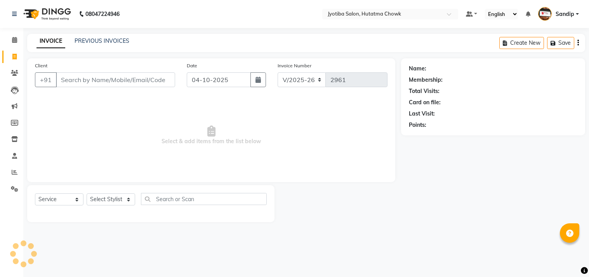
select select "556"
select select "membership"
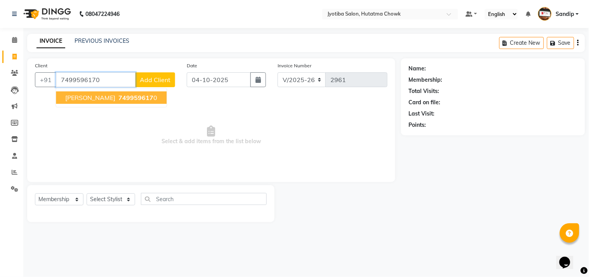
type input "7499596170"
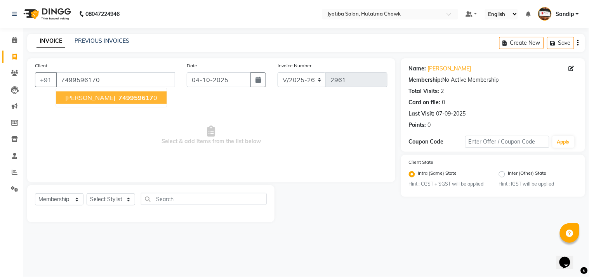
click at [111, 97] on span "[PERSON_NAME]" at bounding box center [90, 98] width 50 height 8
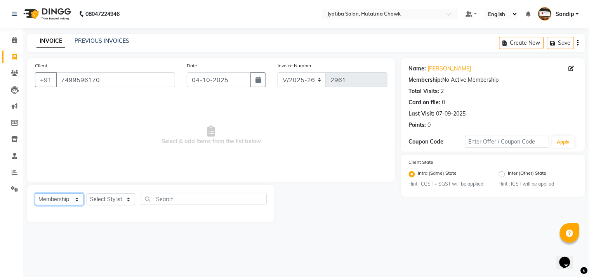
click at [44, 202] on select "Select Service Product Membership Package Voucher Prepaid Gift Card" at bounding box center [59, 199] width 49 height 12
select select "service"
click at [35, 193] on select "Select Service Product Membership Package Voucher Prepaid Gift Card" at bounding box center [59, 199] width 49 height 12
click at [111, 200] on select "Select Stylist [PERSON_NAME] [PERSON_NAME] [PERSON_NAME] prem Sandip [PERSON_NA…" at bounding box center [111, 199] width 49 height 12
select select "7207"
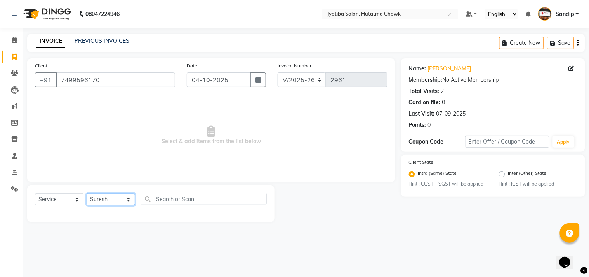
click at [87, 193] on select "Select Stylist [PERSON_NAME] [PERSON_NAME] [PERSON_NAME] prem Sandip [PERSON_NA…" at bounding box center [111, 199] width 49 height 12
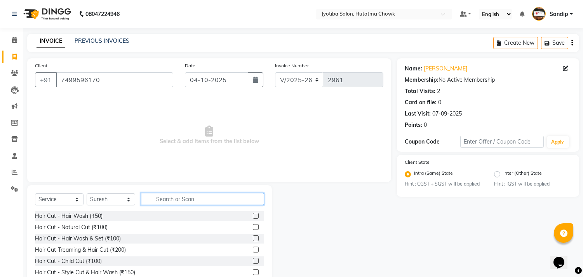
click at [175, 198] on input "text" at bounding box center [202, 199] width 123 height 12
type input "100"
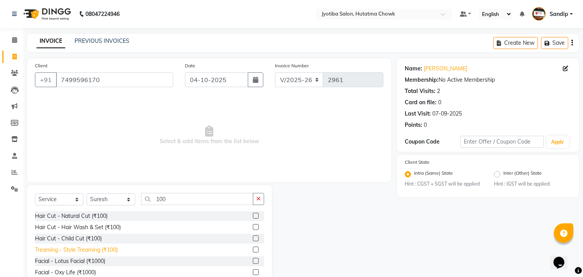
click at [75, 250] on div "Treaming - Style Treaming (₹100)" at bounding box center [76, 249] width 83 height 8
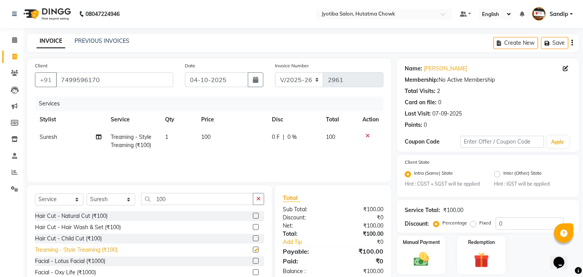
checkbox input "false"
click at [87, 213] on div "Hair Cut - Natural Cut (₹100)" at bounding box center [71, 216] width 73 height 8
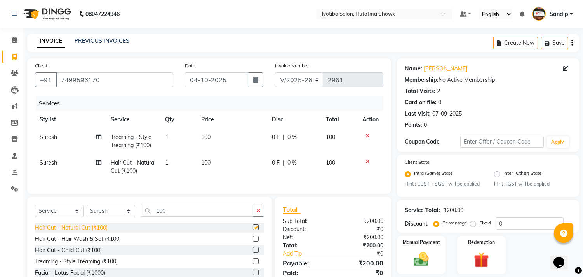
checkbox input "false"
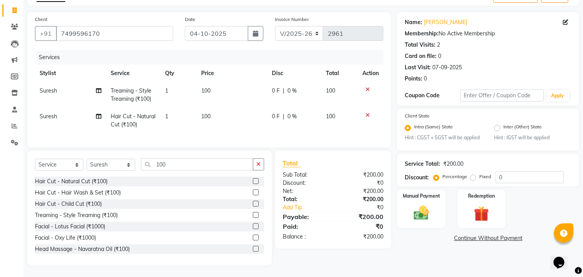
click at [466, 234] on link "Continue Without Payment" at bounding box center [487, 238] width 179 height 8
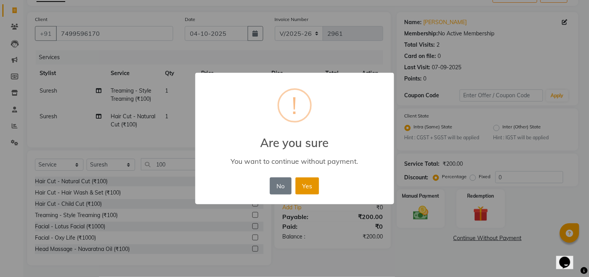
click at [306, 183] on button "Yes" at bounding box center [308, 185] width 24 height 17
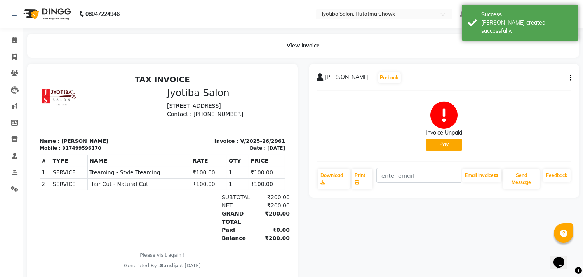
click at [444, 147] on button "Pay" at bounding box center [444, 144] width 37 height 12
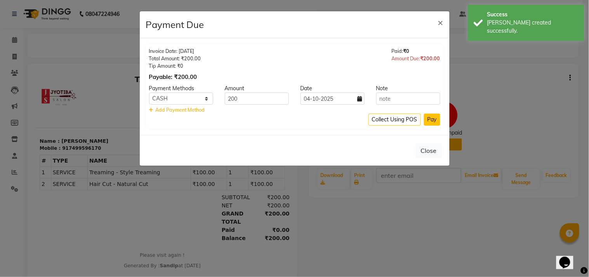
click at [433, 119] on button "Pay" at bounding box center [432, 119] width 16 height 12
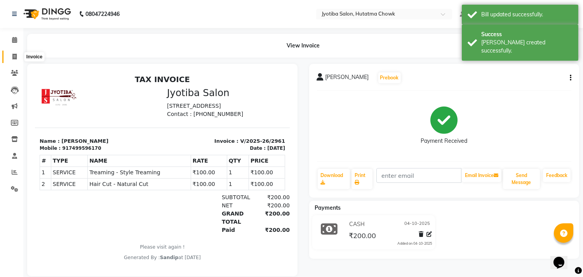
click at [12, 56] on icon at bounding box center [14, 57] width 4 height 6
select select "556"
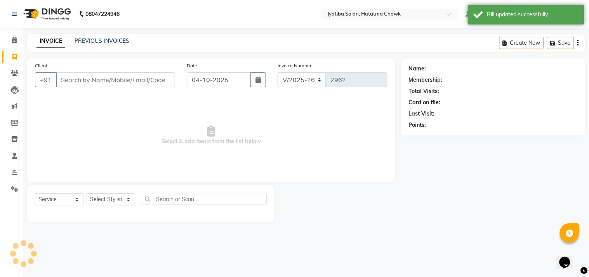
select select "membership"
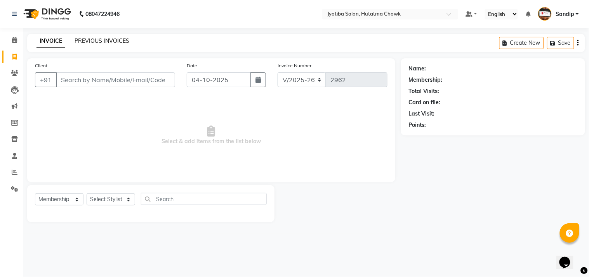
click at [102, 40] on link "PREVIOUS INVOICES" at bounding box center [102, 40] width 55 height 7
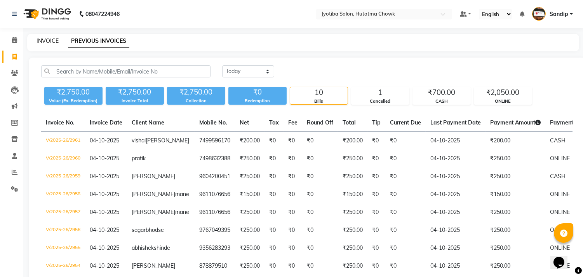
click at [47, 39] on link "INVOICE" at bounding box center [48, 40] width 22 height 7
select select "556"
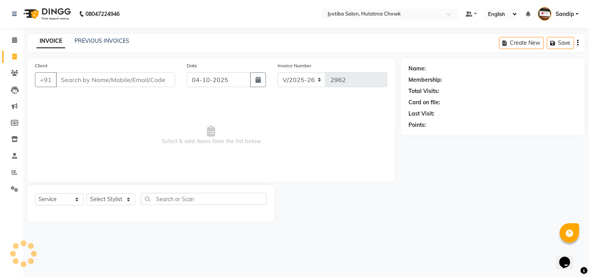
select select "membership"
click at [102, 39] on link "PREVIOUS INVOICES" at bounding box center [102, 40] width 55 height 7
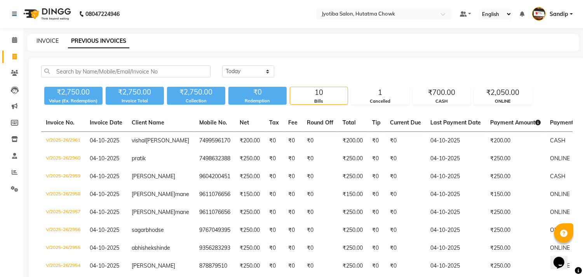
click at [47, 39] on link "INVOICE" at bounding box center [48, 40] width 22 height 7
select select "556"
select select "service"
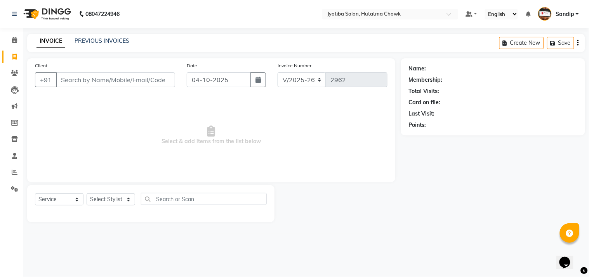
type input "7"
select select "membership"
type input "7097539977"
click at [149, 74] on button "Add Client" at bounding box center [155, 79] width 40 height 15
select select "22"
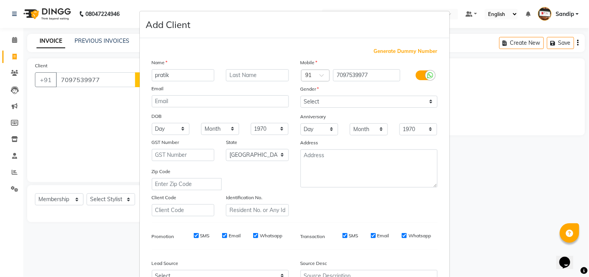
type input "pratik"
click at [323, 104] on select "Select [DEMOGRAPHIC_DATA] [DEMOGRAPHIC_DATA] Other Prefer Not To Say" at bounding box center [369, 102] width 137 height 12
select select "[DEMOGRAPHIC_DATA]"
click at [301, 96] on select "Select [DEMOGRAPHIC_DATA] [DEMOGRAPHIC_DATA] Other Prefer Not To Say" at bounding box center [369, 102] width 137 height 12
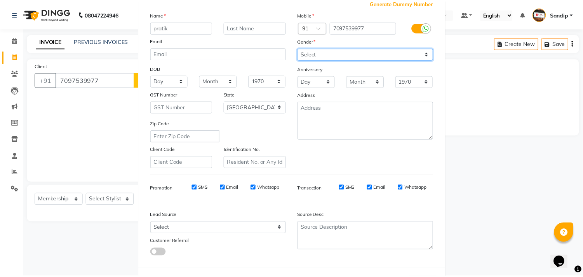
scroll to position [82, 0]
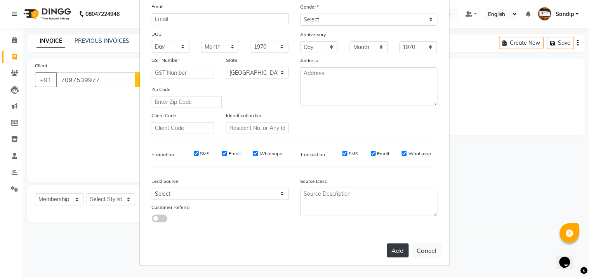
click at [398, 245] on button "Add" at bounding box center [398, 250] width 22 height 14
select select
select select "null"
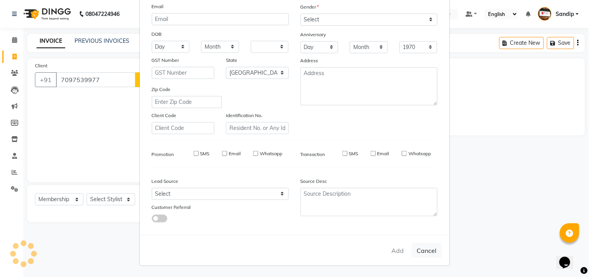
select select
checkbox input "false"
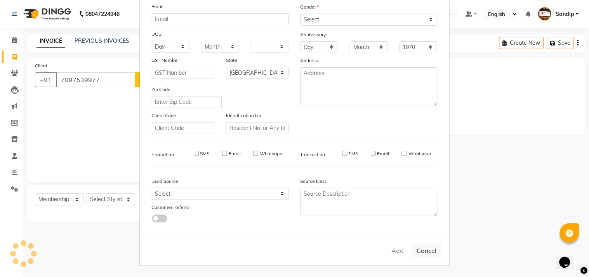
checkbox input "false"
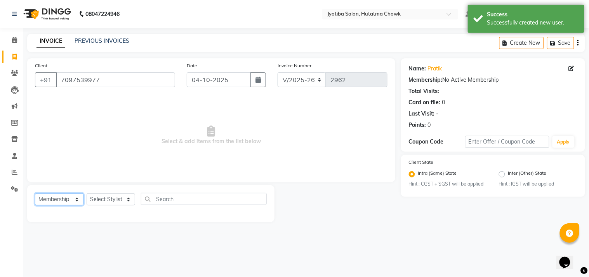
click at [52, 197] on select "Select Service Product Membership Package Voucher Prepaid Gift Card" at bounding box center [59, 199] width 49 height 12
select select "service"
click at [35, 193] on select "Select Service Product Membership Package Voucher Prepaid Gift Card" at bounding box center [59, 199] width 49 height 12
click at [105, 198] on select "Select Stylist [PERSON_NAME] [PERSON_NAME] [PERSON_NAME] prem Sandip [PERSON_NA…" at bounding box center [111, 199] width 49 height 12
select select "7206"
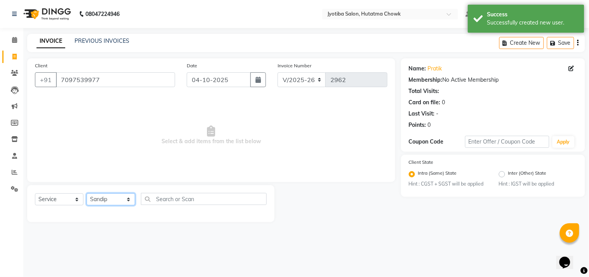
click at [87, 193] on select "Select Stylist [PERSON_NAME] [PERSON_NAME] [PERSON_NAME] prem Sandip [PERSON_NA…" at bounding box center [111, 199] width 49 height 12
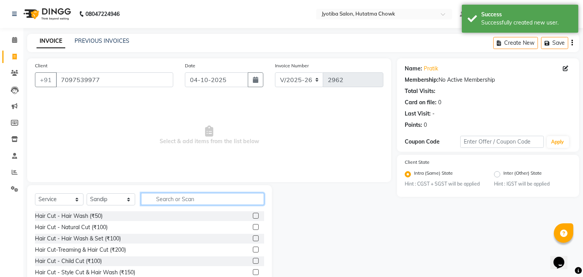
click at [164, 197] on input "text" at bounding box center [202, 199] width 123 height 12
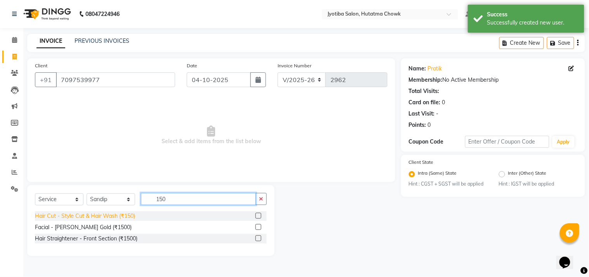
type input "150"
click at [71, 219] on div "Hair Cut - Style Cut & Hair Wash (₹150)" at bounding box center [85, 216] width 100 height 8
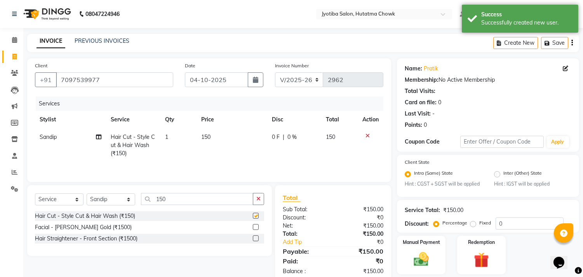
checkbox input "false"
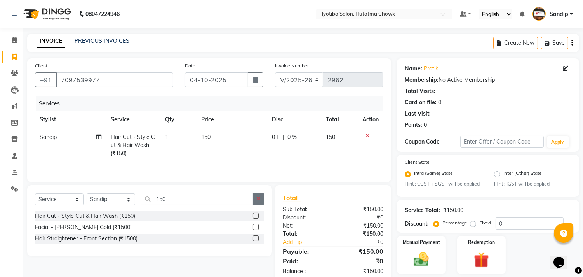
click at [258, 200] on icon "button" at bounding box center [258, 198] width 4 height 5
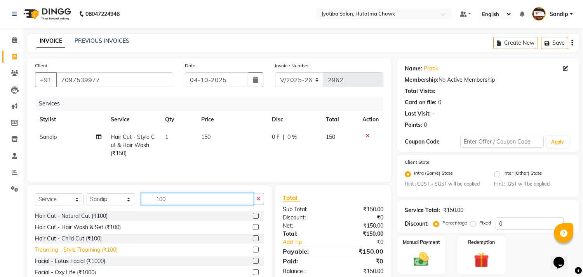
type input "100"
click at [65, 251] on div "Treaming - Style Treaming (₹100)" at bounding box center [76, 249] width 83 height 8
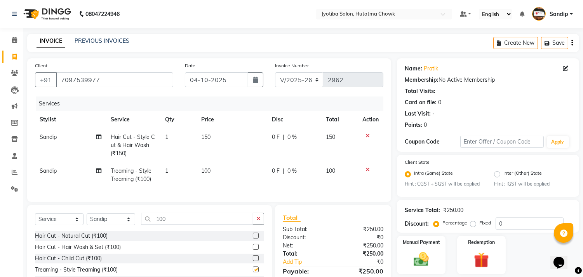
checkbox input "false"
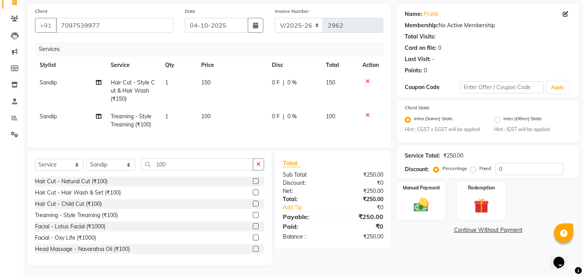
click at [463, 226] on link "Continue Without Payment" at bounding box center [487, 230] width 179 height 8
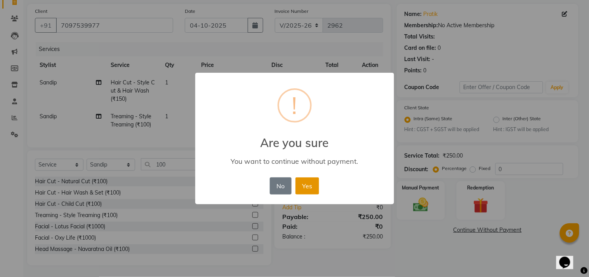
click at [305, 180] on button "Yes" at bounding box center [308, 185] width 24 height 17
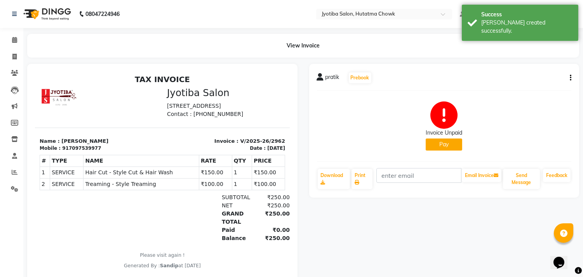
click at [444, 144] on button "Pay" at bounding box center [444, 144] width 37 height 12
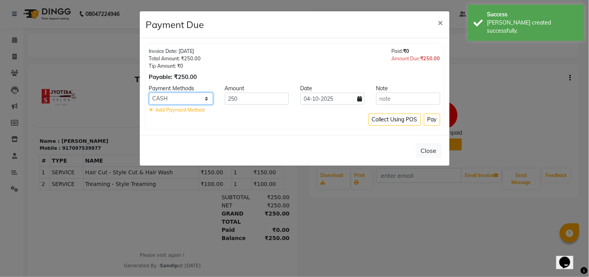
click at [184, 96] on select "CASH ONLINE CARD" at bounding box center [181, 98] width 64 height 12
select select "3"
click at [149, 92] on select "CASH ONLINE CARD" at bounding box center [181, 98] width 64 height 12
click at [432, 116] on button "Pay" at bounding box center [432, 119] width 16 height 12
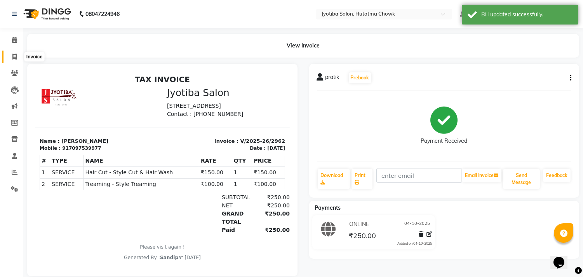
click at [13, 59] on icon at bounding box center [14, 57] width 4 height 6
select select "556"
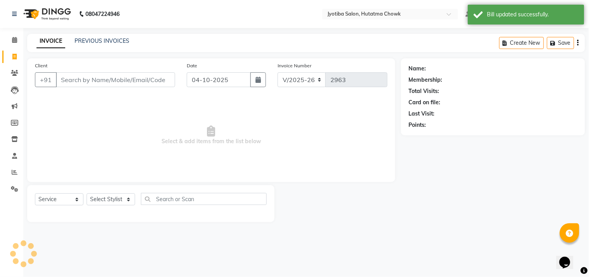
select select "membership"
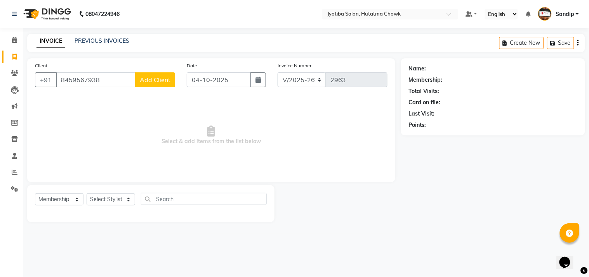
type input "8459567938"
click at [157, 78] on span "Add Client" at bounding box center [155, 80] width 31 height 8
select select "22"
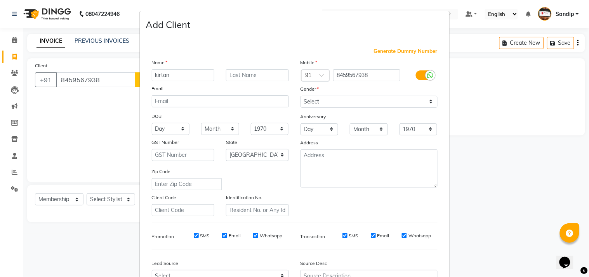
type input "kirtan"
click at [319, 103] on select "Select [DEMOGRAPHIC_DATA] [DEMOGRAPHIC_DATA] Other Prefer Not To Say" at bounding box center [369, 102] width 137 height 12
select select "[DEMOGRAPHIC_DATA]"
click at [301, 96] on select "Select [DEMOGRAPHIC_DATA] [DEMOGRAPHIC_DATA] Other Prefer Not To Say" at bounding box center [369, 102] width 137 height 12
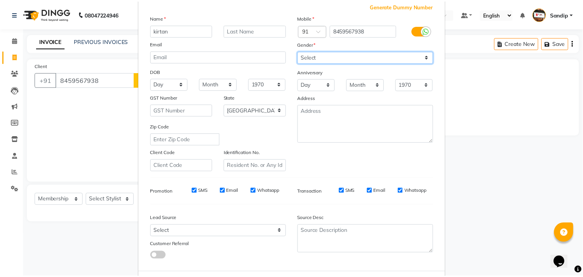
scroll to position [82, 0]
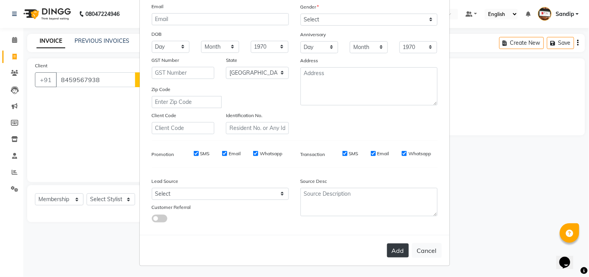
click at [391, 245] on button "Add" at bounding box center [398, 250] width 22 height 14
select select
select select "null"
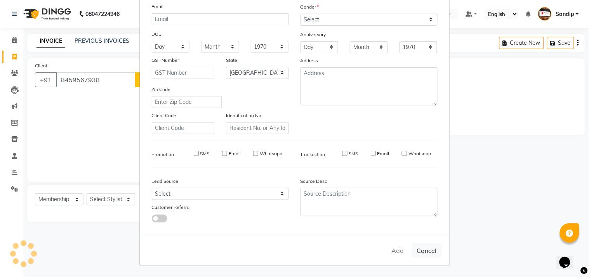
select select
checkbox input "false"
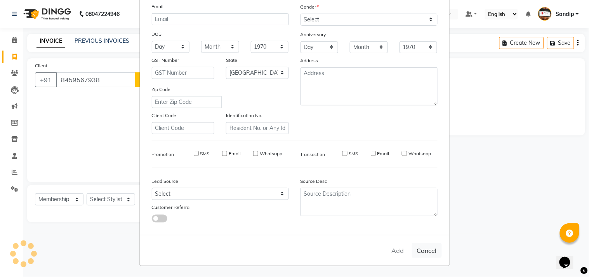
checkbox input "false"
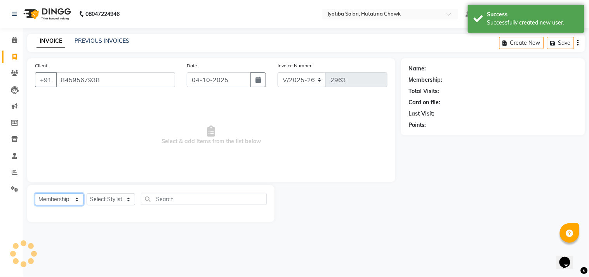
click at [56, 193] on select "Select Service Product Membership Package Voucher Prepaid Gift Card" at bounding box center [59, 199] width 49 height 12
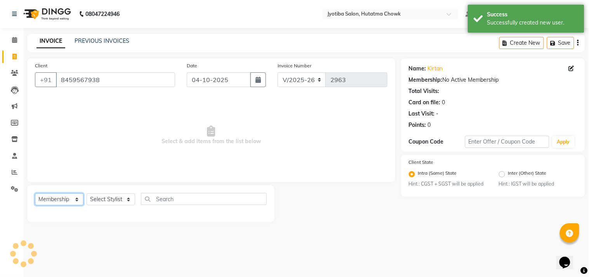
select select "service"
click at [35, 193] on select "Select Service Product Membership Package Voucher Prepaid Gift Card" at bounding box center [59, 199] width 49 height 12
click at [106, 199] on select "Select Stylist [PERSON_NAME] [PERSON_NAME] [PERSON_NAME] prem Sandip [PERSON_NA…" at bounding box center [111, 199] width 49 height 12
select select "81229"
click at [87, 193] on select "Select Stylist [PERSON_NAME] [PERSON_NAME] [PERSON_NAME] prem Sandip [PERSON_NA…" at bounding box center [111, 199] width 49 height 12
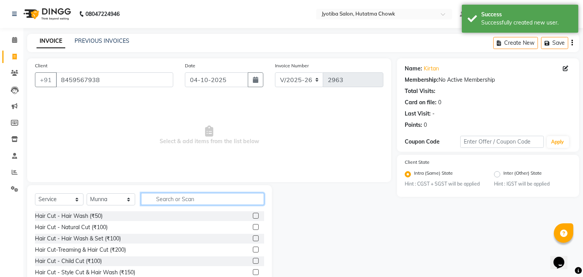
click at [173, 199] on input "text" at bounding box center [202, 199] width 123 height 12
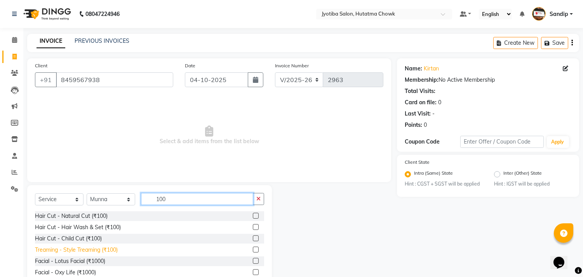
type input "100"
click at [80, 249] on div "Treaming - Style Treaming (₹100)" at bounding box center [76, 249] width 83 height 8
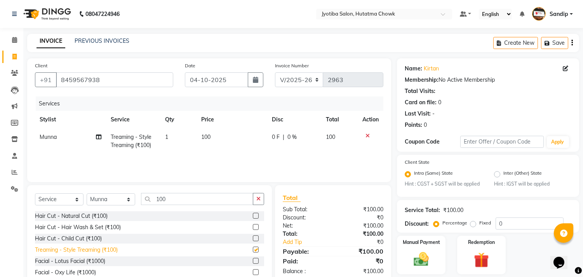
checkbox input "false"
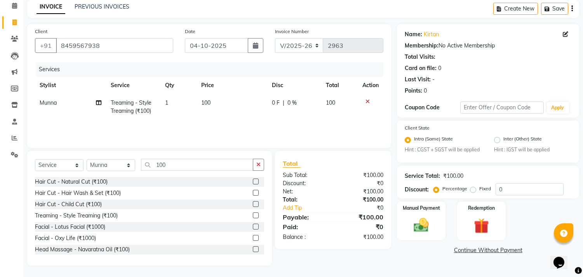
click at [464, 250] on link "Continue Without Payment" at bounding box center [487, 250] width 179 height 8
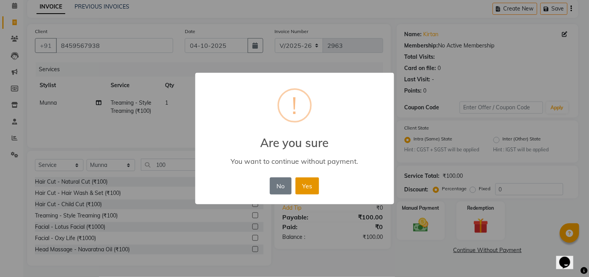
click at [305, 180] on button "Yes" at bounding box center [308, 185] width 24 height 17
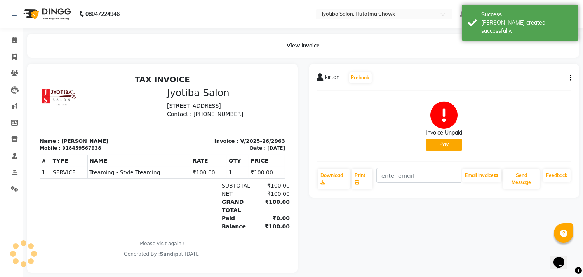
click at [449, 141] on button "Pay" at bounding box center [444, 144] width 37 height 12
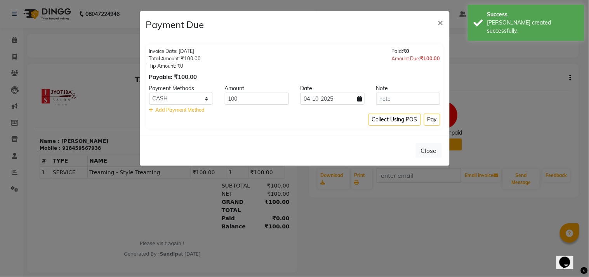
click at [176, 89] on div "Payment Methods" at bounding box center [181, 88] width 76 height 8
click at [179, 96] on select "CASH ONLINE CARD" at bounding box center [181, 98] width 64 height 12
select select "3"
click at [149, 92] on select "CASH ONLINE CARD" at bounding box center [181, 98] width 64 height 12
click at [430, 115] on button "Pay" at bounding box center [432, 119] width 16 height 12
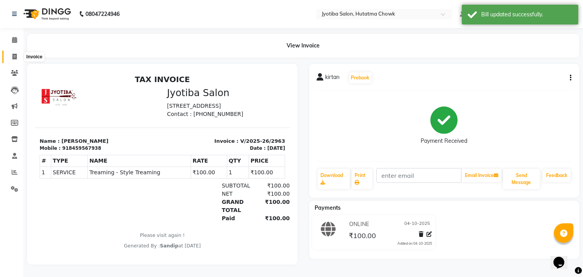
click at [12, 57] on icon at bounding box center [14, 57] width 4 height 6
select select "556"
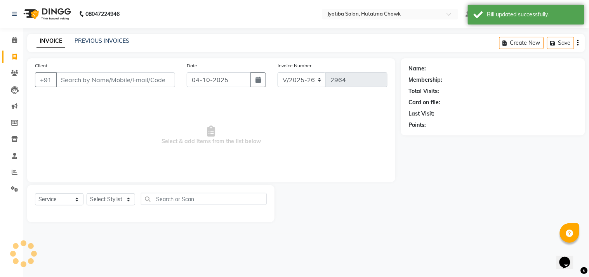
select select "membership"
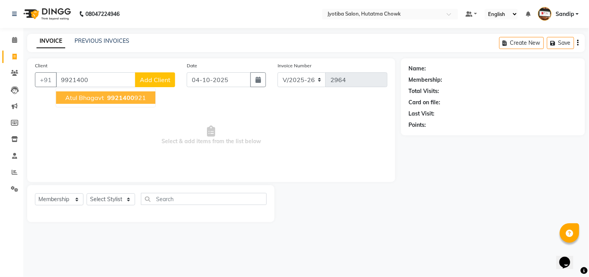
click at [91, 96] on span "Atul Bhagavt" at bounding box center [84, 98] width 39 height 8
type input "9921400921"
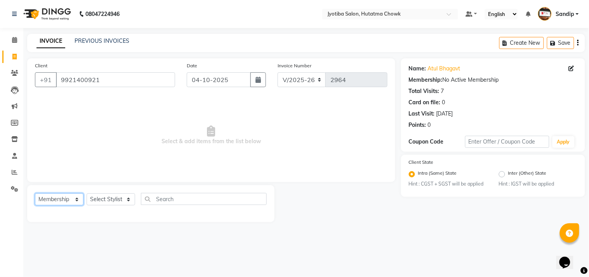
click at [64, 200] on select "Select Service Product Membership Package Voucher Prepaid Gift Card" at bounding box center [59, 199] width 49 height 12
select select "service"
click at [35, 193] on select "Select Service Product Membership Package Voucher Prepaid Gift Card" at bounding box center [59, 199] width 49 height 12
click at [101, 201] on select "Select Stylist [PERSON_NAME] [PERSON_NAME] [PERSON_NAME] prem Sandip [PERSON_NA…" at bounding box center [111, 199] width 49 height 12
select select "7207"
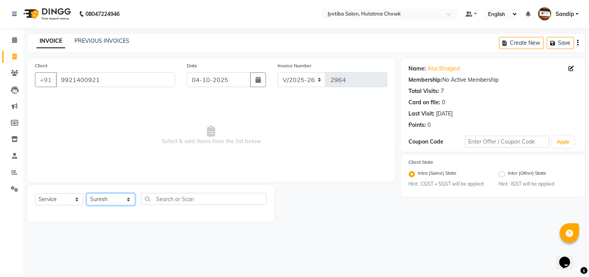
click at [87, 193] on select "Select Stylist [PERSON_NAME] [PERSON_NAME] [PERSON_NAME] prem Sandip [PERSON_NA…" at bounding box center [111, 199] width 49 height 12
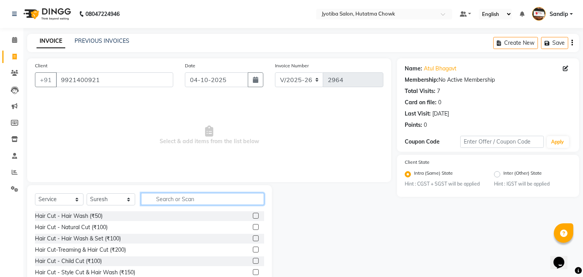
click at [159, 198] on input "text" at bounding box center [202, 199] width 123 height 12
type input "100"
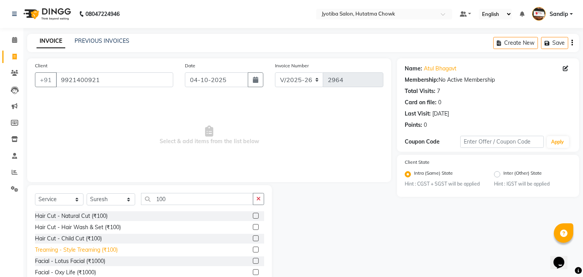
click at [75, 251] on div "Treaming - Style Treaming (₹100)" at bounding box center [76, 249] width 83 height 8
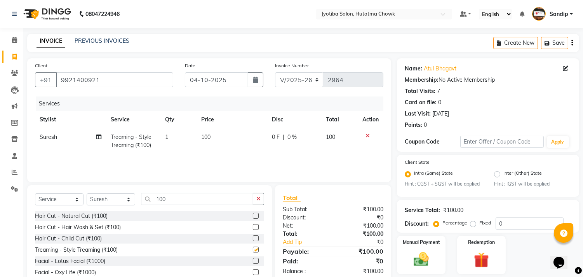
checkbox input "false"
click at [257, 199] on icon "button" at bounding box center [258, 198] width 4 height 5
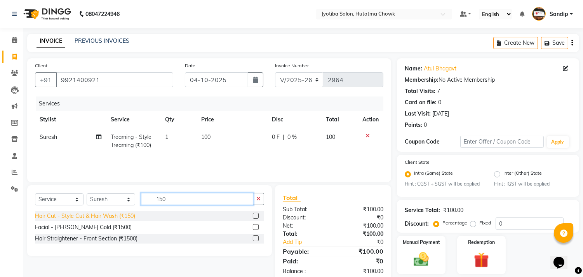
type input "150"
click at [93, 216] on div "Hair Cut - Style Cut & Hair Wash (₹150)" at bounding box center [85, 216] width 100 height 8
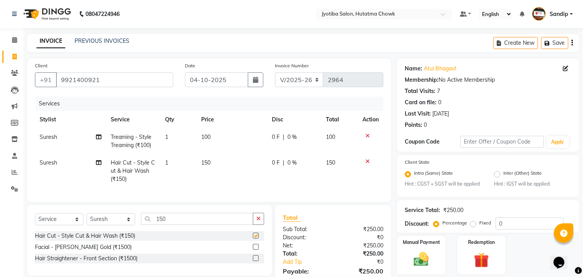
checkbox input "false"
click at [258, 221] on icon "button" at bounding box center [258, 218] width 4 height 5
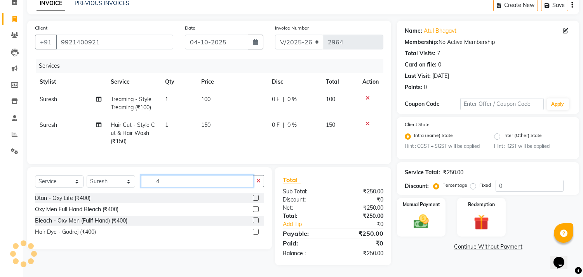
scroll to position [44, 0]
type input "400"
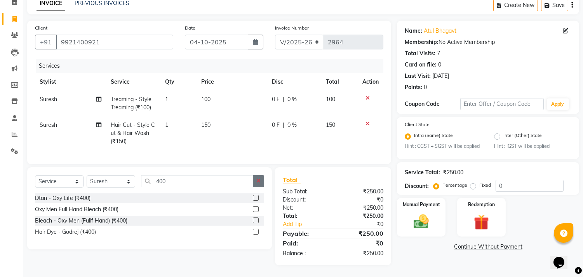
click at [259, 180] on icon "button" at bounding box center [258, 180] width 4 height 5
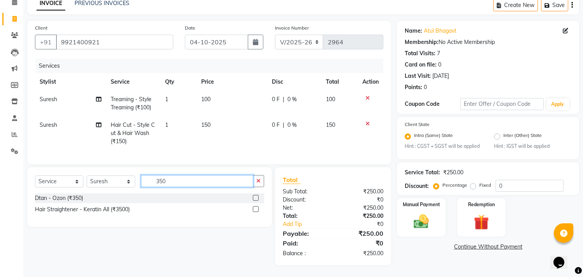
type input "350"
click at [54, 204] on div "Hair Straightener - Keratin All (₹3500)" at bounding box center [149, 209] width 229 height 10
click at [52, 199] on div "Dtan - Ozon (₹350)" at bounding box center [59, 198] width 48 height 8
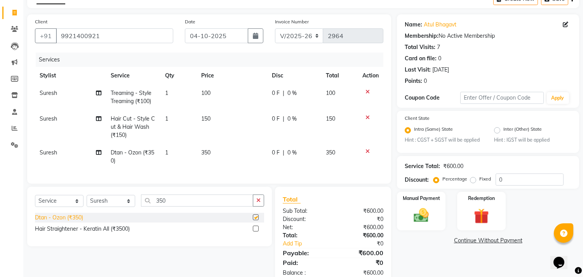
checkbox input "false"
click at [367, 91] on icon at bounding box center [367, 91] width 4 height 5
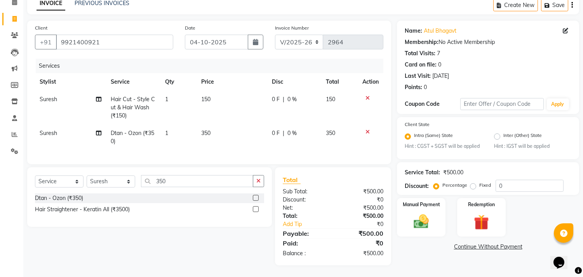
click at [367, 95] on icon at bounding box center [367, 97] width 4 height 5
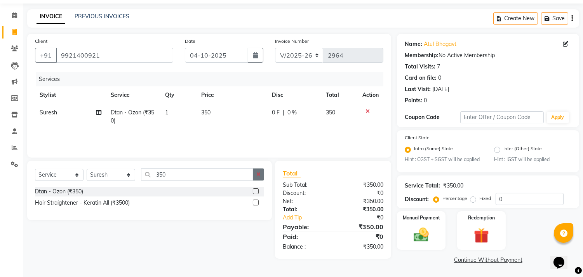
click at [259, 176] on icon "button" at bounding box center [258, 173] width 4 height 5
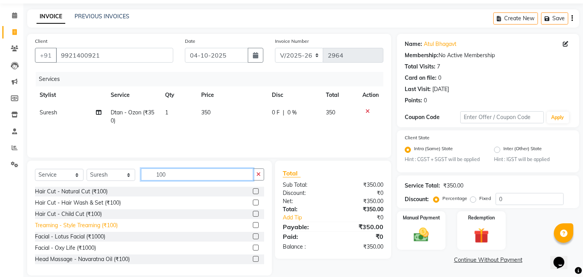
type input "100"
click at [101, 227] on div "Treaming - Style Treaming (₹100)" at bounding box center [76, 225] width 83 height 8
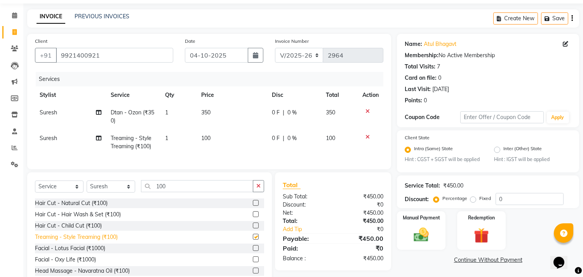
checkbox input "false"
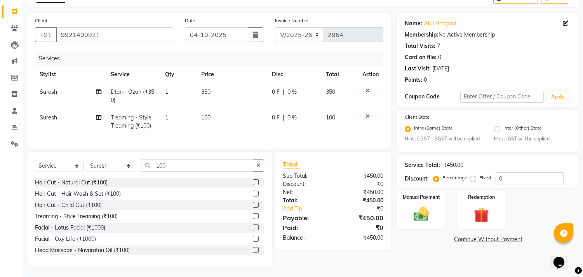
scroll to position [52, 0]
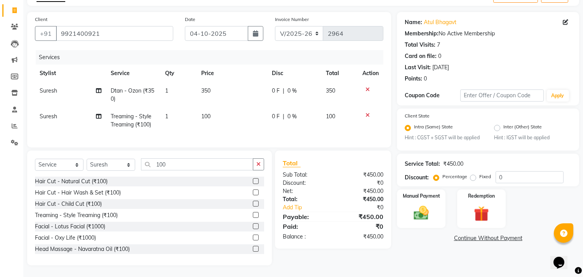
click at [463, 234] on link "Continue Without Payment" at bounding box center [487, 238] width 179 height 8
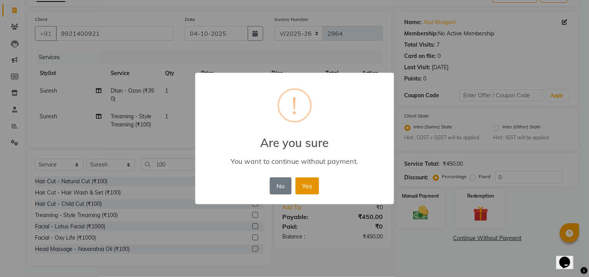
click at [304, 180] on button "Yes" at bounding box center [308, 185] width 24 height 17
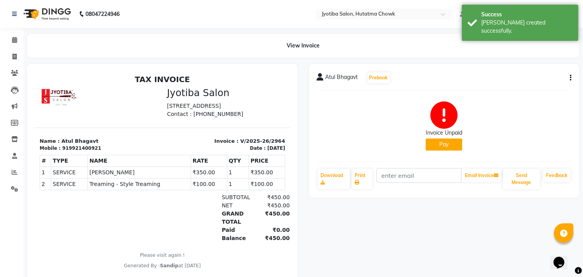
click at [438, 143] on button "Pay" at bounding box center [444, 144] width 37 height 12
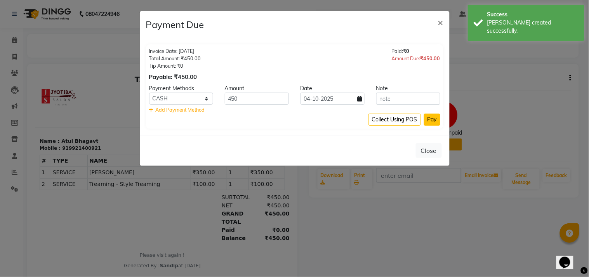
click at [430, 115] on button "Pay" at bounding box center [432, 119] width 16 height 12
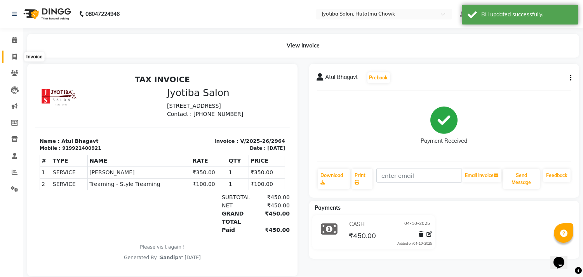
click at [12, 59] on icon at bounding box center [14, 57] width 4 height 6
select select "556"
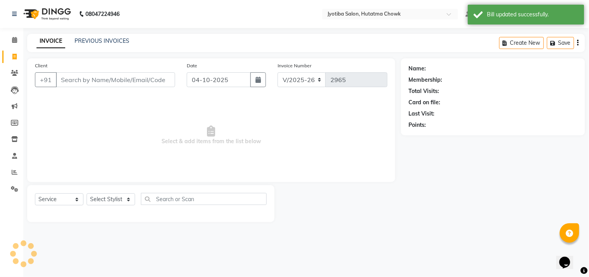
select select "membership"
click at [101, 39] on link "PREVIOUS INVOICES" at bounding box center [102, 40] width 55 height 7
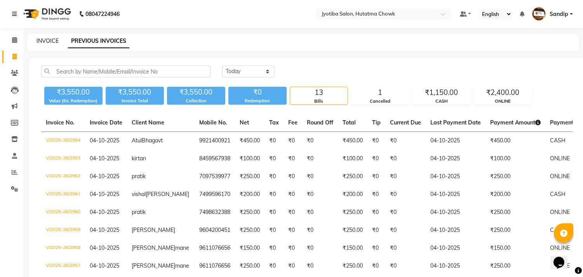
click at [47, 38] on link "INVOICE" at bounding box center [48, 40] width 22 height 7
select select "556"
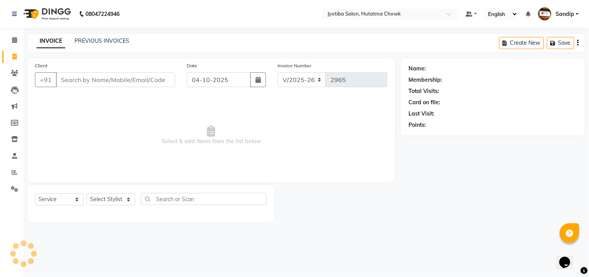
select select "membership"
click at [12, 43] on icon at bounding box center [14, 40] width 5 height 6
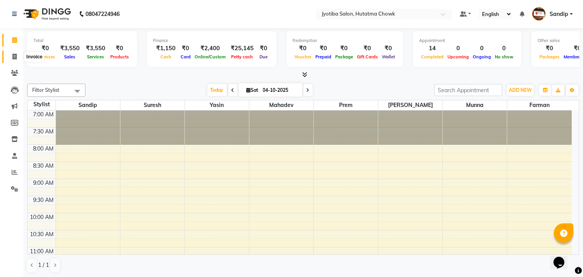
click at [12, 59] on icon at bounding box center [14, 57] width 4 height 6
select select "service"
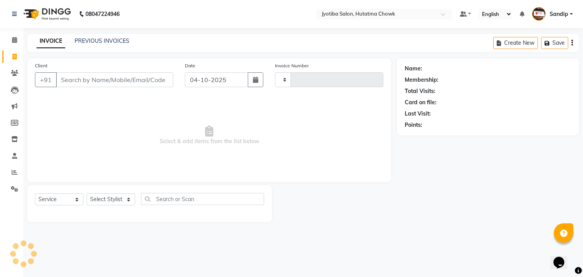
type input "2965"
select select "556"
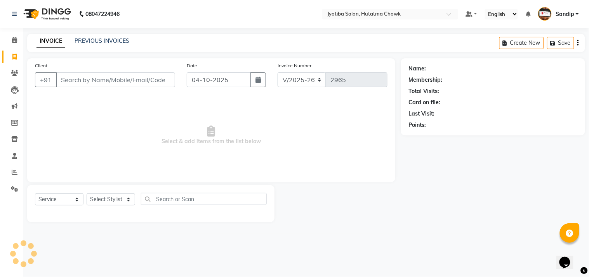
select select "membership"
click at [102, 39] on link "PREVIOUS INVOICES" at bounding box center [102, 40] width 55 height 7
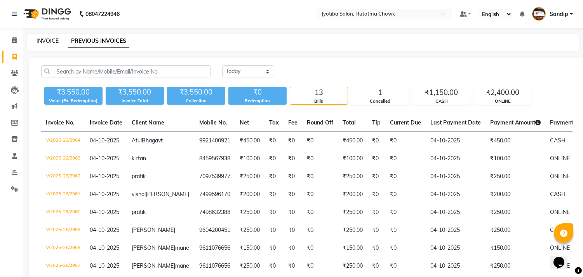
click at [47, 39] on link "INVOICE" at bounding box center [48, 40] width 22 height 7
select select "556"
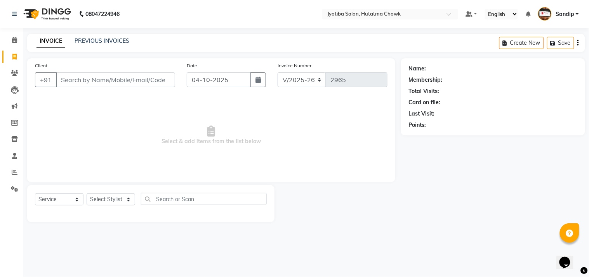
select select "membership"
click at [10, 190] on span at bounding box center [15, 188] width 14 height 9
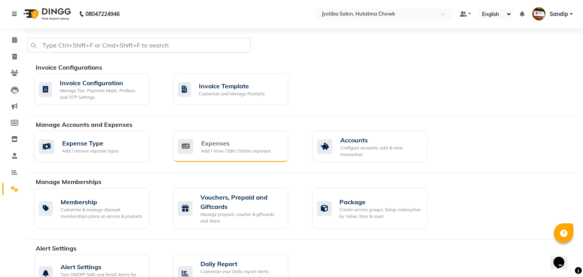
click at [262, 148] on div "Add / View / Edit / Delete expenses" at bounding box center [236, 151] width 70 height 7
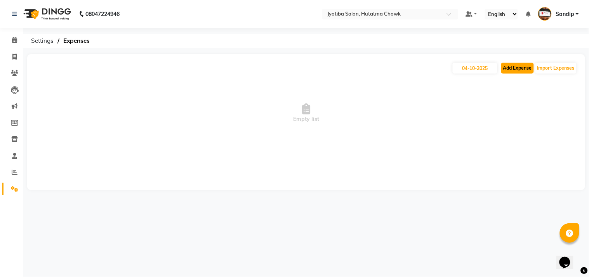
click at [510, 68] on button "Add Expense" at bounding box center [517, 68] width 33 height 11
select select "1"
select select "1663"
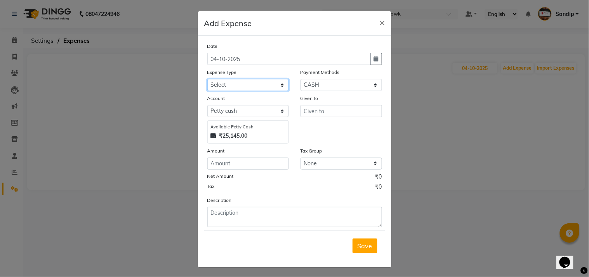
click at [247, 89] on select "Select Advance salary Advance salary ajaj Bank charges Car maintenance Cash tra…" at bounding box center [248, 85] width 82 height 12
select select "2500"
click at [207, 79] on select "Select Advance salary Advance salary ajaj Bank charges Car maintenance Cash tra…" at bounding box center [248, 85] width 82 height 12
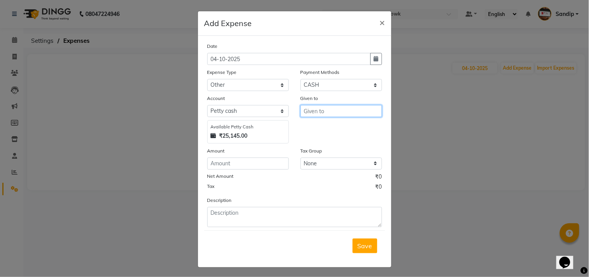
click at [323, 106] on input "text" at bounding box center [342, 111] width 82 height 12
type input "khali shop"
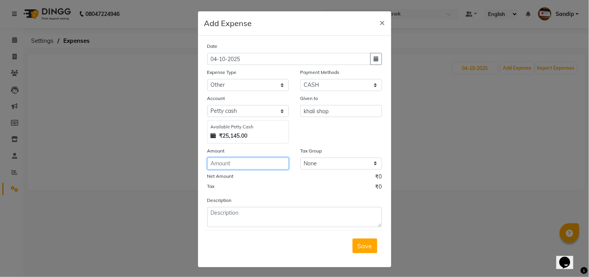
click at [247, 161] on input "number" at bounding box center [248, 163] width 82 height 12
type input "100"
click at [365, 246] on span "Save" at bounding box center [365, 246] width 15 height 8
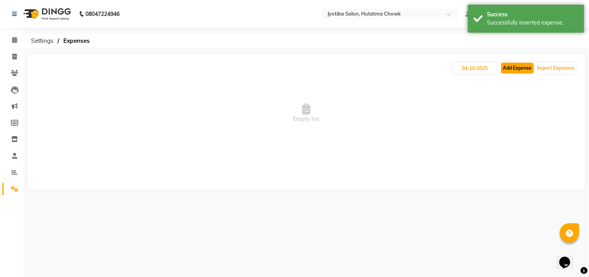
click at [515, 70] on button "Add Expense" at bounding box center [517, 68] width 33 height 11
select select "1"
select select "1663"
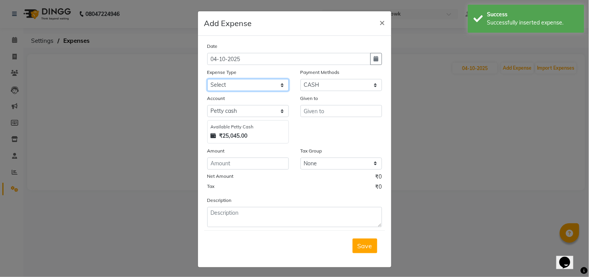
click at [255, 84] on select "Select Advance salary Advance salary ajaj Bank charges Car maintenance Cash tra…" at bounding box center [248, 85] width 82 height 12
select select "18043"
click at [207, 79] on select "Select Advance salary Advance salary ajaj Bank charges Car maintenance Cash tra…" at bounding box center [248, 85] width 82 height 12
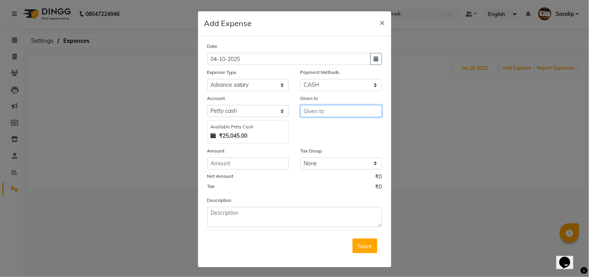
click at [316, 114] on input "text" at bounding box center [342, 111] width 82 height 12
click at [316, 124] on ngb-highlight "[PERSON_NAME]" at bounding box center [320, 128] width 21 height 8
type input "Sandip"
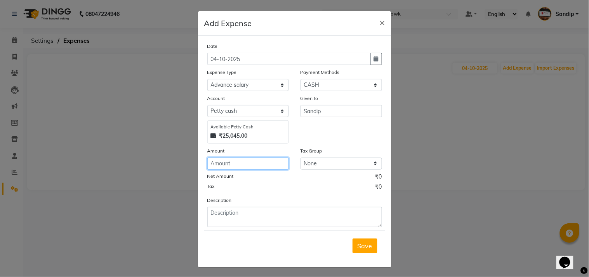
click at [241, 160] on input "number" at bounding box center [248, 163] width 82 height 12
type input "100"
click at [353, 246] on button "Save" at bounding box center [365, 245] width 25 height 15
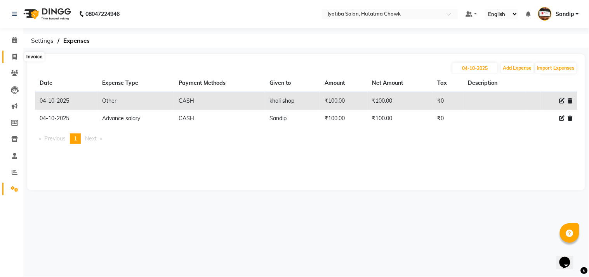
click at [13, 56] on icon at bounding box center [14, 57] width 4 height 6
select select "service"
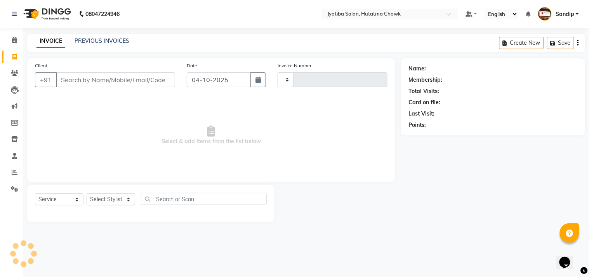
type input "2965"
select select "556"
click at [104, 39] on link "PREVIOUS INVOICES" at bounding box center [102, 40] width 55 height 7
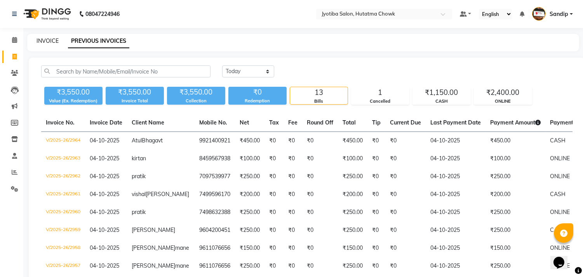
click at [48, 37] on link "INVOICE" at bounding box center [48, 40] width 22 height 7
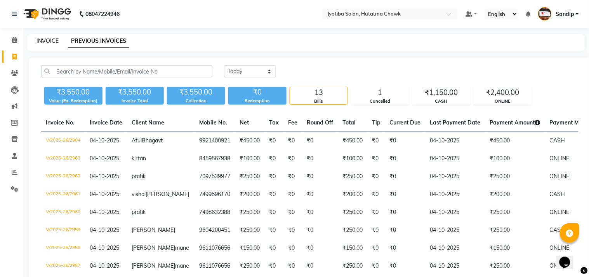
select select "service"
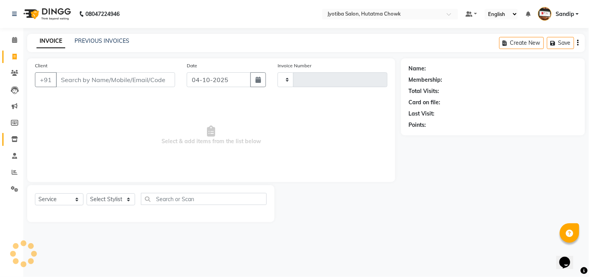
type input "2965"
select select "membership"
select select "556"
click at [14, 187] on icon at bounding box center [14, 189] width 7 height 6
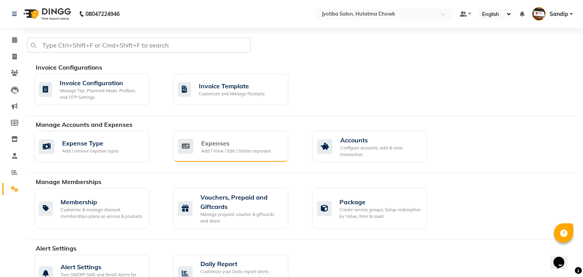
click at [230, 143] on div "Expenses" at bounding box center [236, 142] width 70 height 9
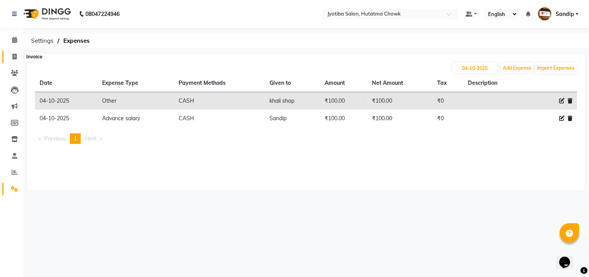
click at [12, 60] on span at bounding box center [15, 56] width 14 height 9
select select "service"
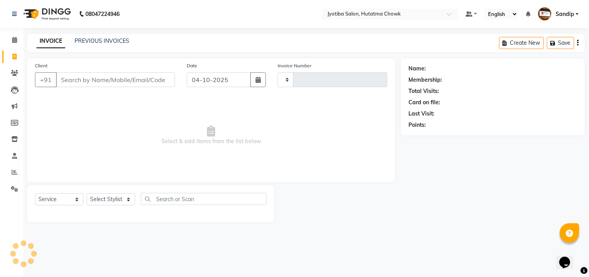
type input "2965"
select select "556"
select select "membership"
click at [12, 43] on icon at bounding box center [14, 40] width 5 height 6
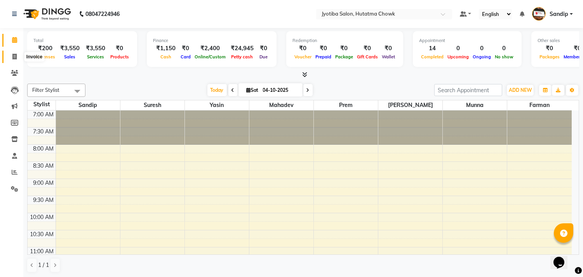
click at [13, 59] on icon at bounding box center [14, 57] width 4 height 6
select select "service"
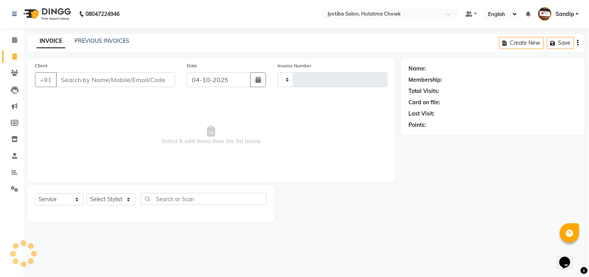
type input "2965"
select select "556"
select select "membership"
click at [103, 38] on link "PREVIOUS INVOICES" at bounding box center [102, 40] width 55 height 7
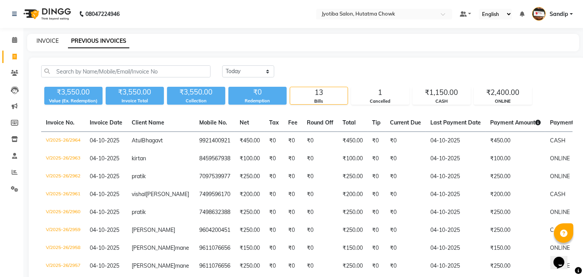
click at [46, 40] on link "INVOICE" at bounding box center [48, 40] width 22 height 7
select select "556"
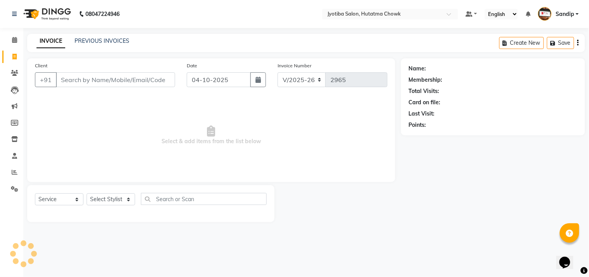
select select "membership"
click at [102, 40] on link "PREVIOUS INVOICES" at bounding box center [102, 40] width 55 height 7
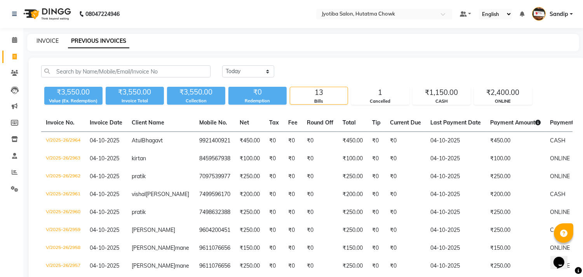
click at [47, 38] on link "INVOICE" at bounding box center [48, 40] width 22 height 7
select select "556"
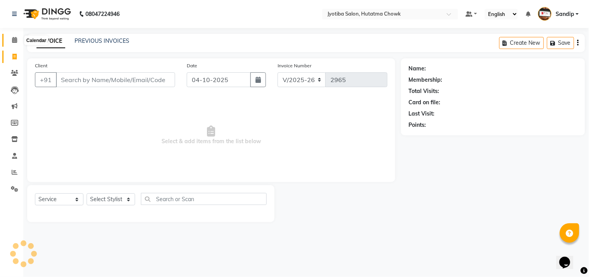
select select "membership"
click at [13, 43] on icon at bounding box center [14, 40] width 5 height 6
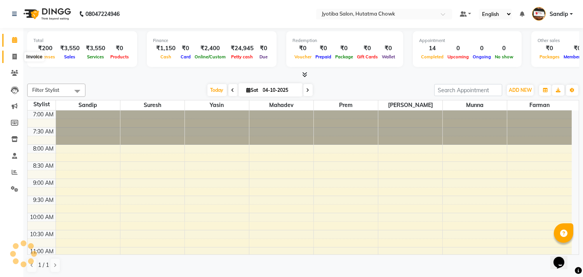
click at [12, 59] on icon at bounding box center [14, 57] width 4 height 6
select select "service"
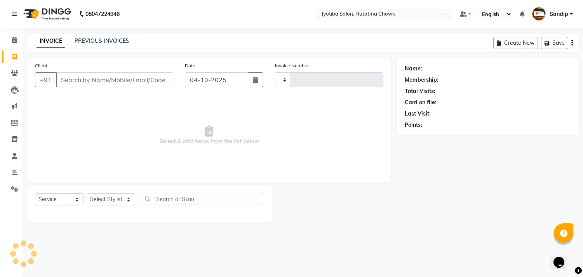
type input "2965"
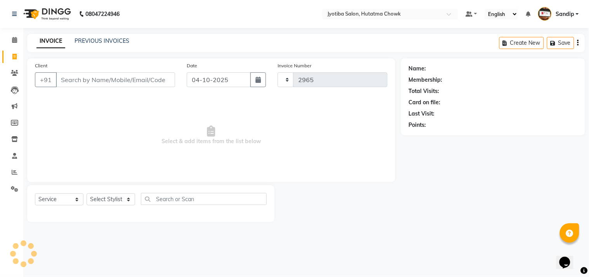
select select "556"
select select "membership"
click at [102, 40] on link "PREVIOUS INVOICES" at bounding box center [102, 40] width 55 height 7
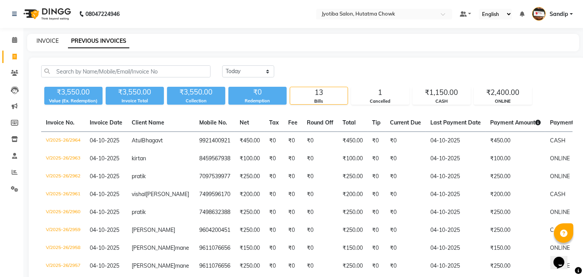
click at [47, 39] on link "INVOICE" at bounding box center [48, 40] width 22 height 7
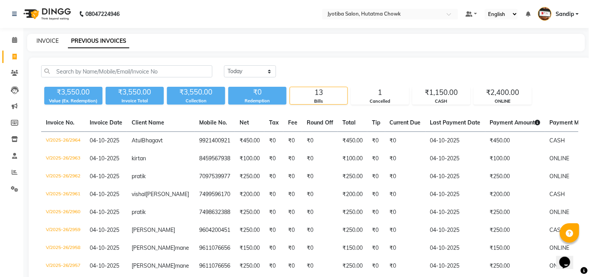
select select "556"
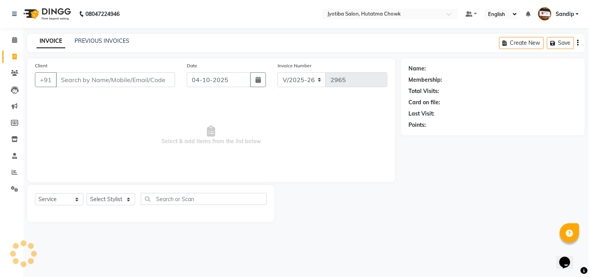
select select "membership"
click at [12, 43] on icon at bounding box center [14, 40] width 5 height 6
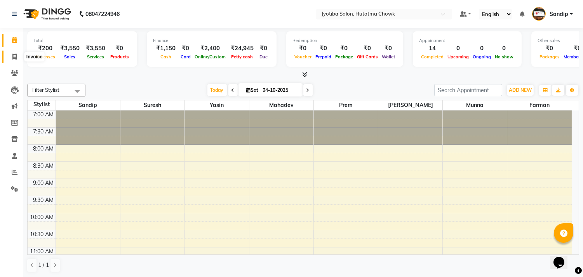
click at [12, 59] on icon at bounding box center [14, 57] width 4 height 6
select select "service"
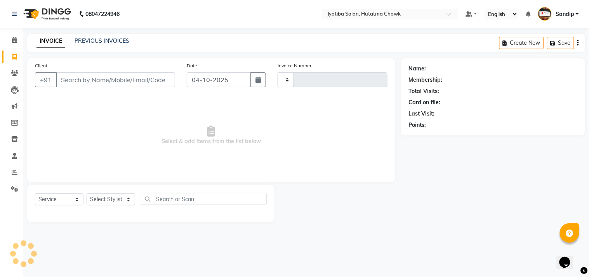
type input "2965"
select select "556"
select select "membership"
click at [103, 40] on link "PREVIOUS INVOICES" at bounding box center [102, 40] width 55 height 7
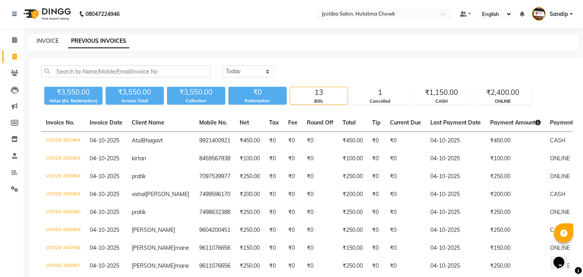
click at [47, 42] on link "INVOICE" at bounding box center [48, 40] width 22 height 7
select select "556"
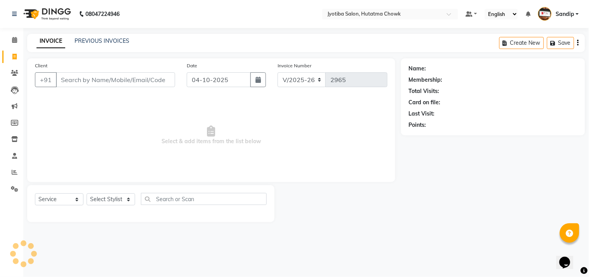
select select "membership"
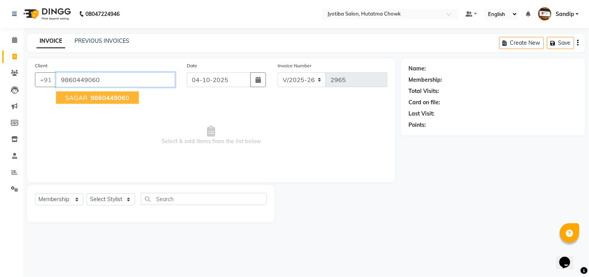
type input "9860449060"
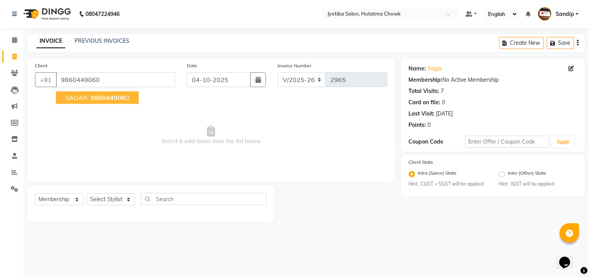
click at [94, 98] on span "986044906" at bounding box center [107, 98] width 35 height 8
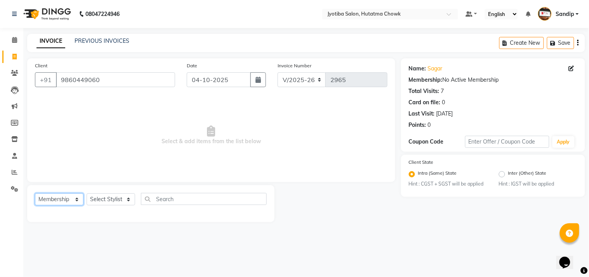
click at [52, 199] on select "Select Service Product Membership Package Voucher Prepaid Gift Card" at bounding box center [59, 199] width 49 height 12
select select "service"
click at [35, 193] on select "Select Service Product Membership Package Voucher Prepaid Gift Card" at bounding box center [59, 199] width 49 height 12
click at [104, 201] on select "Select Stylist [PERSON_NAME] [PERSON_NAME] [PERSON_NAME] prem Sandip [PERSON_NA…" at bounding box center [111, 199] width 49 height 12
select select "7208"
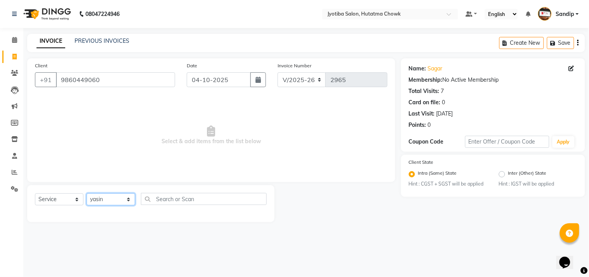
click at [87, 193] on select "Select Stylist [PERSON_NAME] [PERSON_NAME] [PERSON_NAME] prem Sandip [PERSON_NA…" at bounding box center [111, 199] width 49 height 12
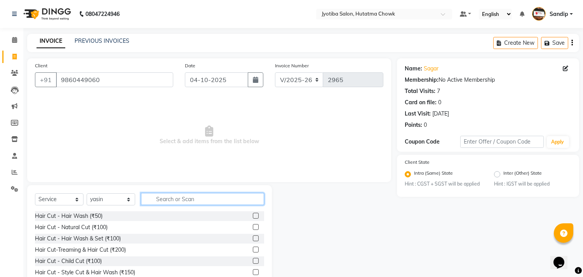
click at [169, 197] on input "text" at bounding box center [202, 199] width 123 height 12
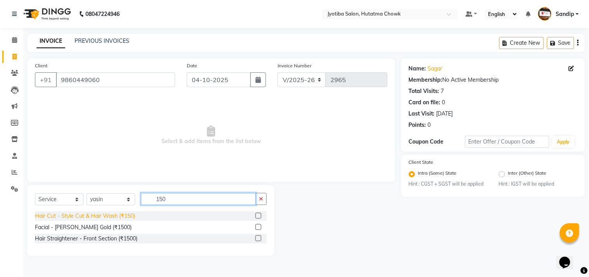
type input "150"
click at [90, 212] on div "Hair Cut - Style Cut & Hair Wash (₹150)" at bounding box center [85, 216] width 100 height 8
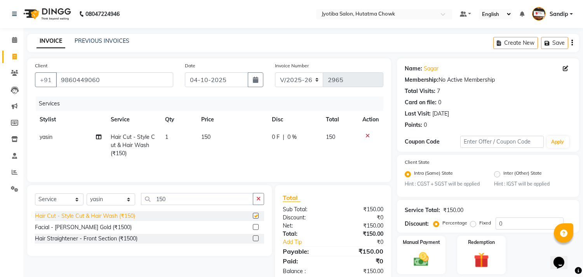
checkbox input "false"
click at [258, 201] on icon "button" at bounding box center [258, 198] width 4 height 5
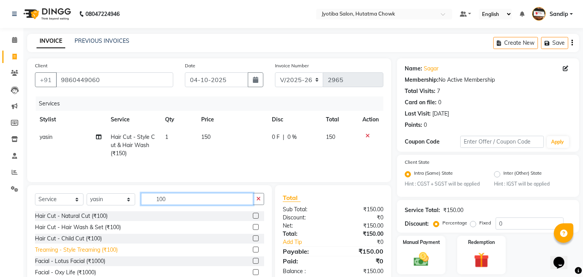
type input "100"
click at [80, 250] on div "Treaming - Style Treaming (₹100)" at bounding box center [76, 249] width 83 height 8
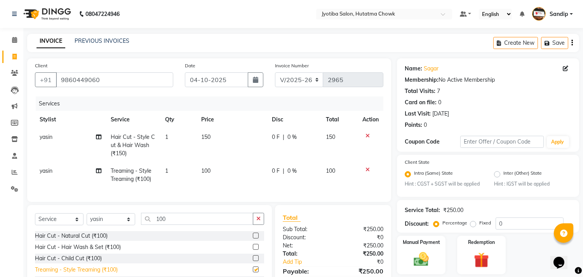
checkbox input "false"
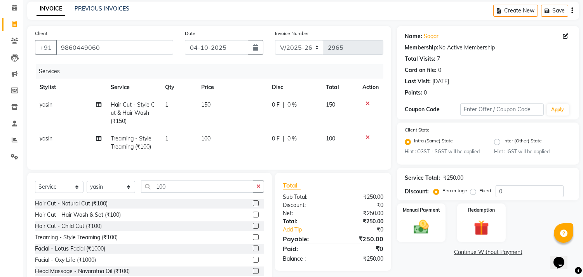
scroll to position [61, 0]
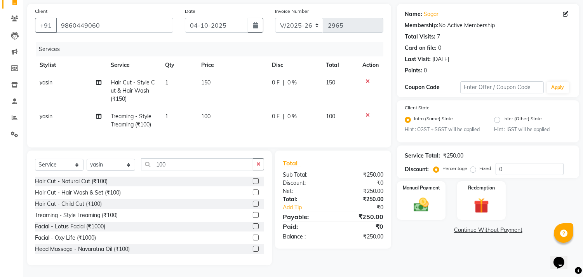
click at [465, 226] on link "Continue Without Payment" at bounding box center [487, 230] width 179 height 8
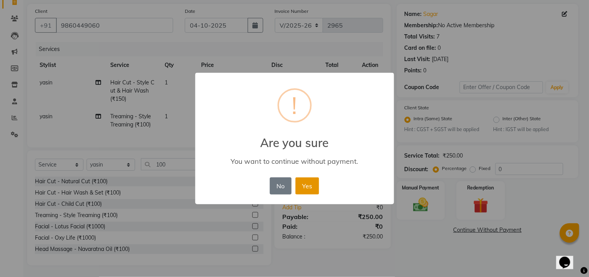
click at [303, 184] on button "Yes" at bounding box center [308, 185] width 24 height 17
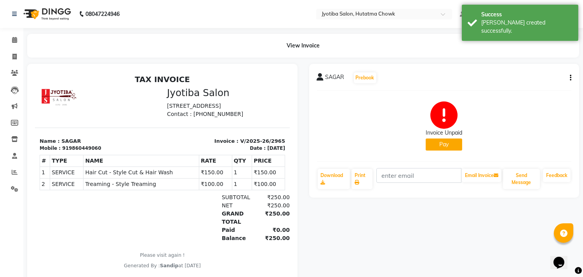
click at [448, 142] on button "Pay" at bounding box center [444, 144] width 37 height 12
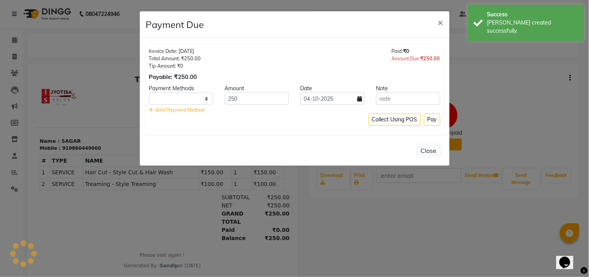
select select "1"
click at [432, 116] on button "Pay" at bounding box center [432, 119] width 16 height 12
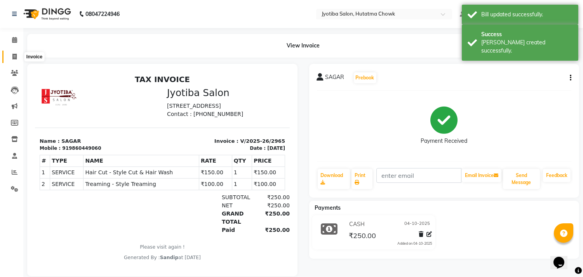
click at [12, 57] on icon at bounding box center [14, 57] width 4 height 6
select select "service"
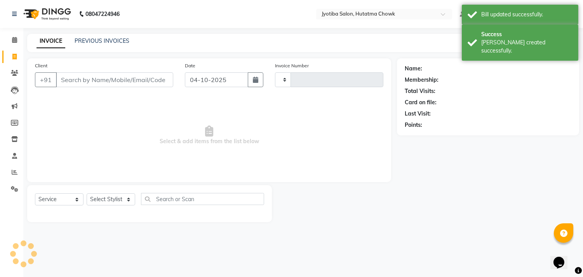
type input "2966"
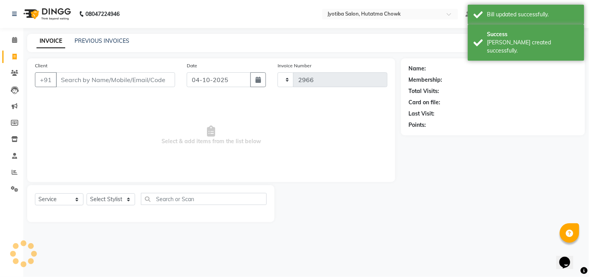
select select "556"
select select "membership"
